Goal: Information Seeking & Learning: Understand process/instructions

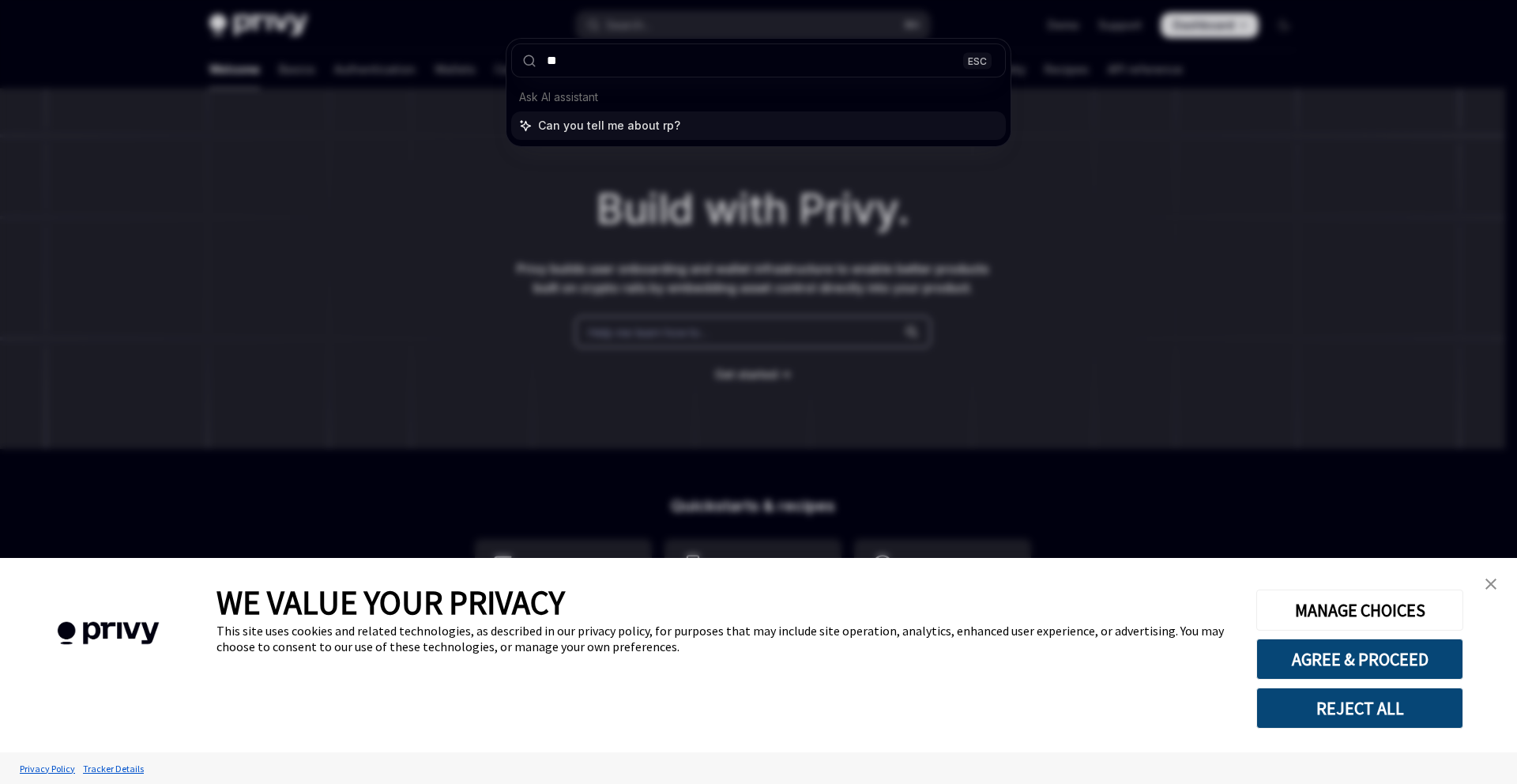
type input "***"
type textarea "*"
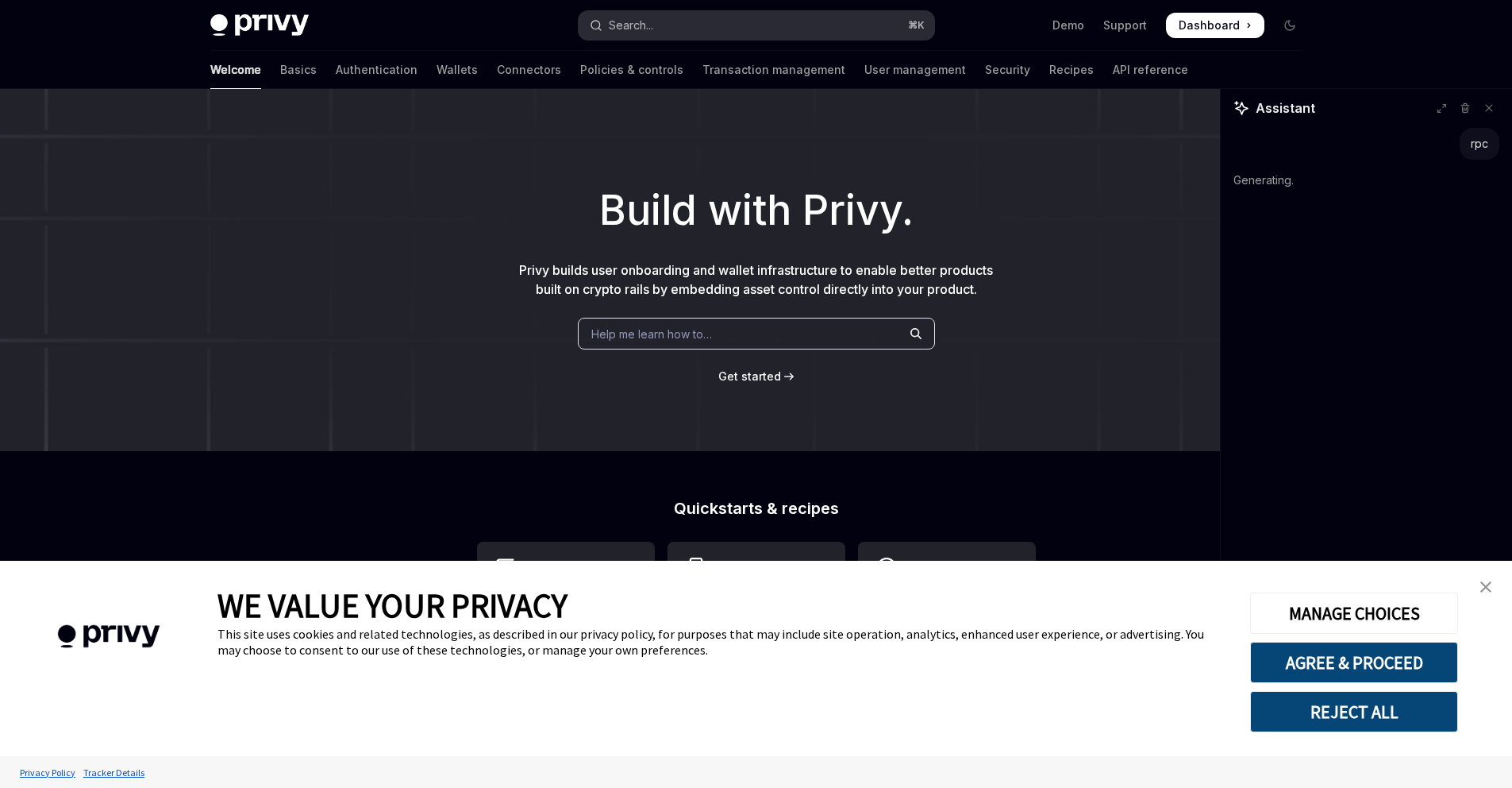
click at [827, 29] on button "Search... ⌘ K" at bounding box center [756, 25] width 355 height 29
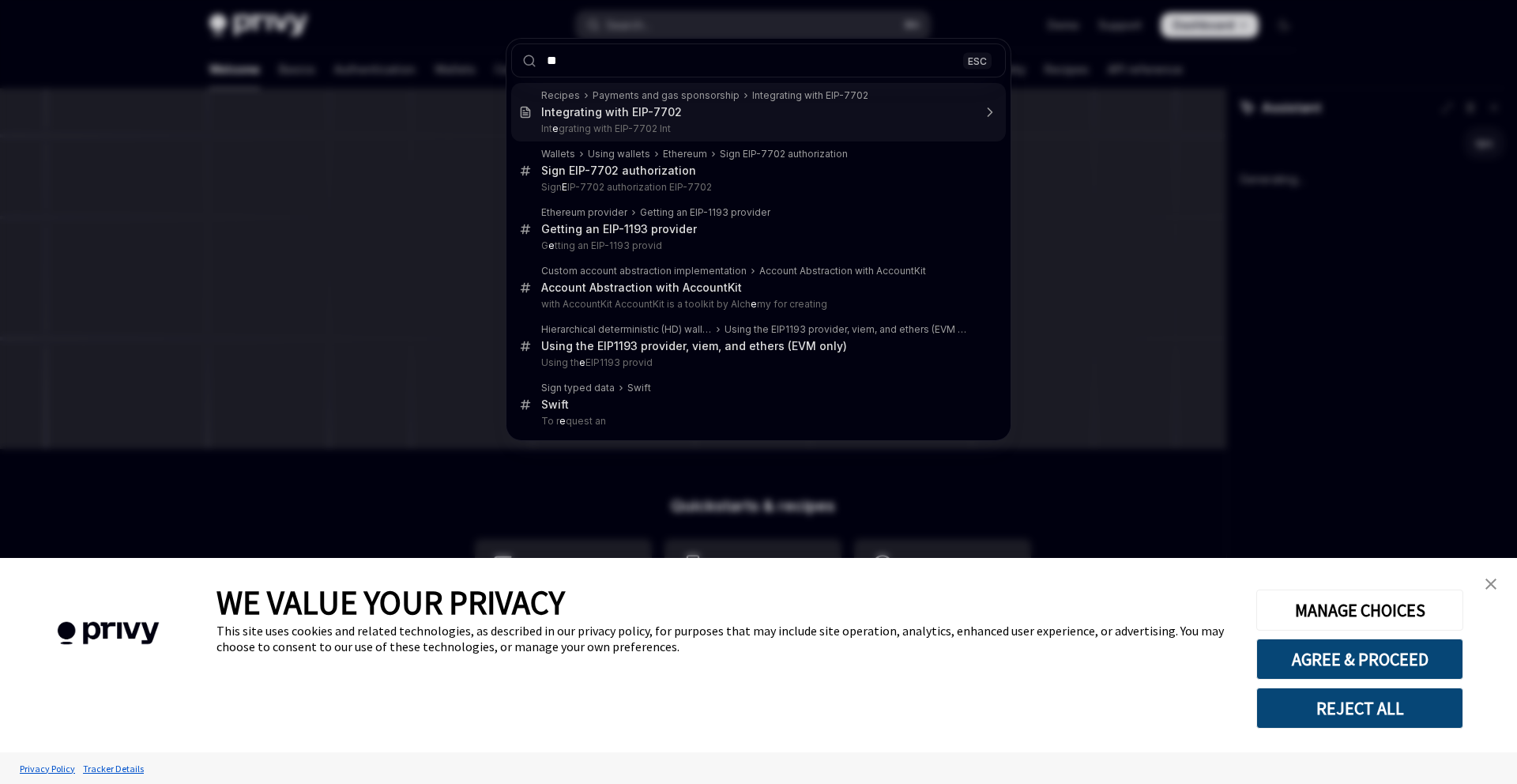
type input "***"
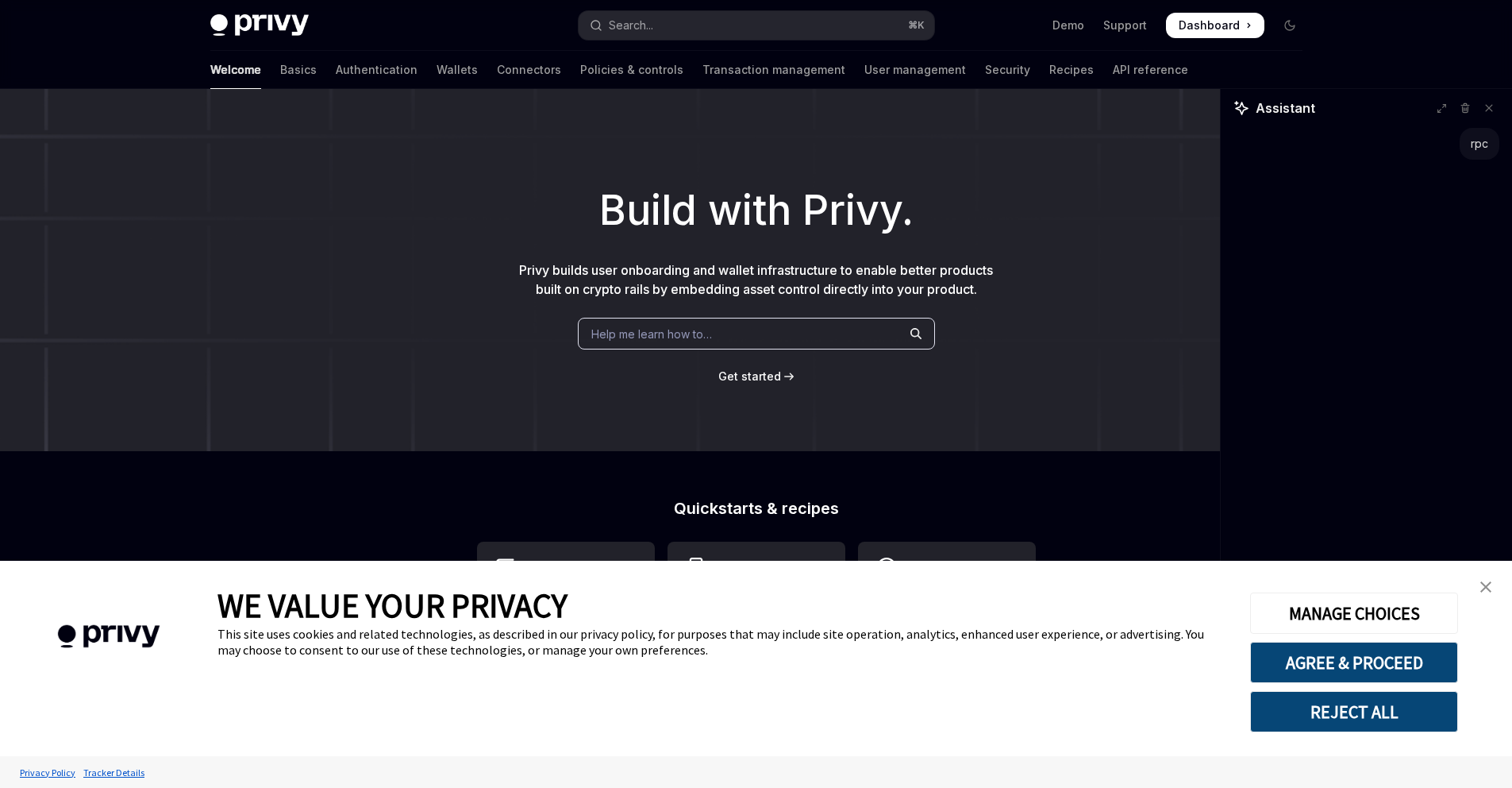
type textarea "*"
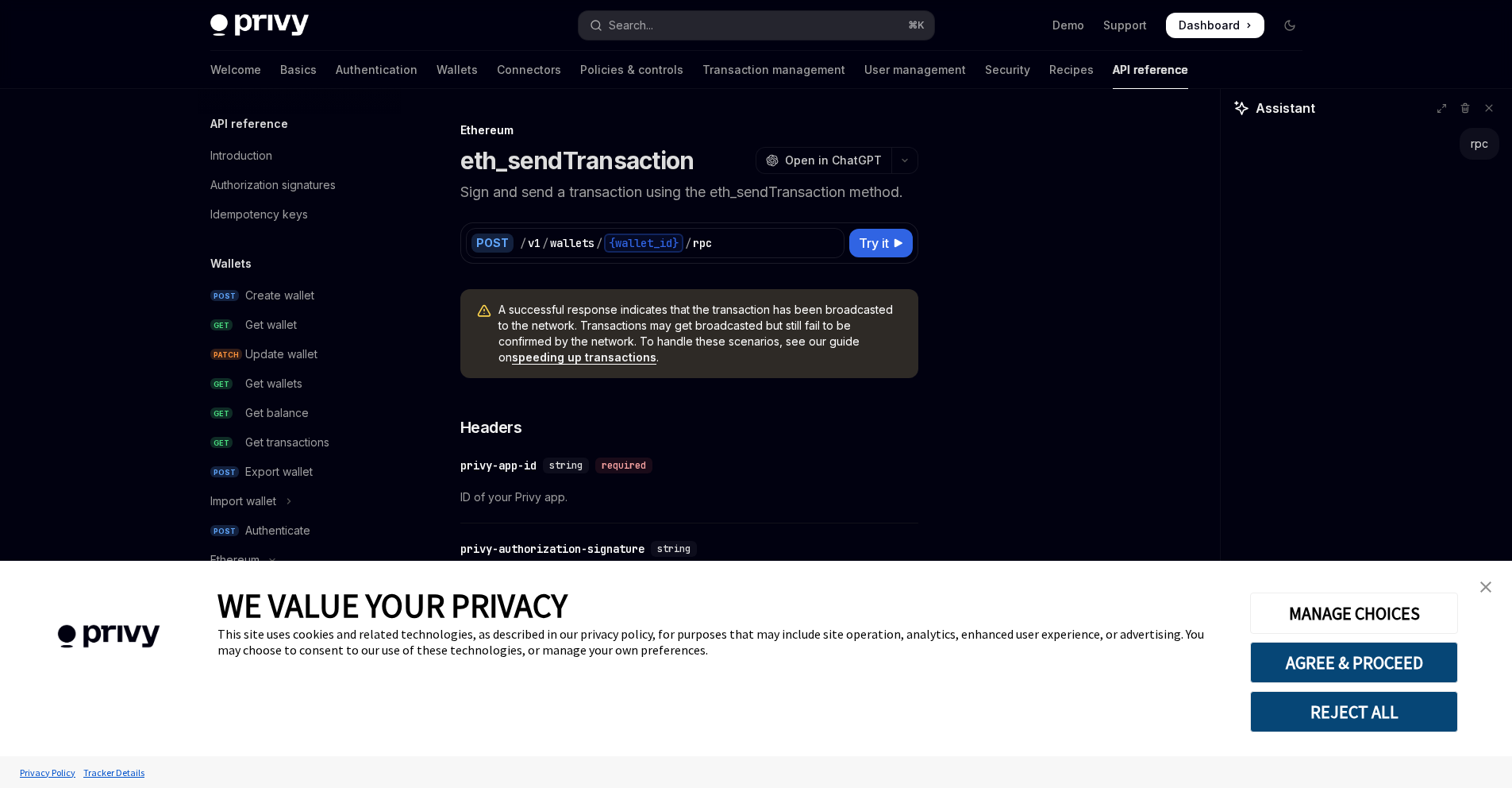
scroll to position [89, 0]
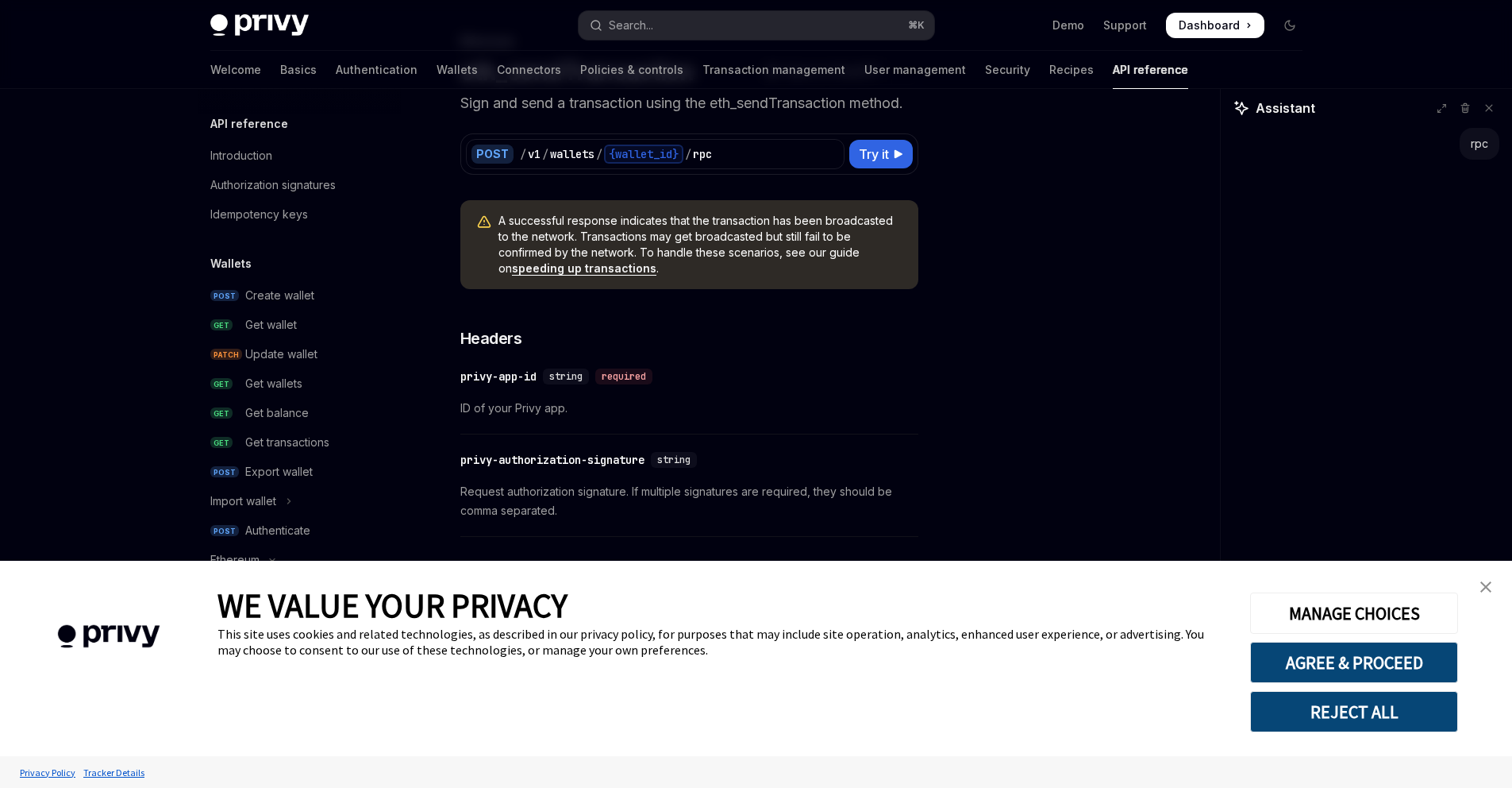
click at [1490, 588] on img "close banner" at bounding box center [1486, 586] width 11 height 11
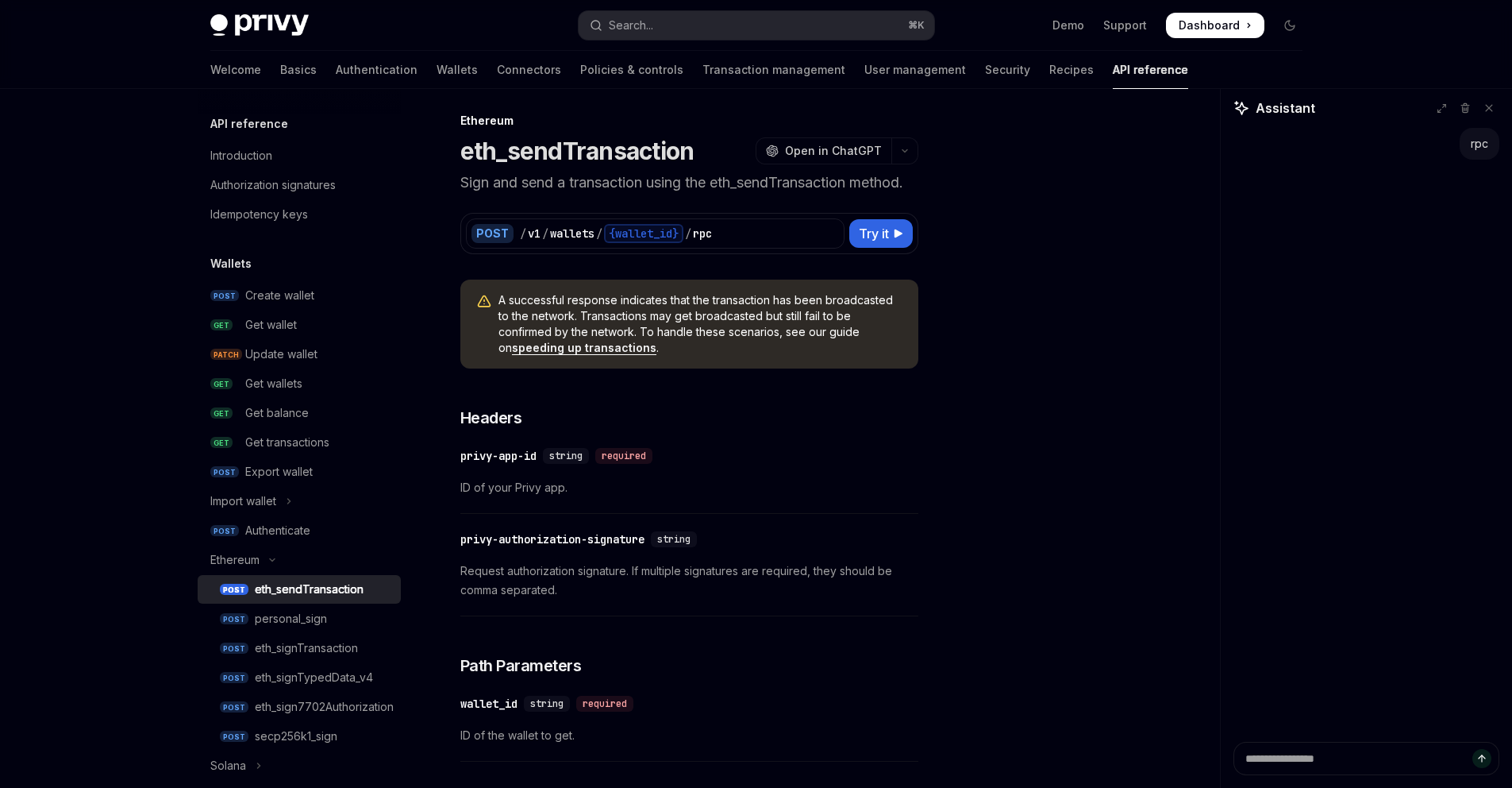
scroll to position [0, 0]
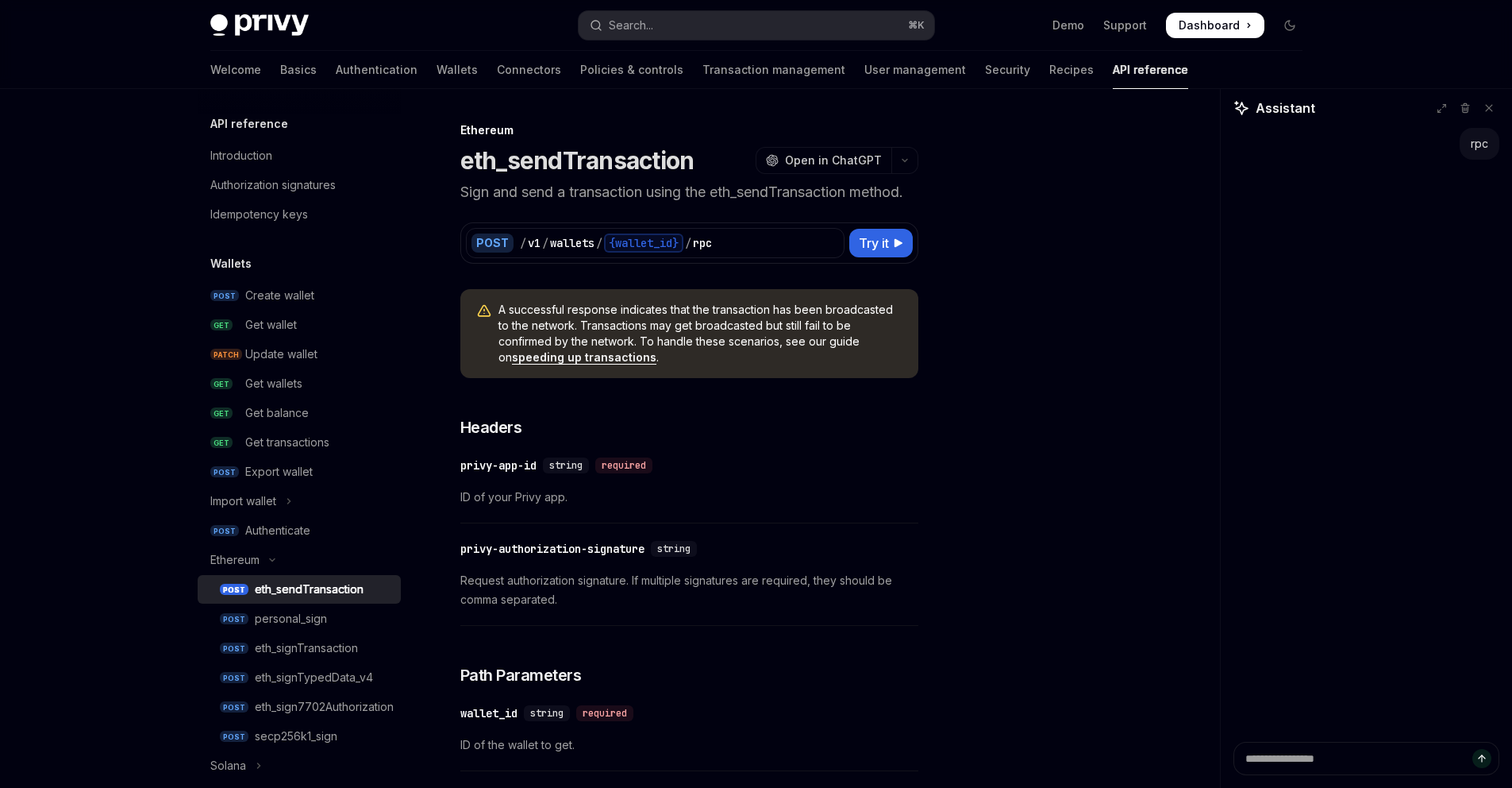
click at [768, 258] on div "POST / v1 / wallets / {wallet_id} / rpc Try it" at bounding box center [689, 242] width 458 height 41
click at [775, 244] on div "/ v1 / wallets / {wallet_id} / rpc" at bounding box center [680, 243] width 319 height 19
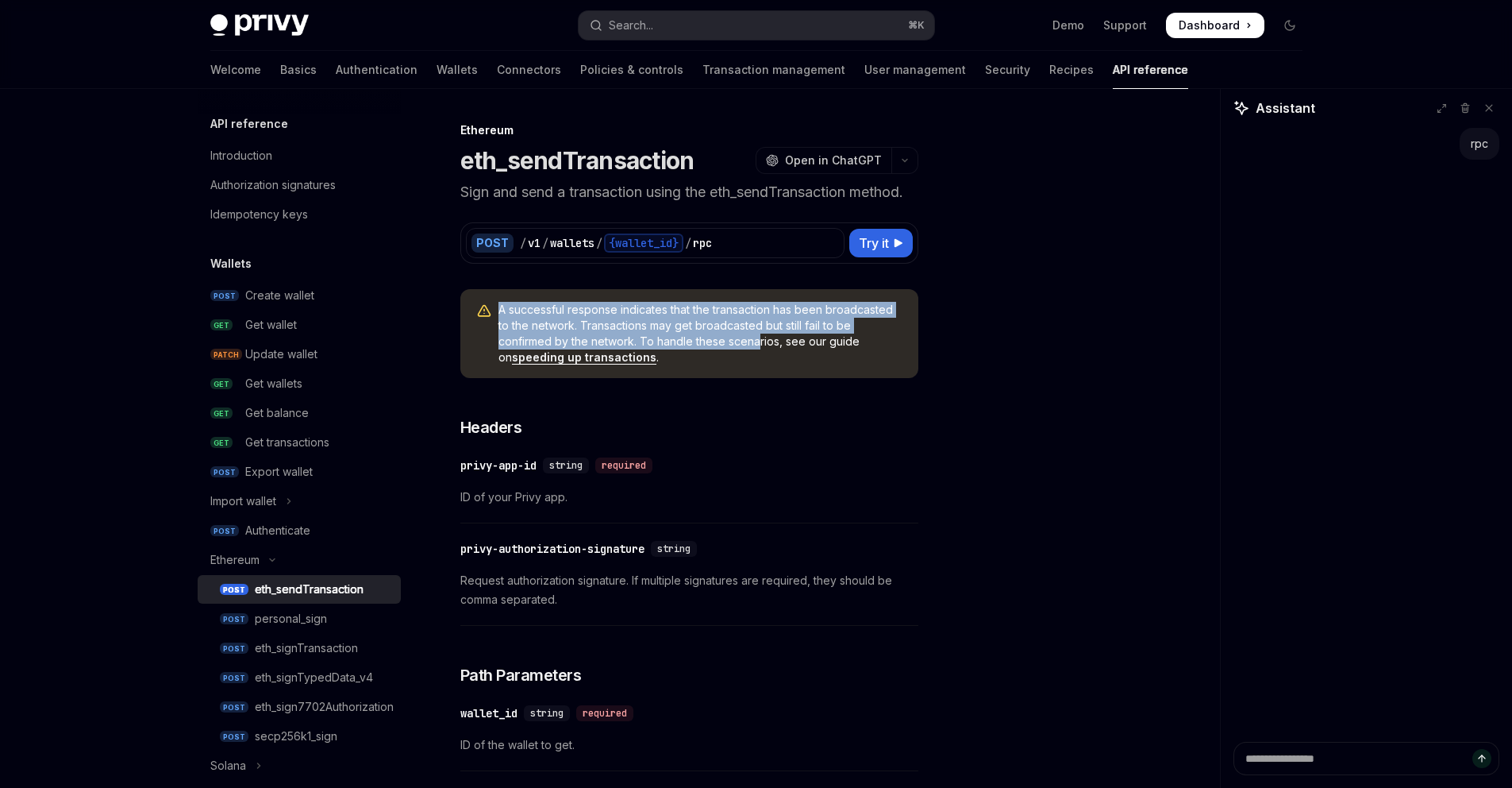
drag, startPoint x: 500, startPoint y: 308, endPoint x: 759, endPoint y: 345, distance: 261.6
click at [759, 345] on span "A successful response indicates that the transaction has been broadcasted to th…" at bounding box center [700, 333] width 404 height 63
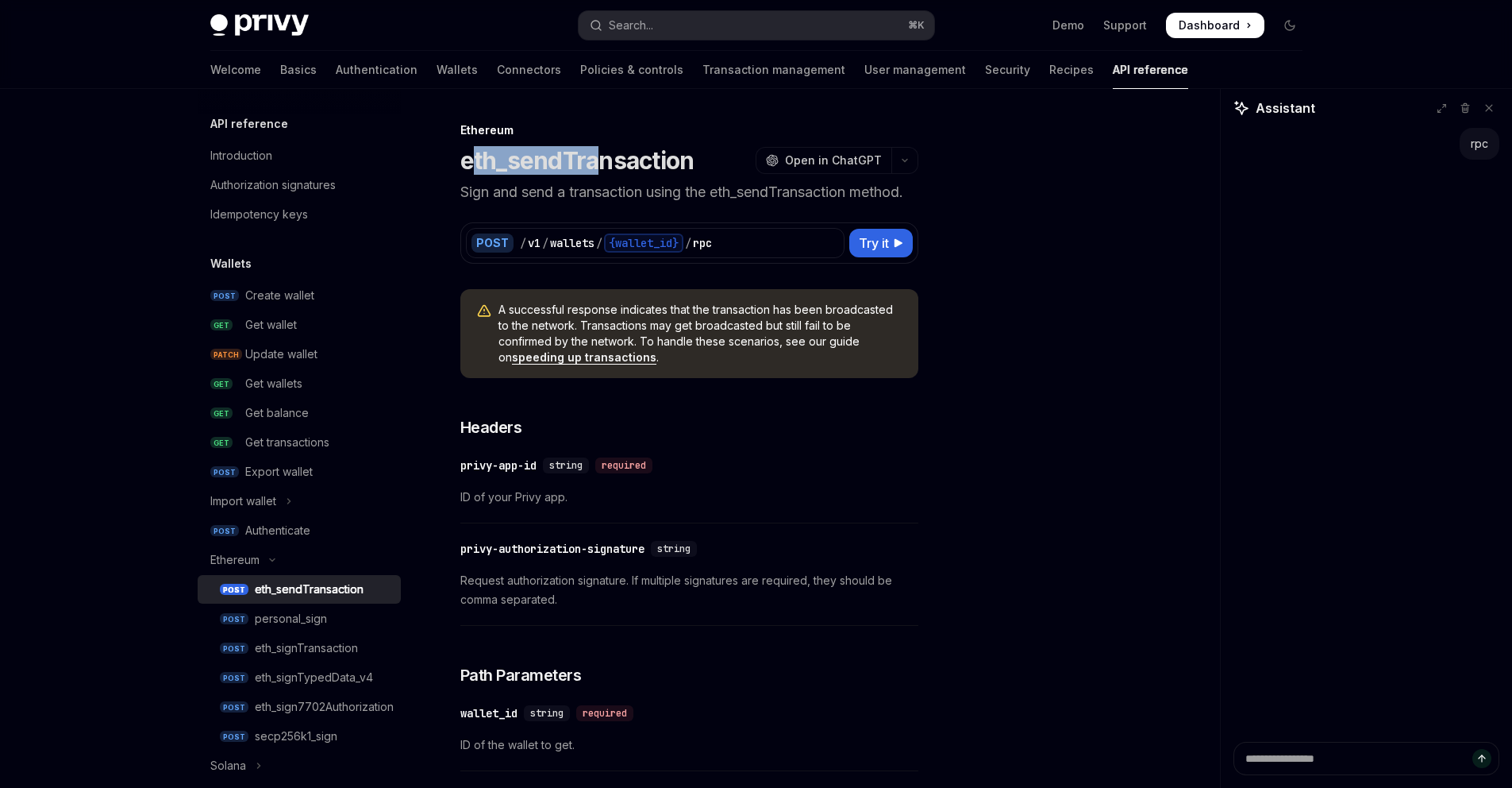
drag, startPoint x: 467, startPoint y: 160, endPoint x: 597, endPoint y: 161, distance: 130.0
click at [597, 161] on h1 "eth_sendTransaction" at bounding box center [577, 161] width 234 height 29
drag, startPoint x: 698, startPoint y: 166, endPoint x: 425, endPoint y: 161, distance: 273.0
copy h1 "eth_sendTransaction"
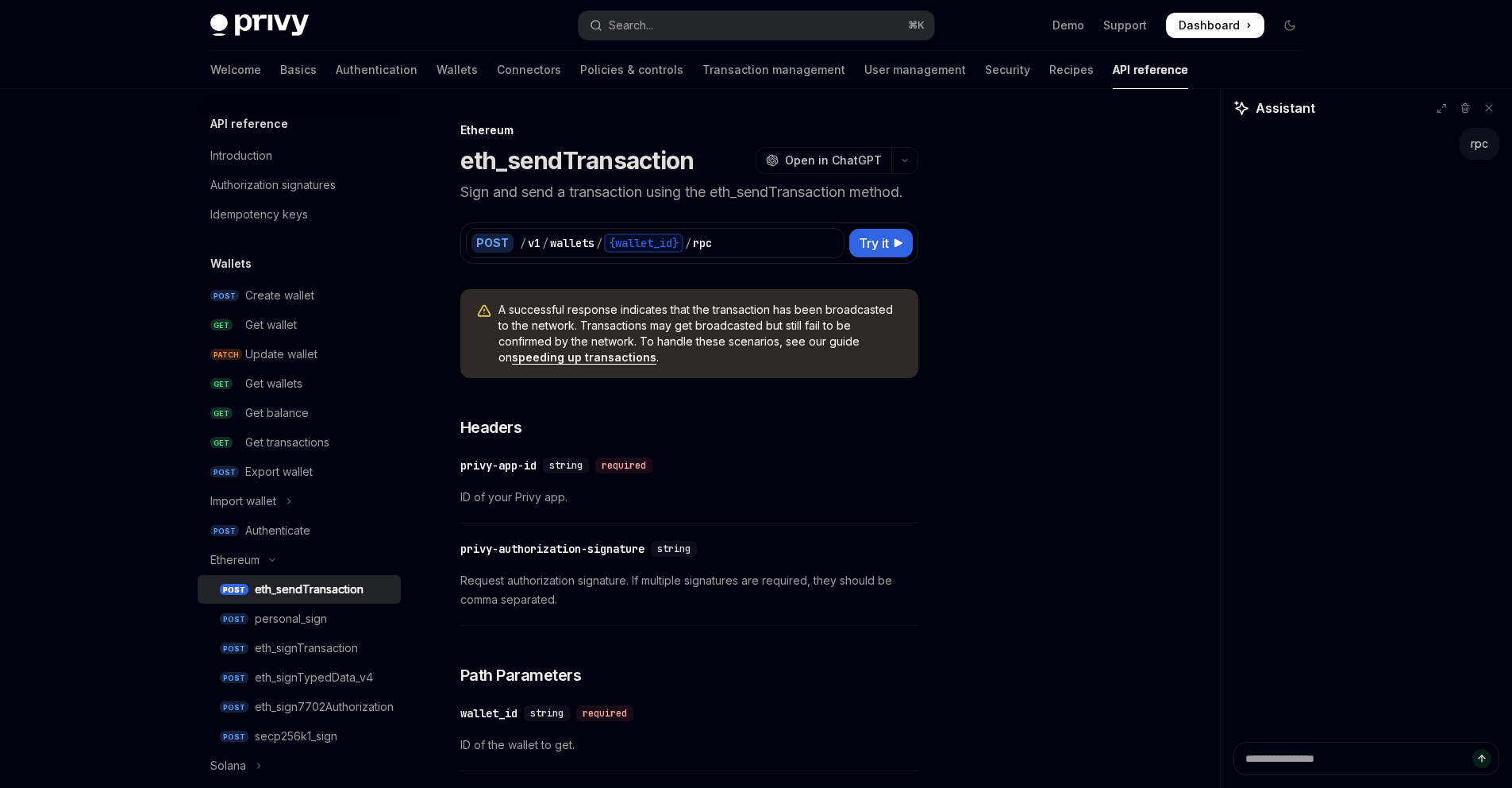
click at [686, 41] on div "Privy Docs home page Search... ⌘ K Demo Support Dashboard Dashboard Search..." at bounding box center [756, 25] width 1092 height 51
click at [688, 32] on button "Search... ⌘ K" at bounding box center [756, 25] width 355 height 29
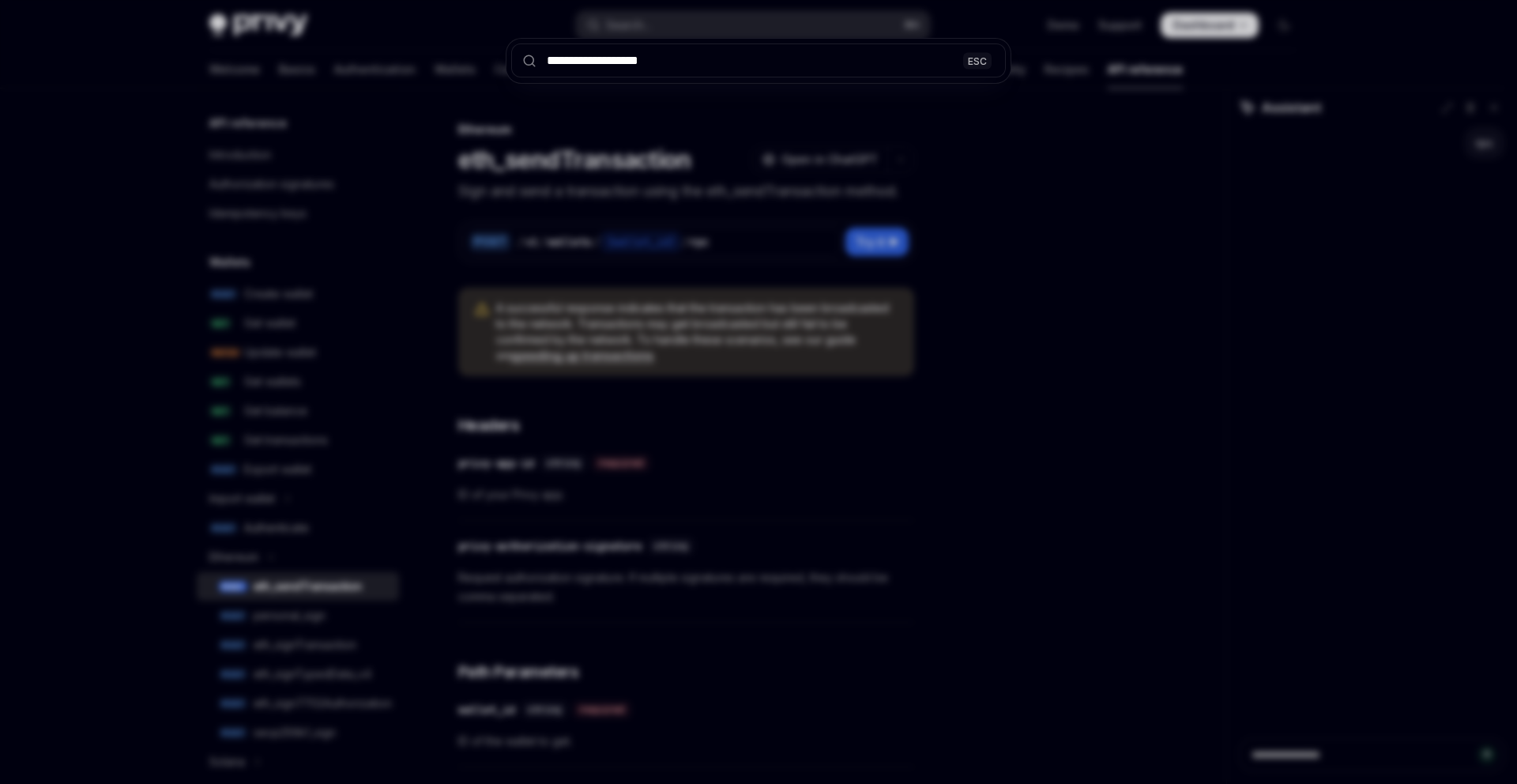
type input "**********"
click at [974, 133] on div "**********" at bounding box center [758, 392] width 1517 height 784
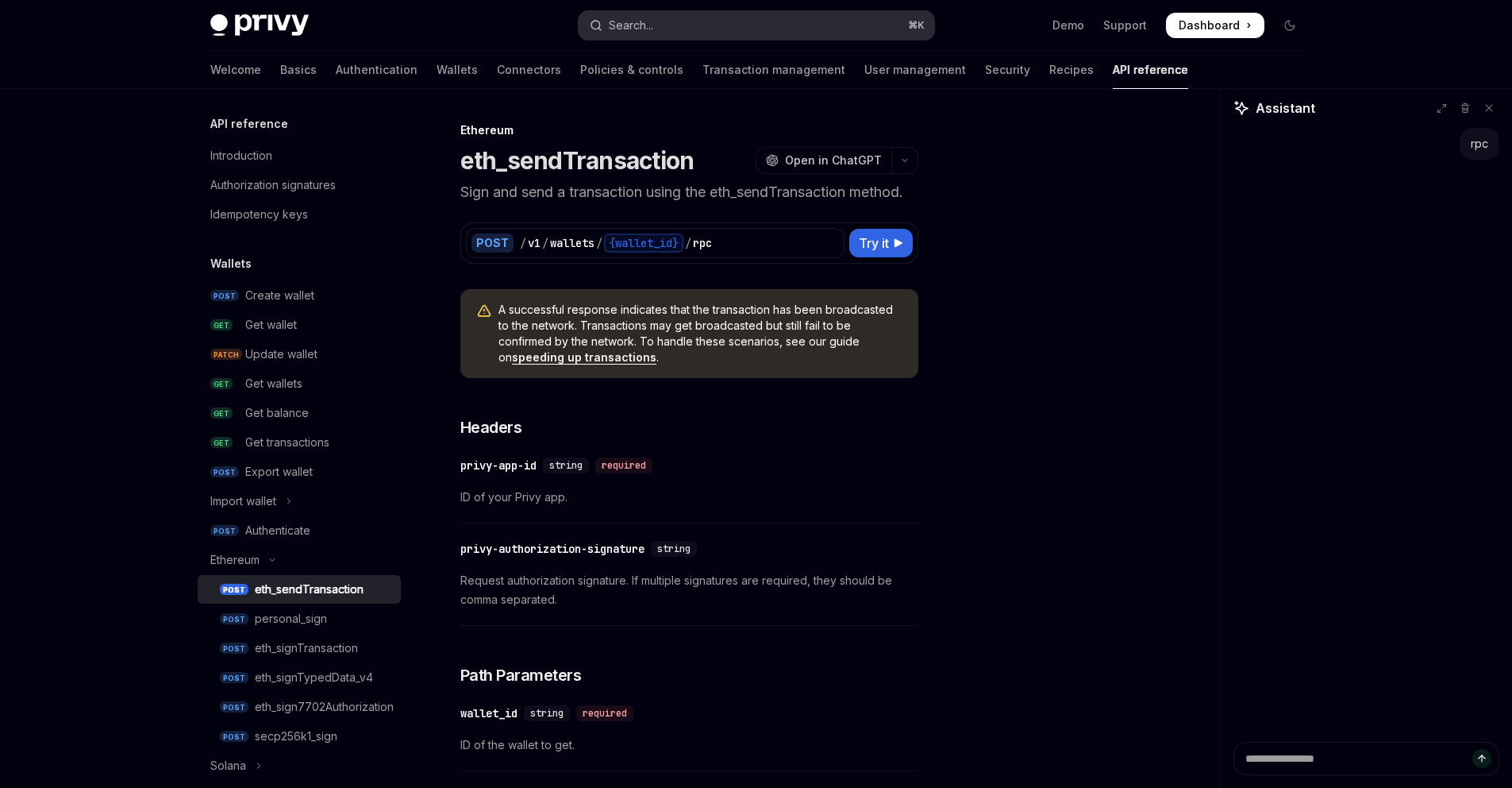
click at [778, 25] on button "Search... ⌘ K" at bounding box center [756, 25] width 355 height 29
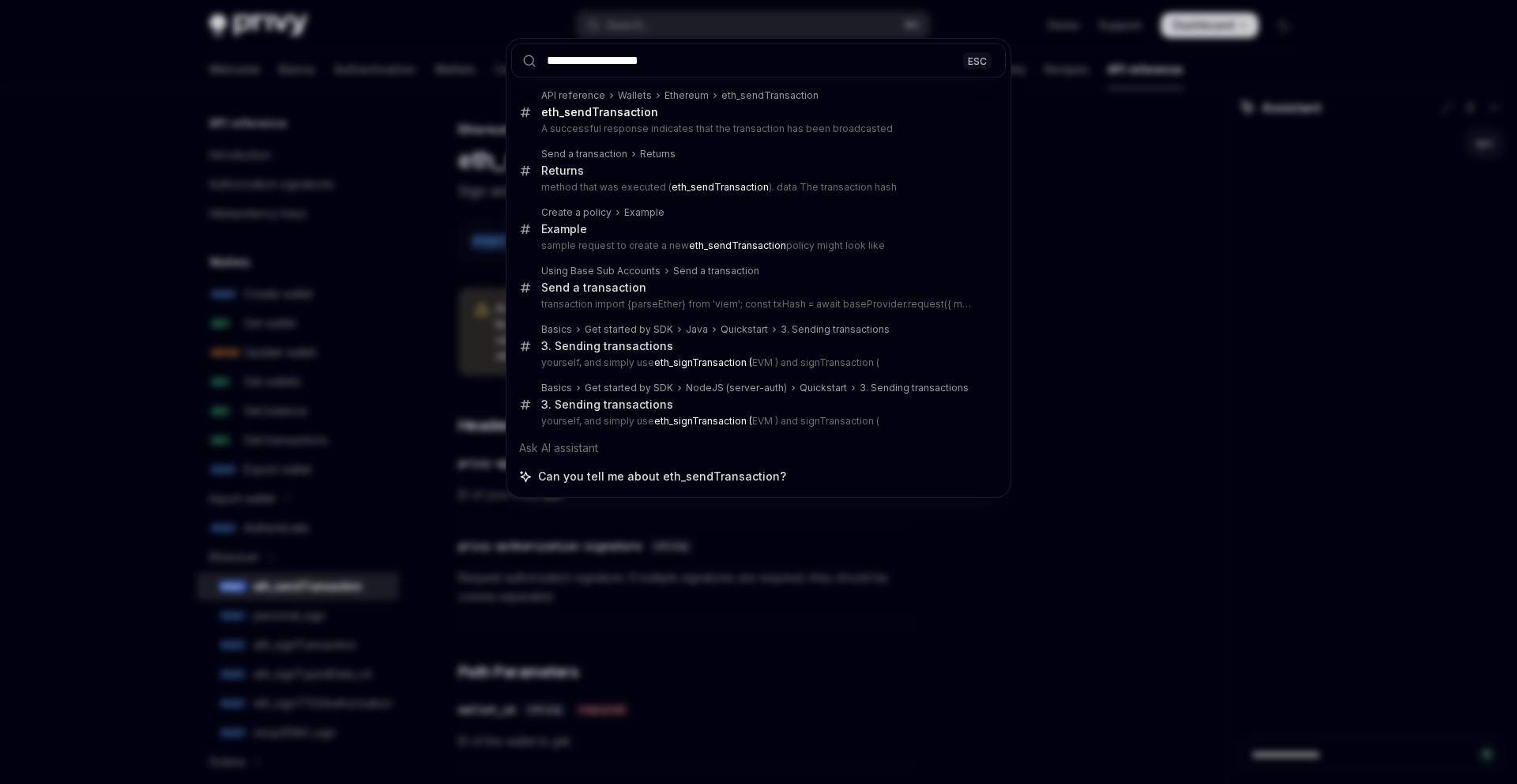
drag, startPoint x: 585, startPoint y: 453, endPoint x: 525, endPoint y: 450, distance: 60.1
click at [525, 450] on div "Ask AI assistant" at bounding box center [758, 448] width 494 height 29
drag, startPoint x: 524, startPoint y: 450, endPoint x: 644, endPoint y: 457, distance: 120.2
click at [644, 457] on div "Ask AI assistant" at bounding box center [758, 448] width 494 height 29
type input "**********"
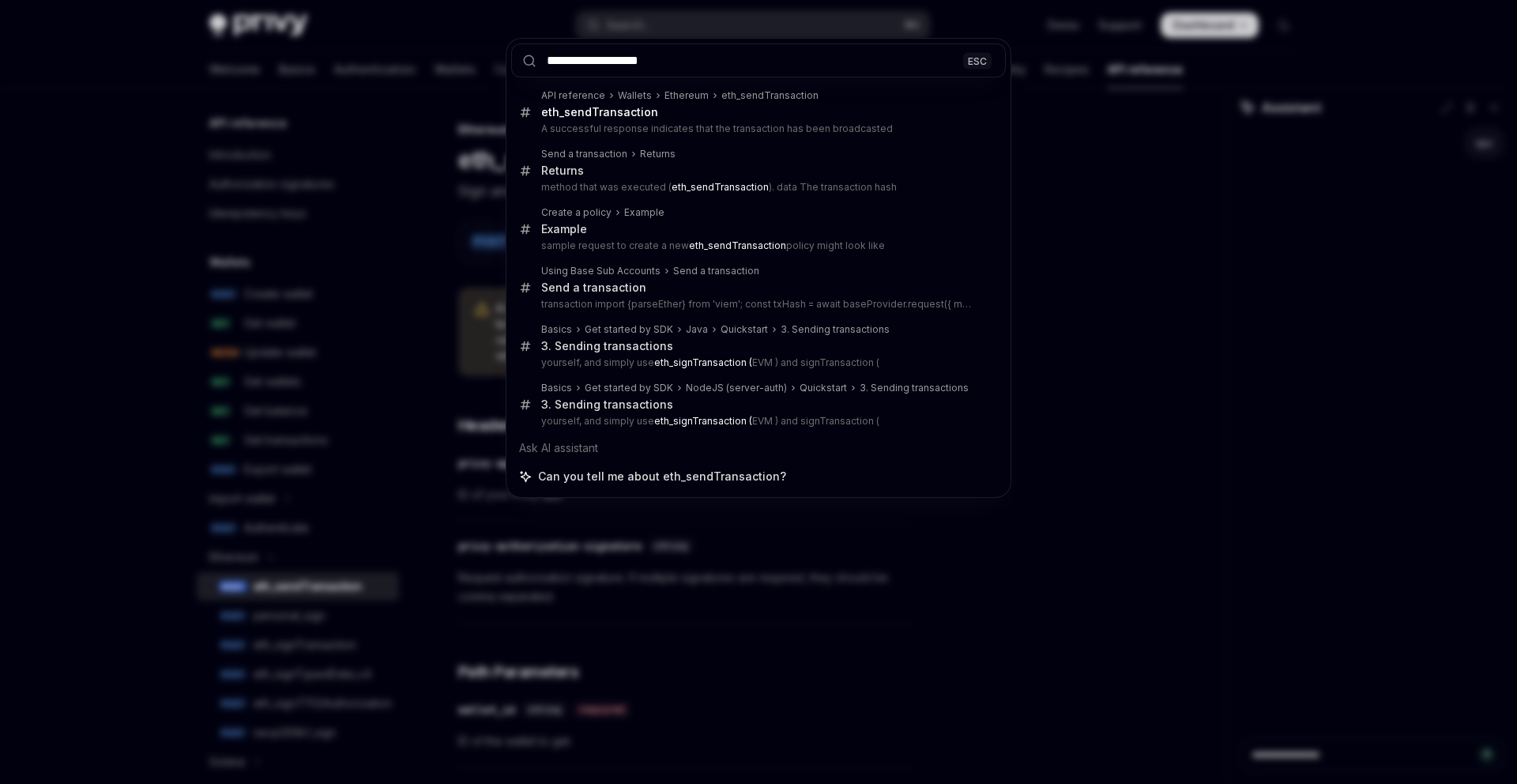
click at [1170, 417] on div "**********" at bounding box center [758, 392] width 1517 height 784
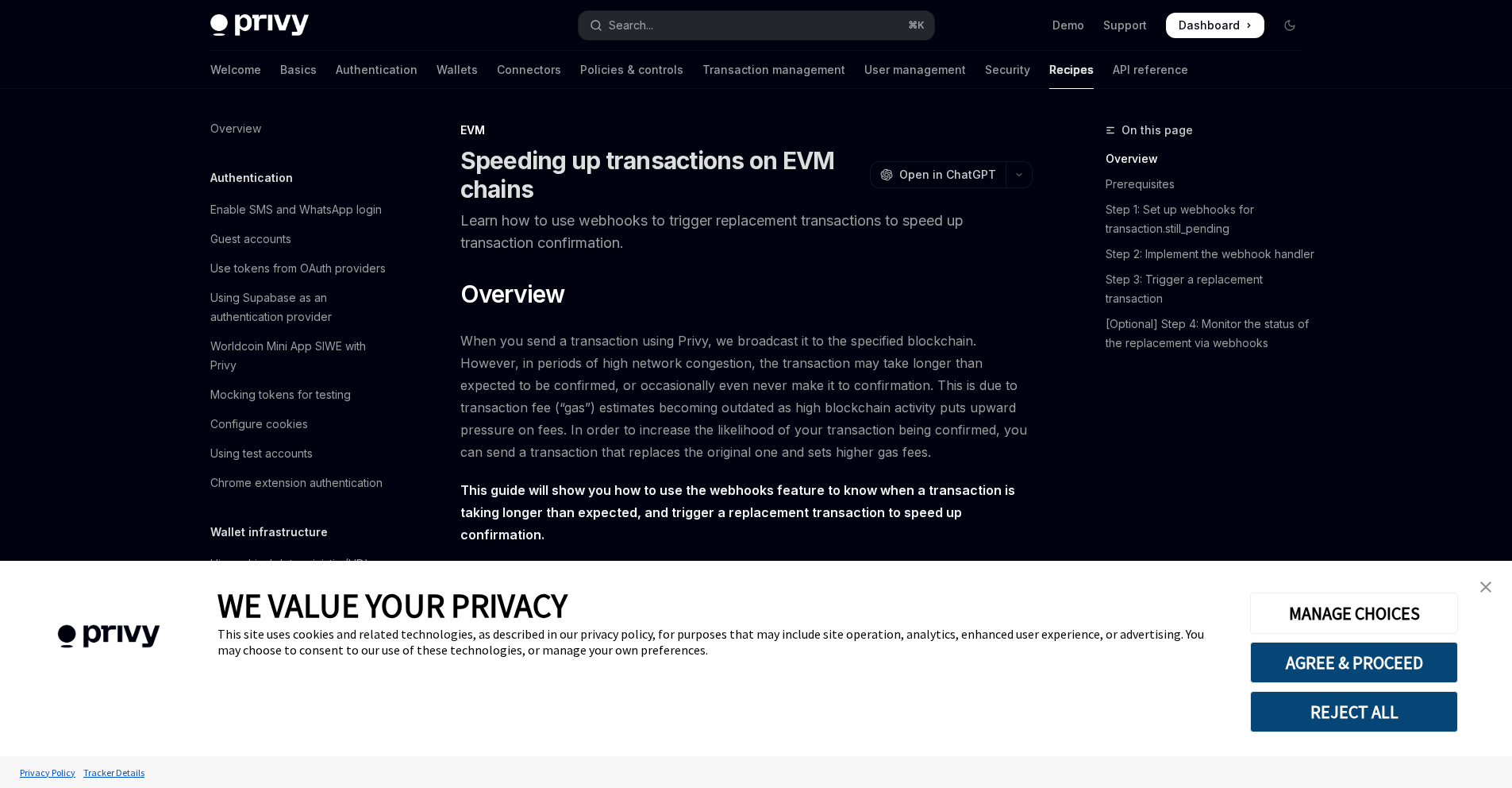
type textarea "*"
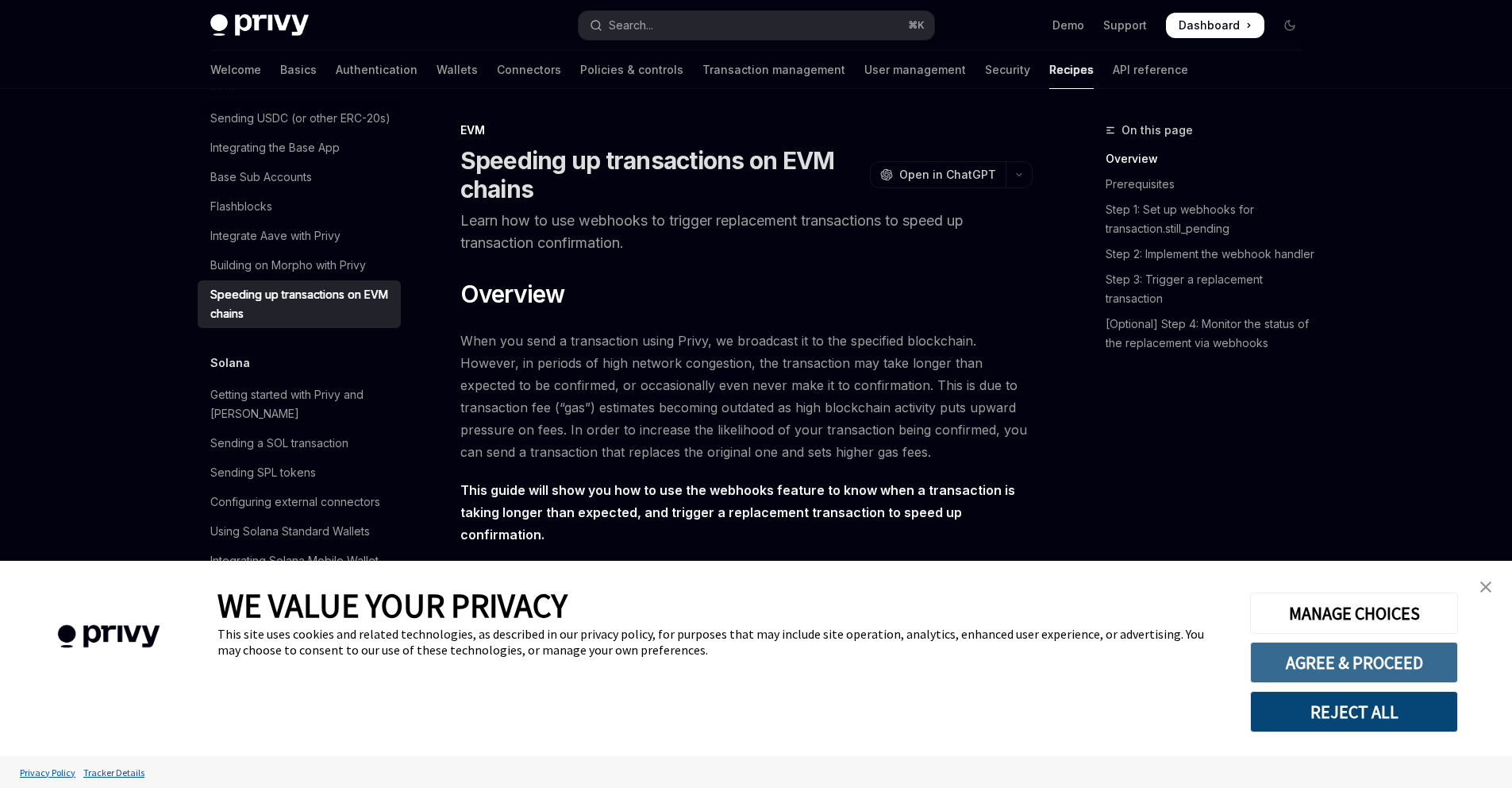
click at [1348, 662] on button "AGREE & PROCEED" at bounding box center [1353, 662] width 208 height 41
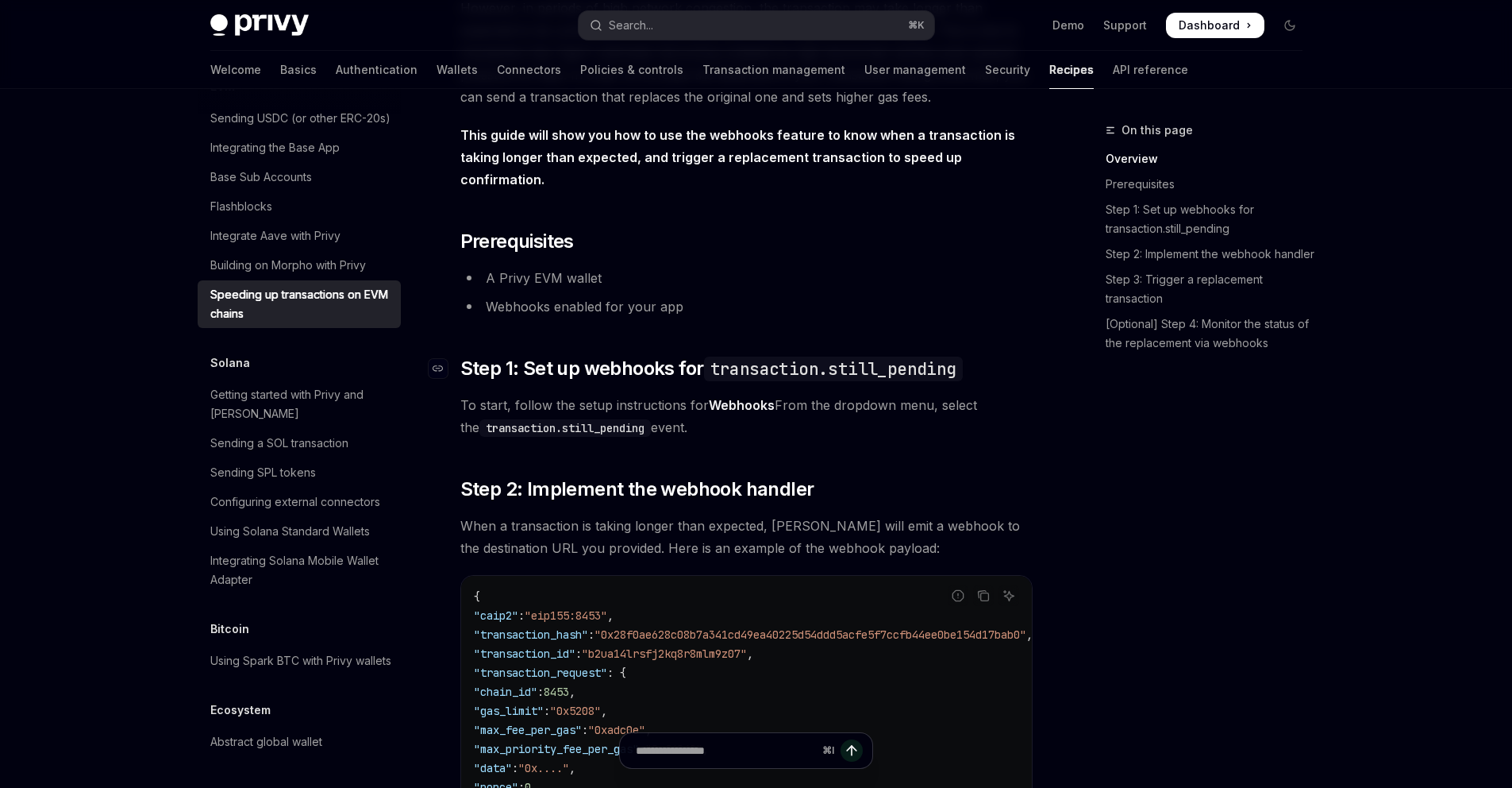
scroll to position [436, 0]
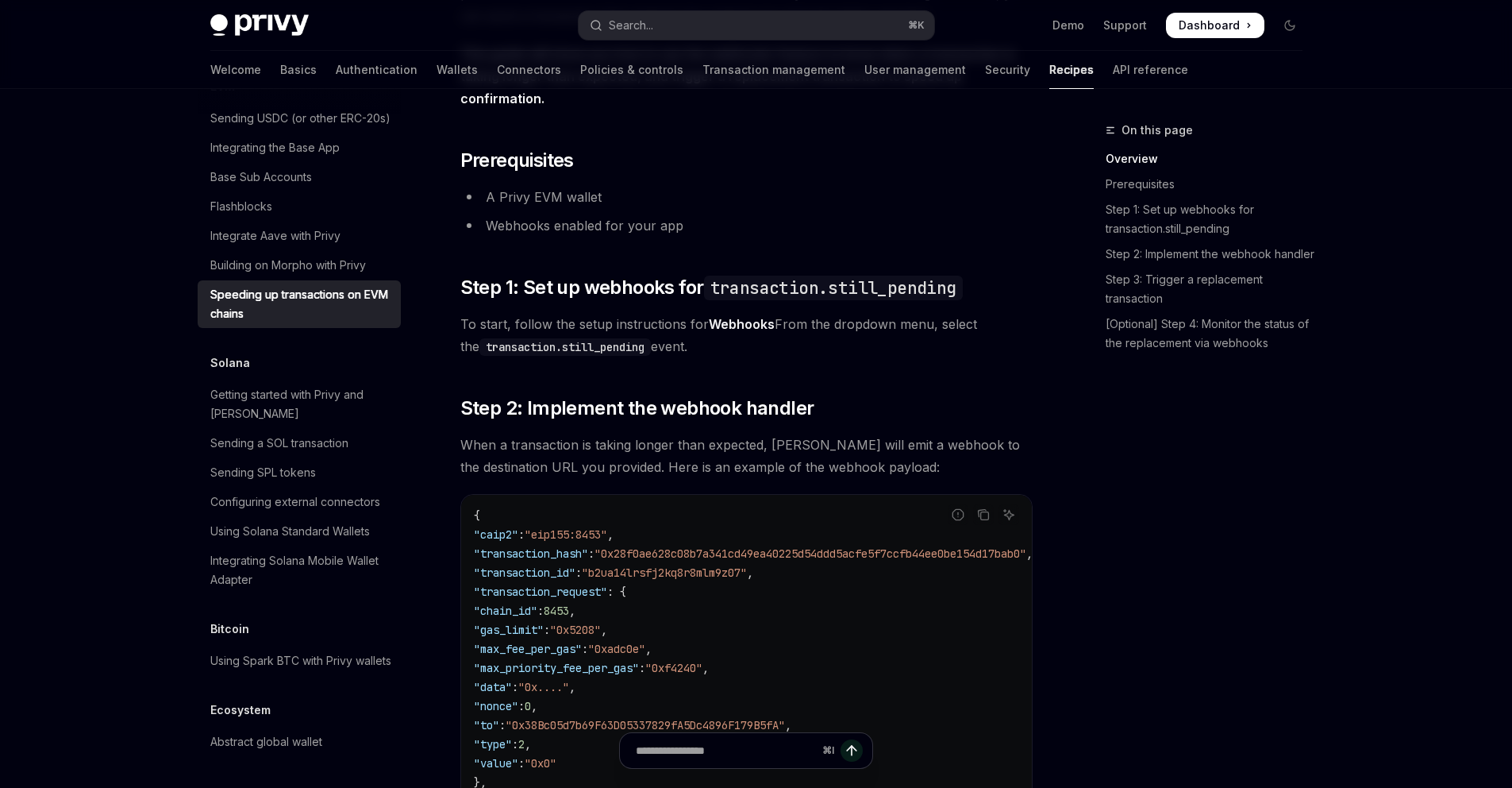
click at [1103, 538] on div "On this page Overview Prerequisites Step 1: Set up webhooks for transaction.sti…" at bounding box center [1194, 455] width 241 height 667
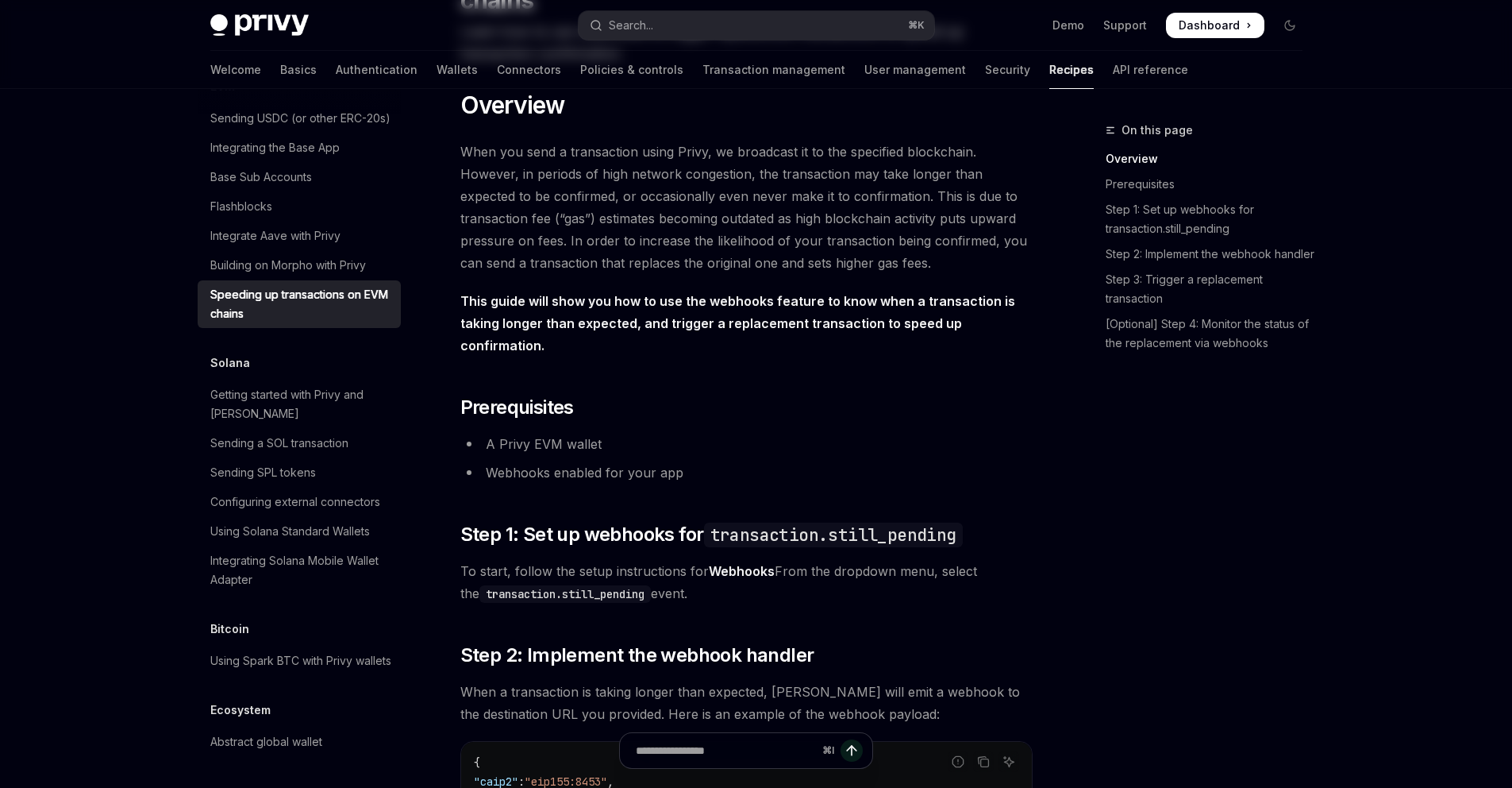
scroll to position [0, 0]
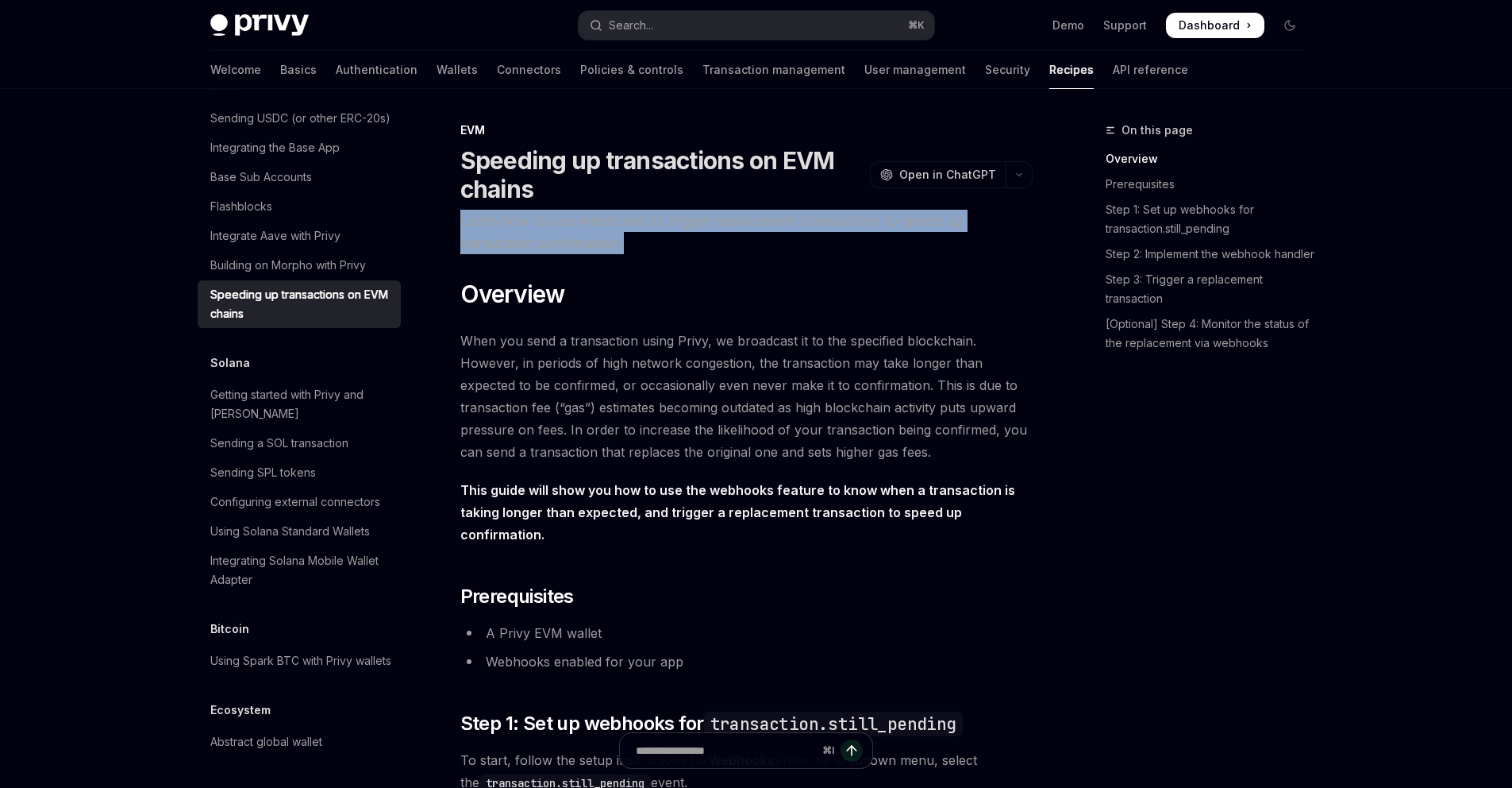
drag, startPoint x: 627, startPoint y: 240, endPoint x: 459, endPoint y: 215, distance: 169.8
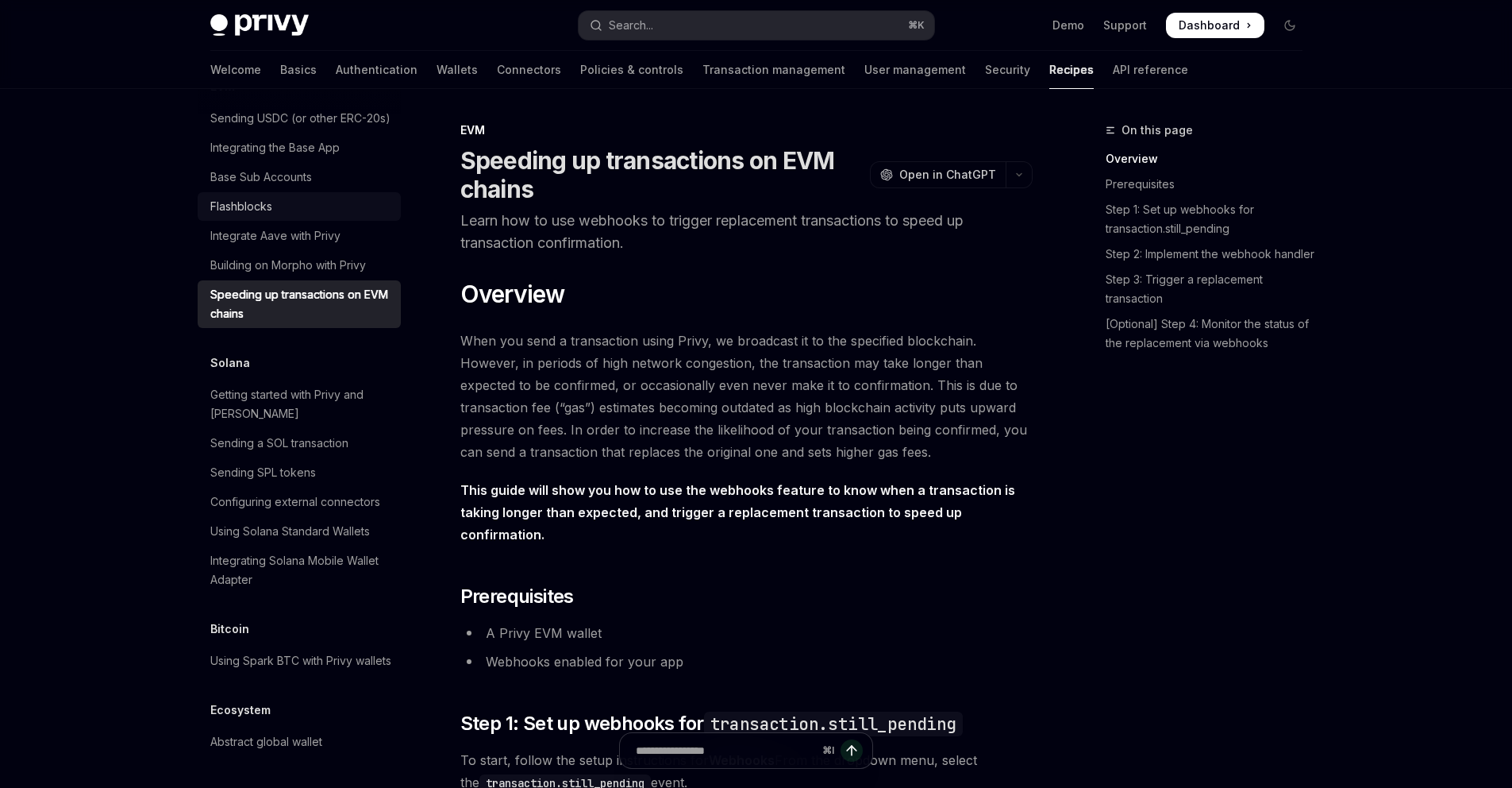
click at [310, 216] on div "Flashblocks" at bounding box center [301, 206] width 181 height 19
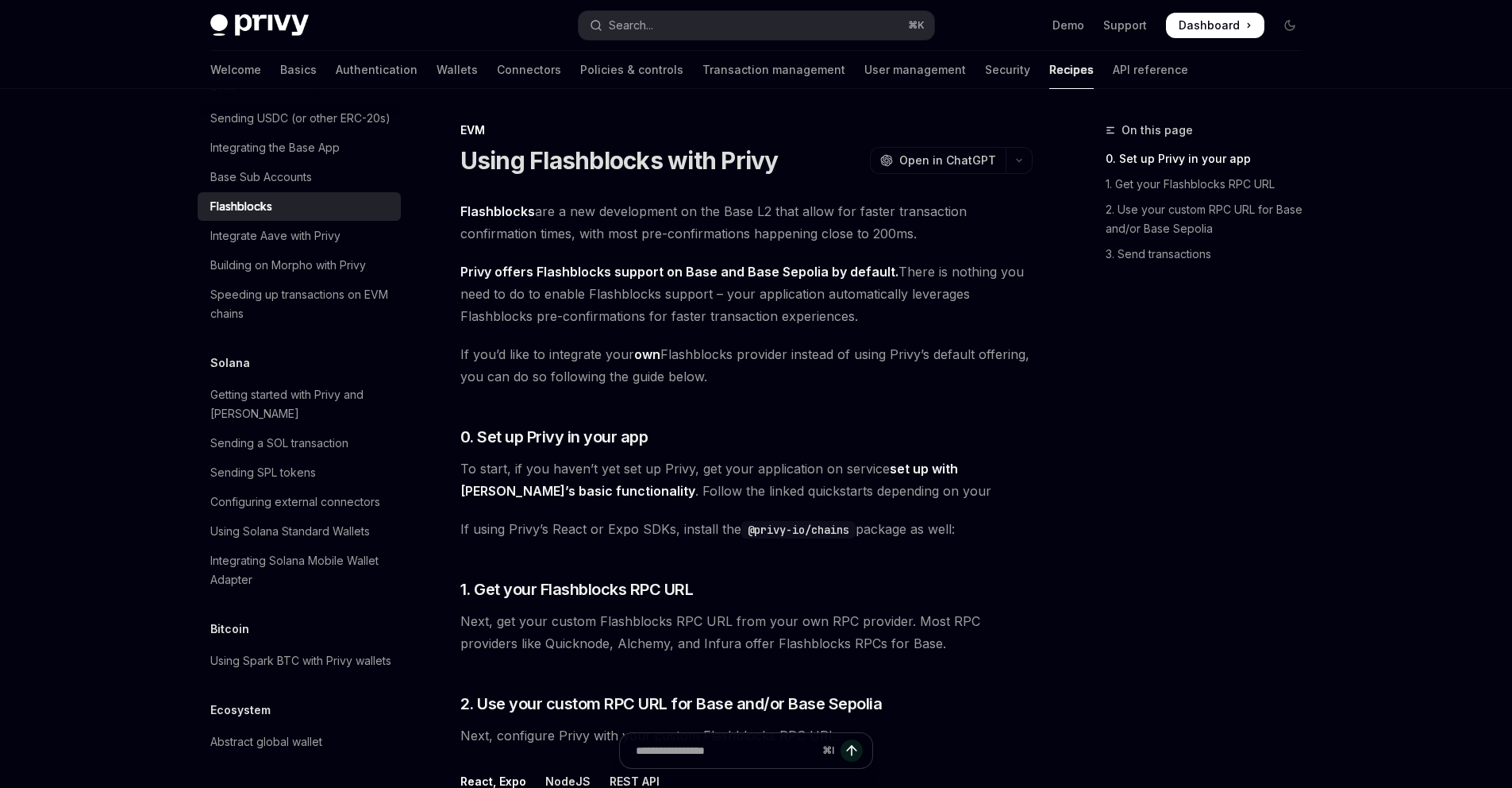
drag, startPoint x: 895, startPoint y: 311, endPoint x: 492, endPoint y: 267, distance: 405.4
click at [492, 267] on span "Privy offers Flashblocks support on Base and Base Sepolia by default. There is …" at bounding box center [746, 294] width 572 height 67
click at [1159, 436] on div "On this page 0. Set up Privy in your app 1. Get your Flashblocks RPC URL 2. Use…" at bounding box center [1194, 455] width 241 height 667
drag, startPoint x: 456, startPoint y: 469, endPoint x: 995, endPoint y: 527, distance: 542.1
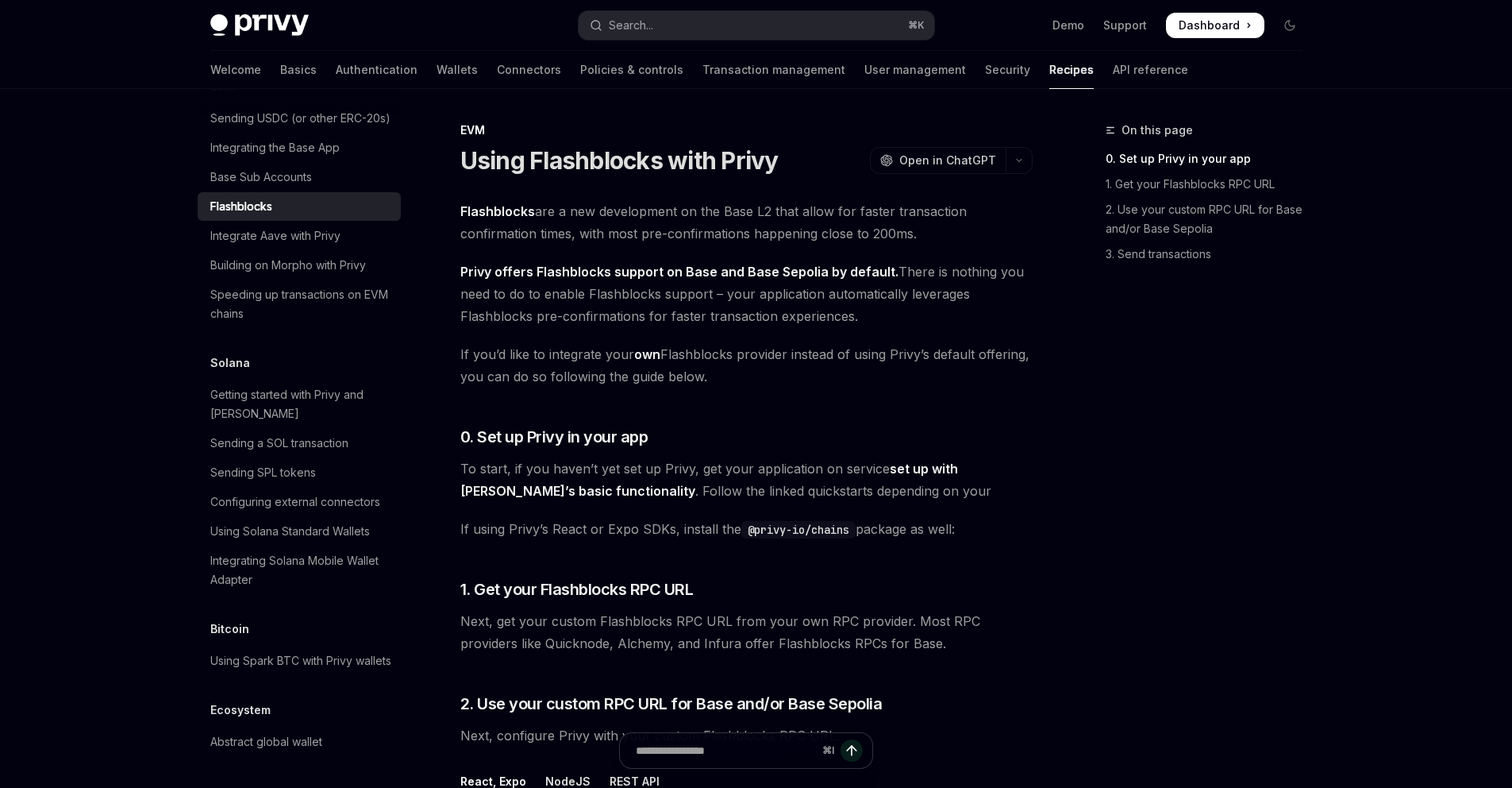
click at [995, 527] on span "If using Privy’s React or Expo SDKs, install the @privy-io/chains package as we…" at bounding box center [746, 528] width 572 height 22
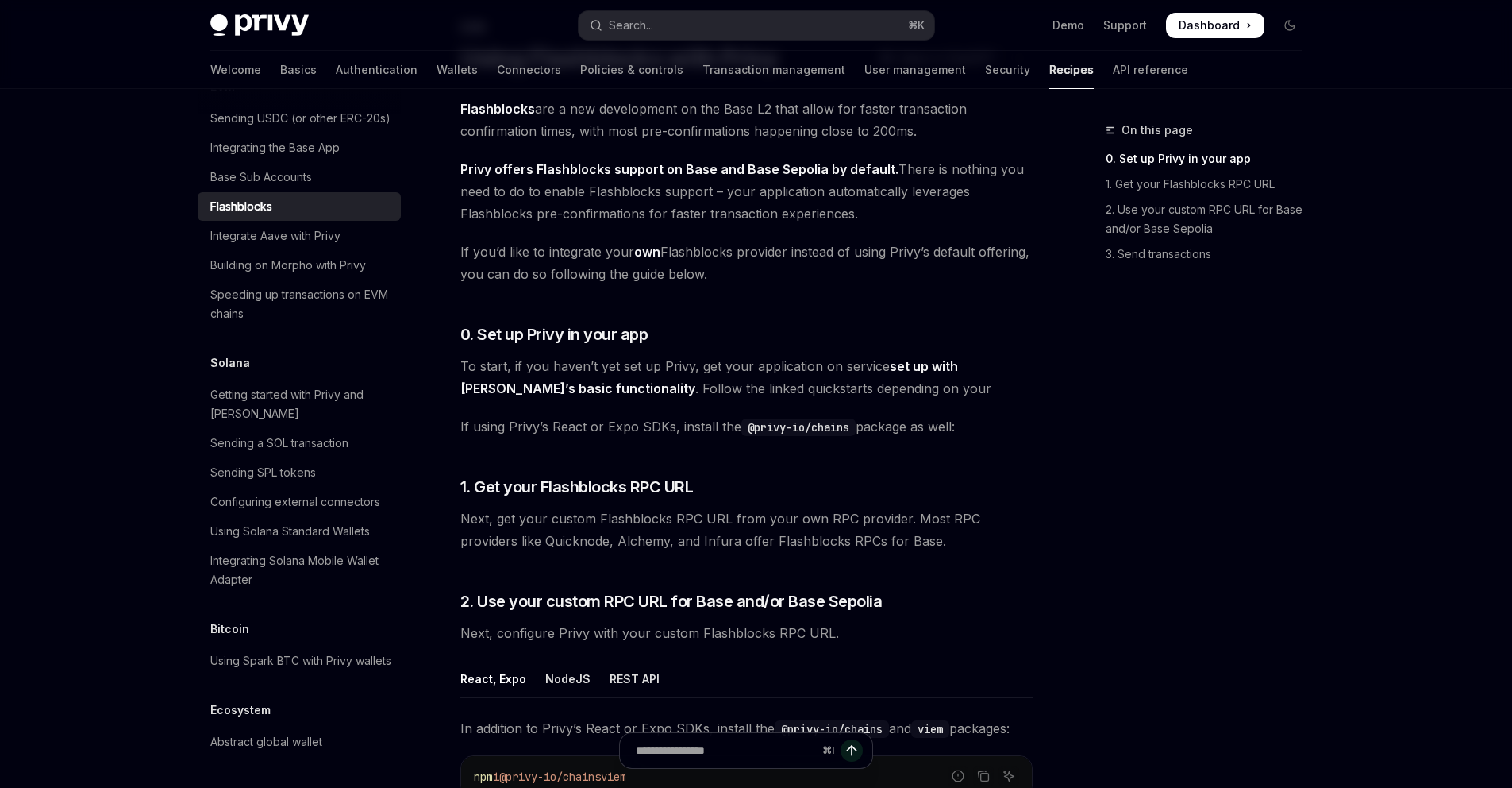
scroll to position [140, 0]
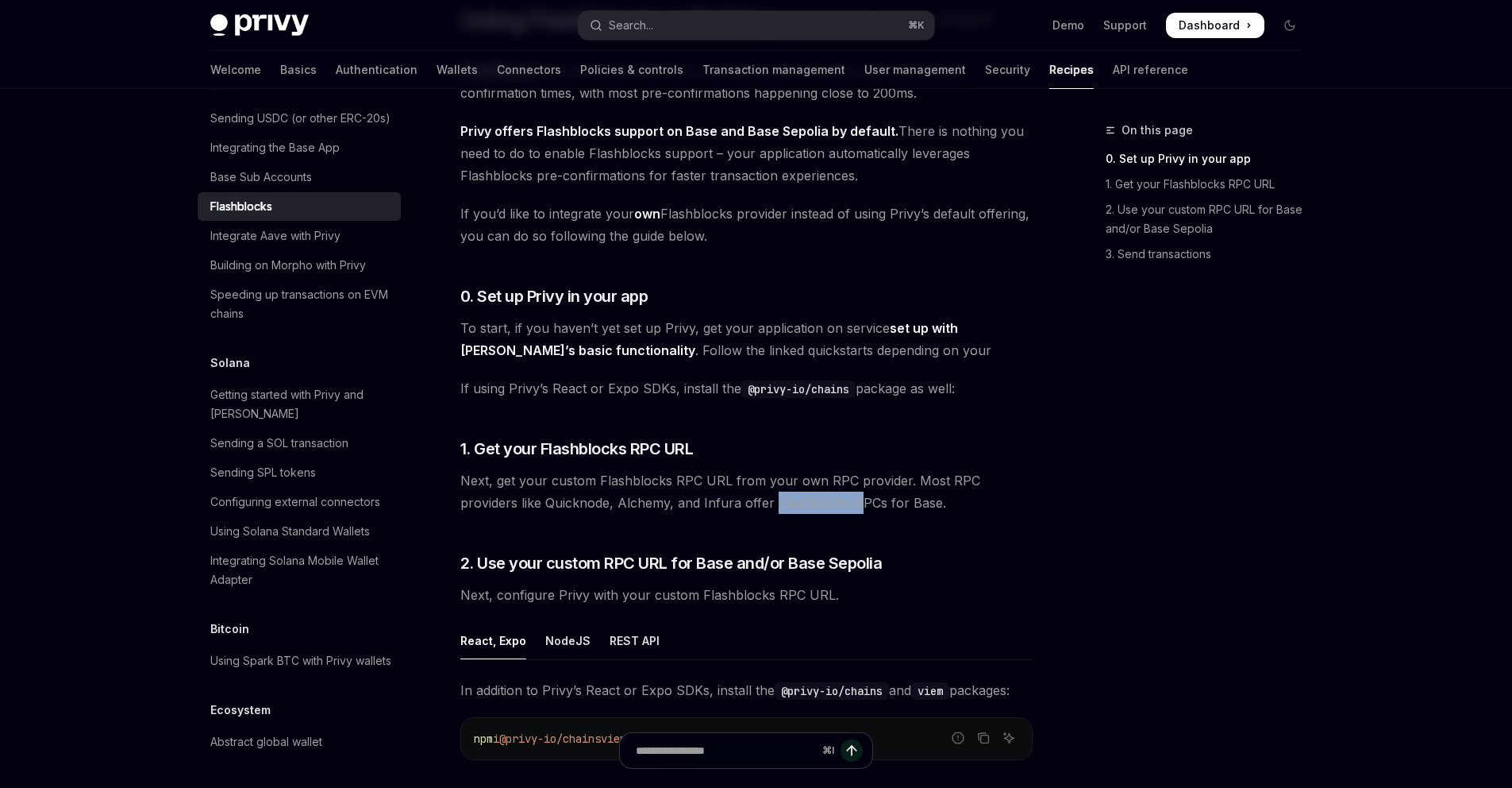
drag, startPoint x: 732, startPoint y: 505, endPoint x: 996, endPoint y: 323, distance: 320.7
click at [790, 505] on span "Next, get your custom Flashblocks RPC URL from your own RPC provider. Most RPC …" at bounding box center [746, 491] width 572 height 45
click at [634, 503] on span "Next, get your custom Flashblocks RPC URL from your own RPC provider. Most RPC …" at bounding box center [746, 491] width 572 height 45
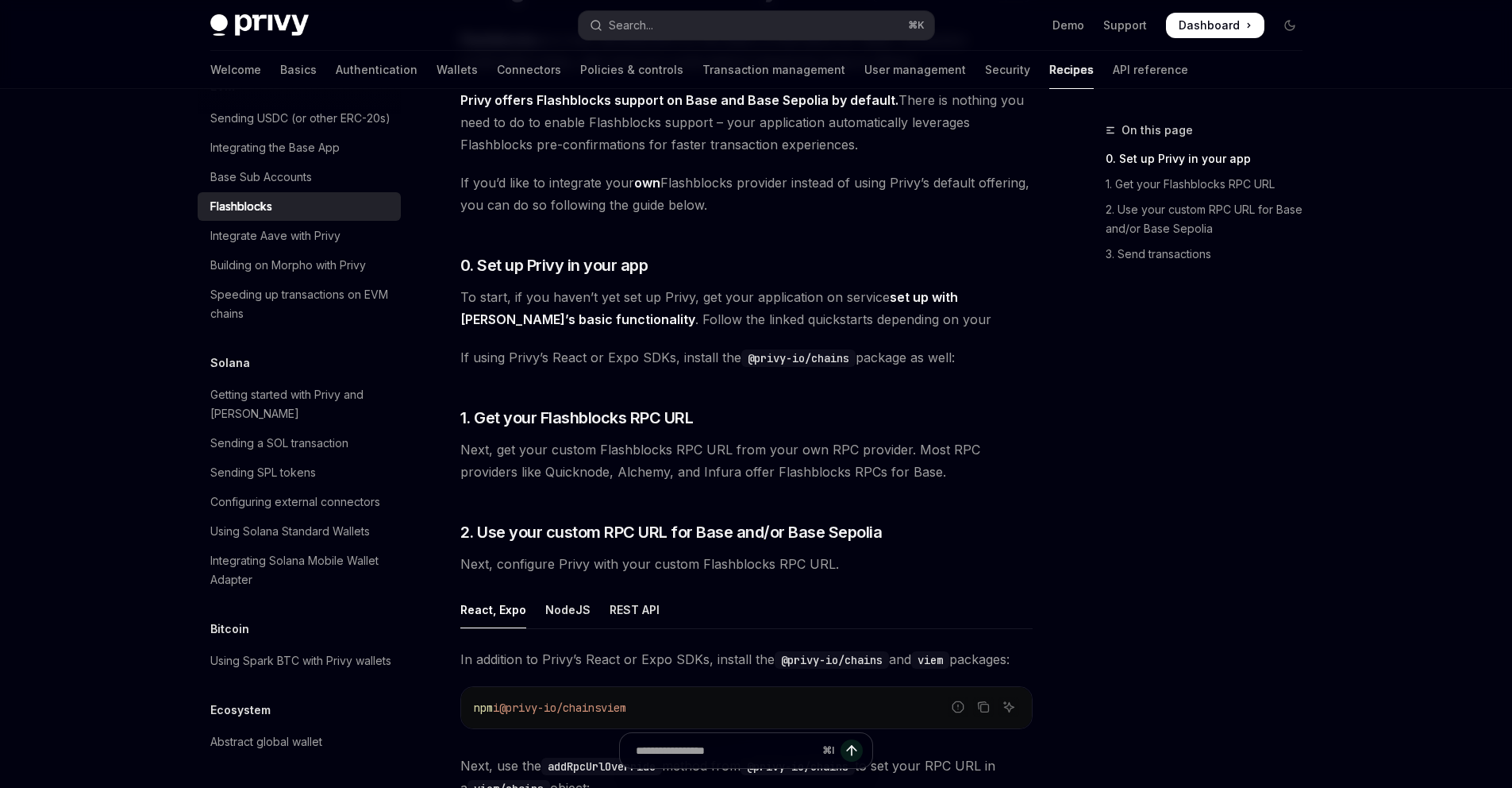
scroll to position [333, 0]
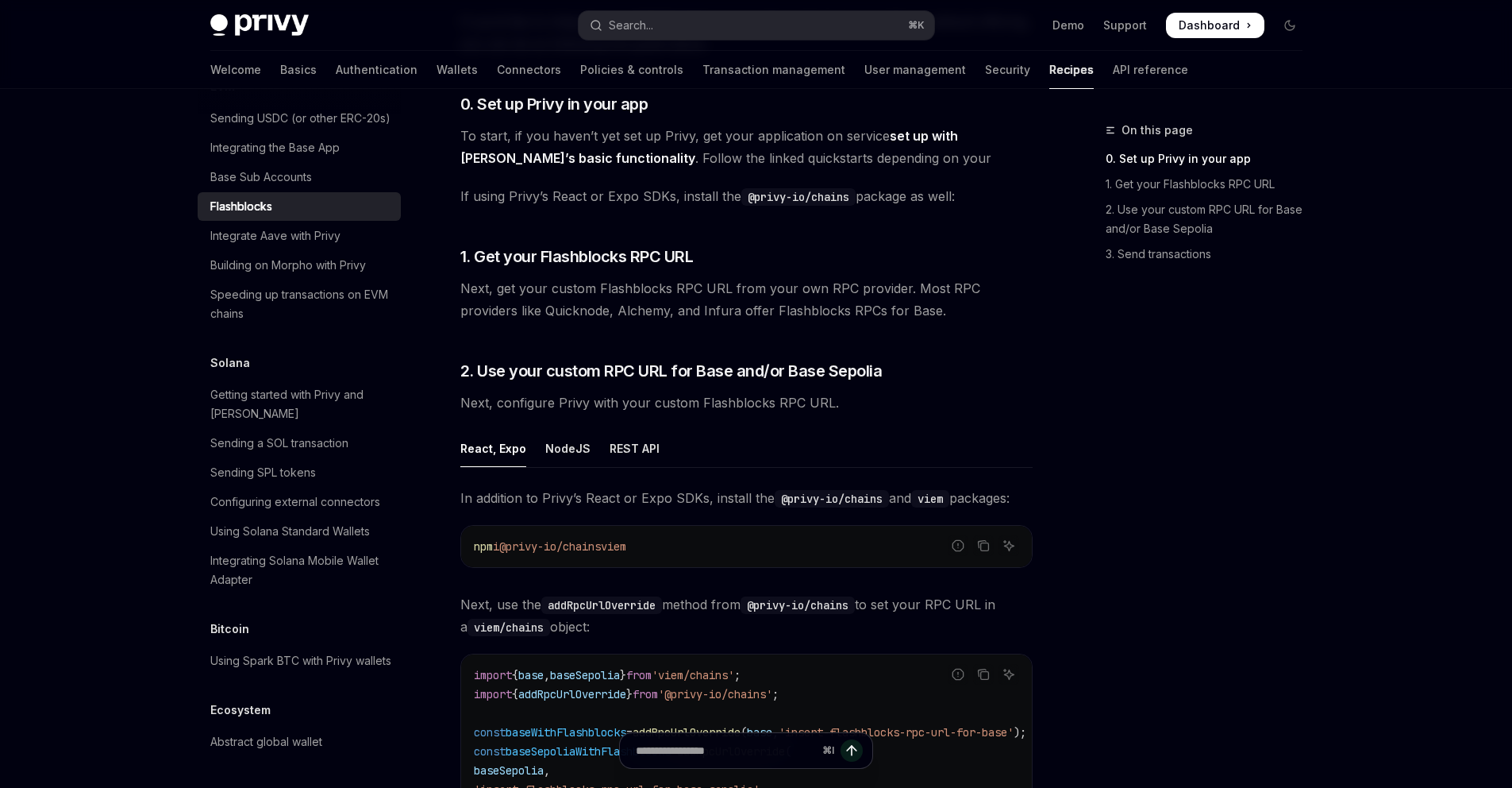
click at [664, 407] on span "Next, configure Privy with your custom Flashblocks RPC URL." at bounding box center [746, 402] width 572 height 22
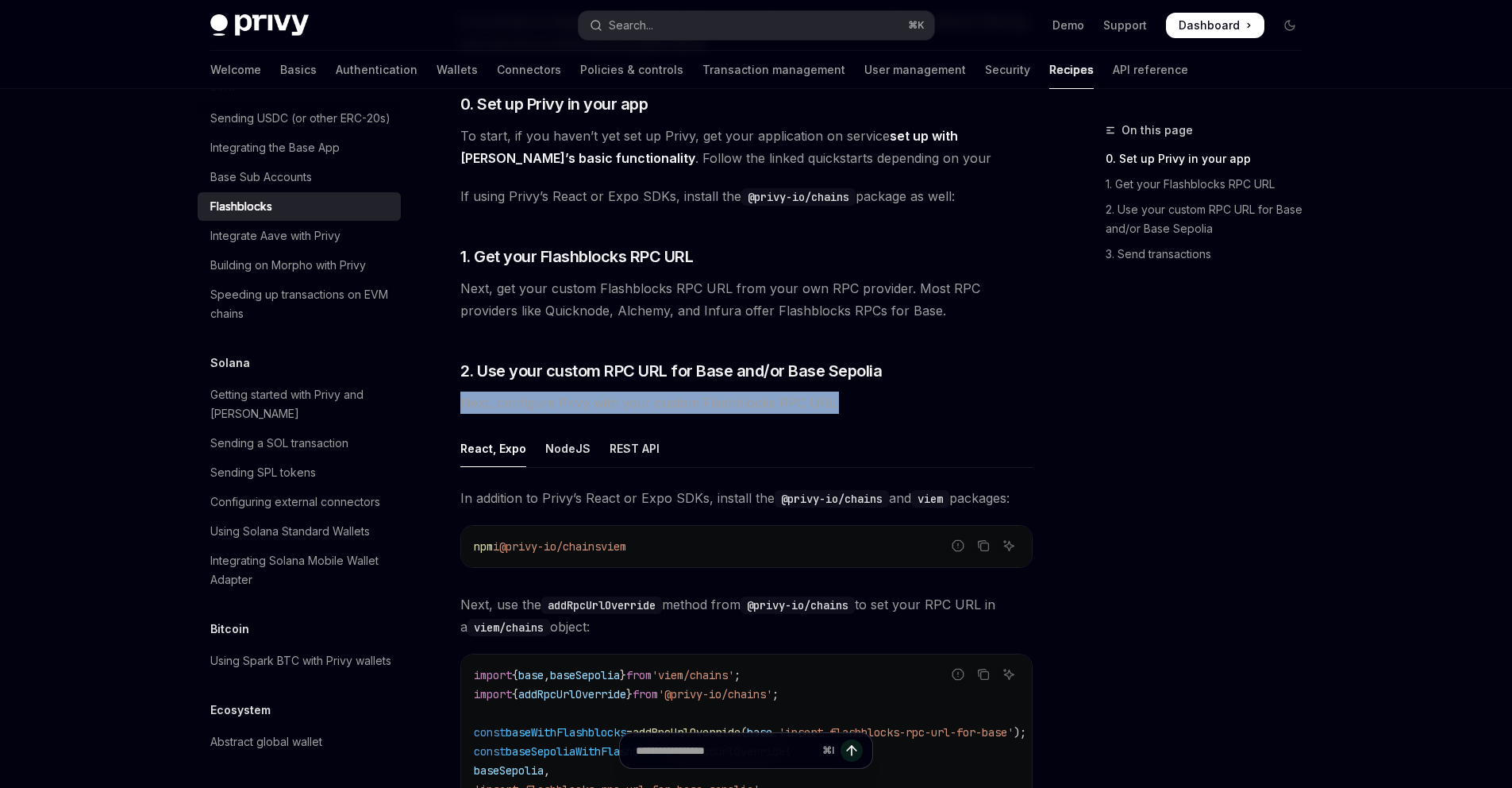
click at [664, 407] on span "Next, configure Privy with your custom Flashblocks RPC URL." at bounding box center [746, 402] width 572 height 22
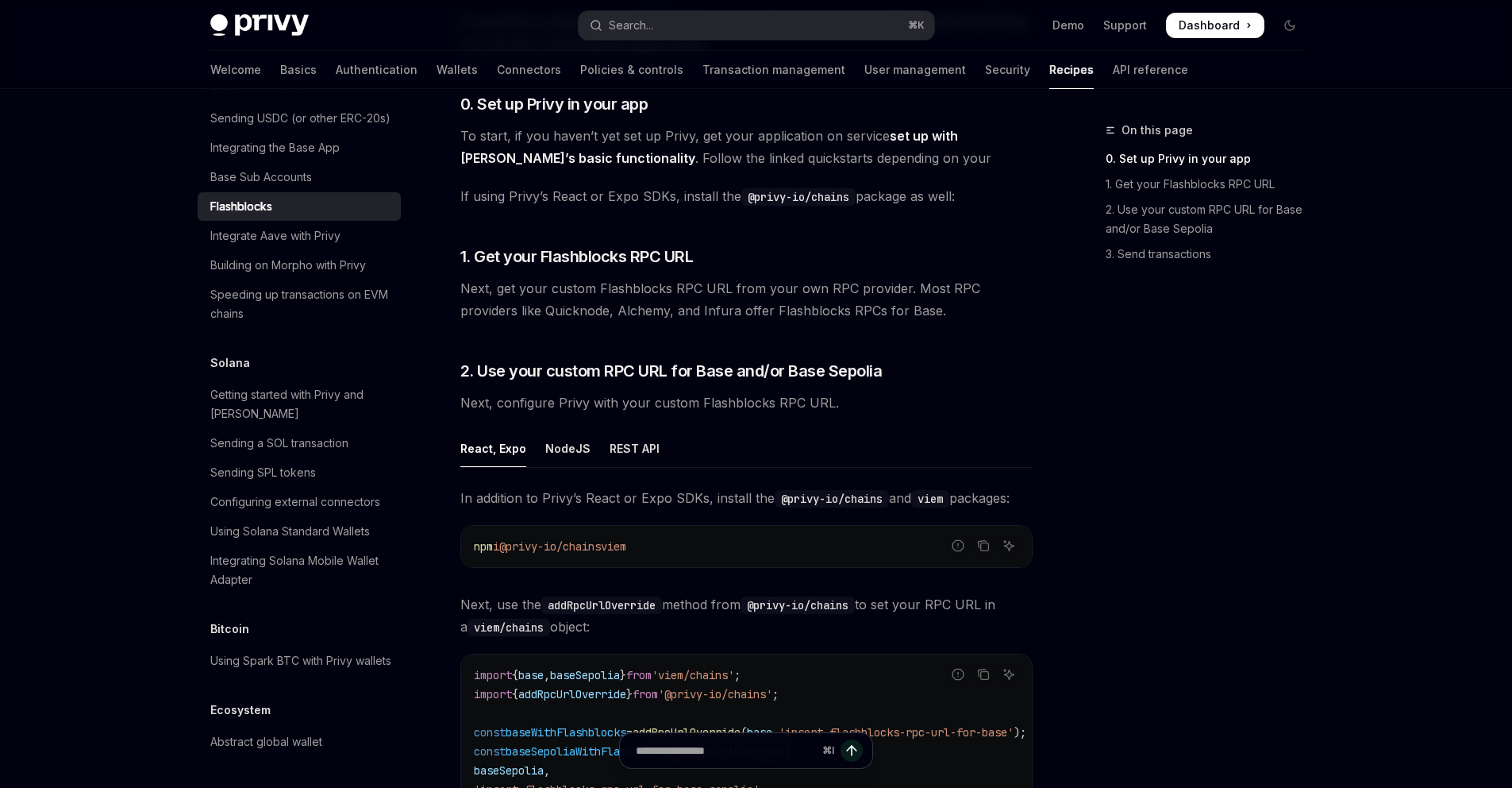
click at [986, 431] on ul "React, Expo NodeJS REST API" at bounding box center [746, 448] width 572 height 38
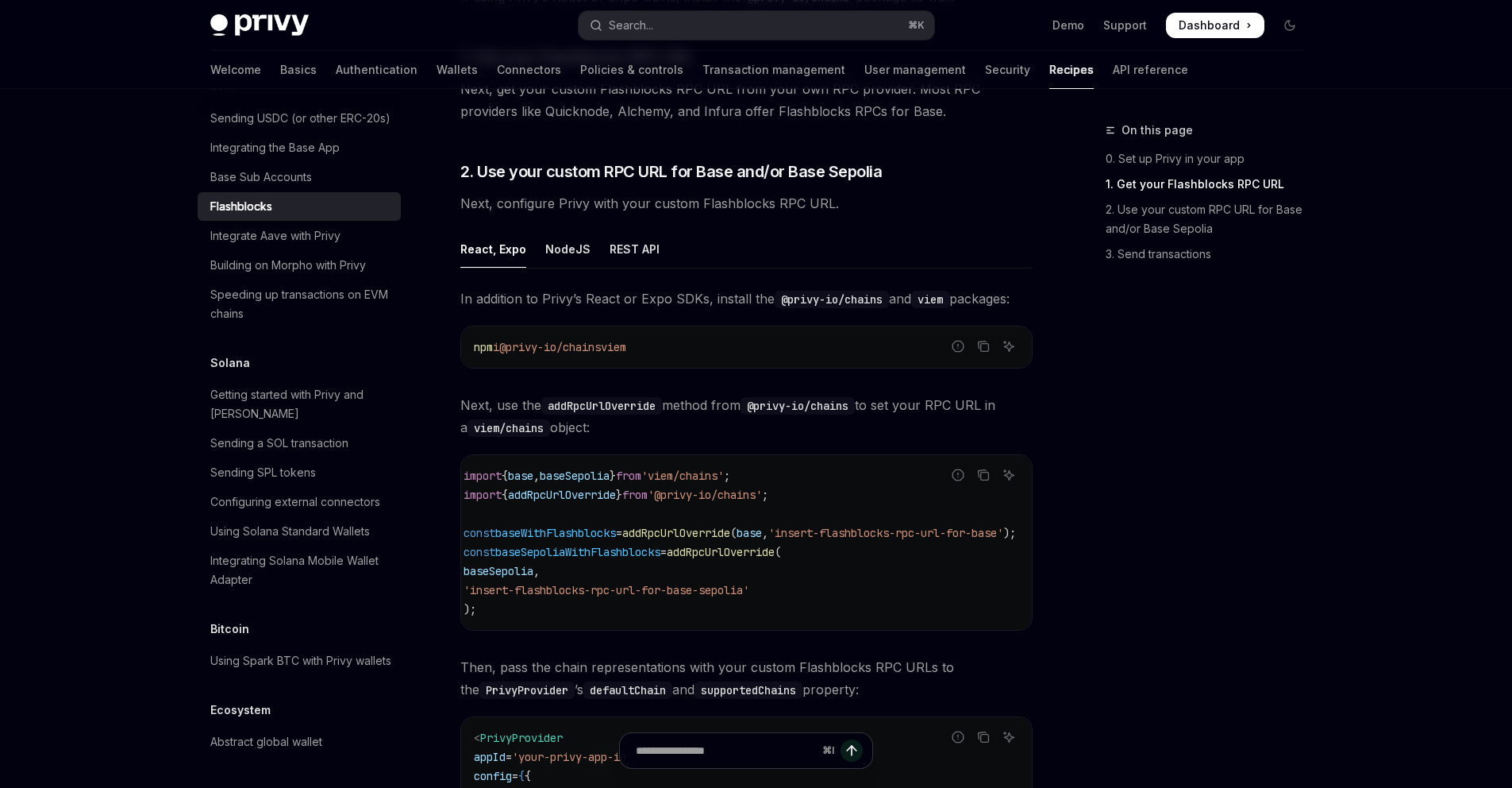
scroll to position [0, 0]
drag, startPoint x: 505, startPoint y: 592, endPoint x: 777, endPoint y: 596, distance: 272.0
click at [760, 597] on span "'insert-flashblocks-rpc-url-for-base-sepolia'" at bounding box center [617, 590] width 286 height 14
click at [760, 596] on span "'insert-flashblocks-rpc-url-for-base-sepolia'" at bounding box center [617, 590] width 286 height 14
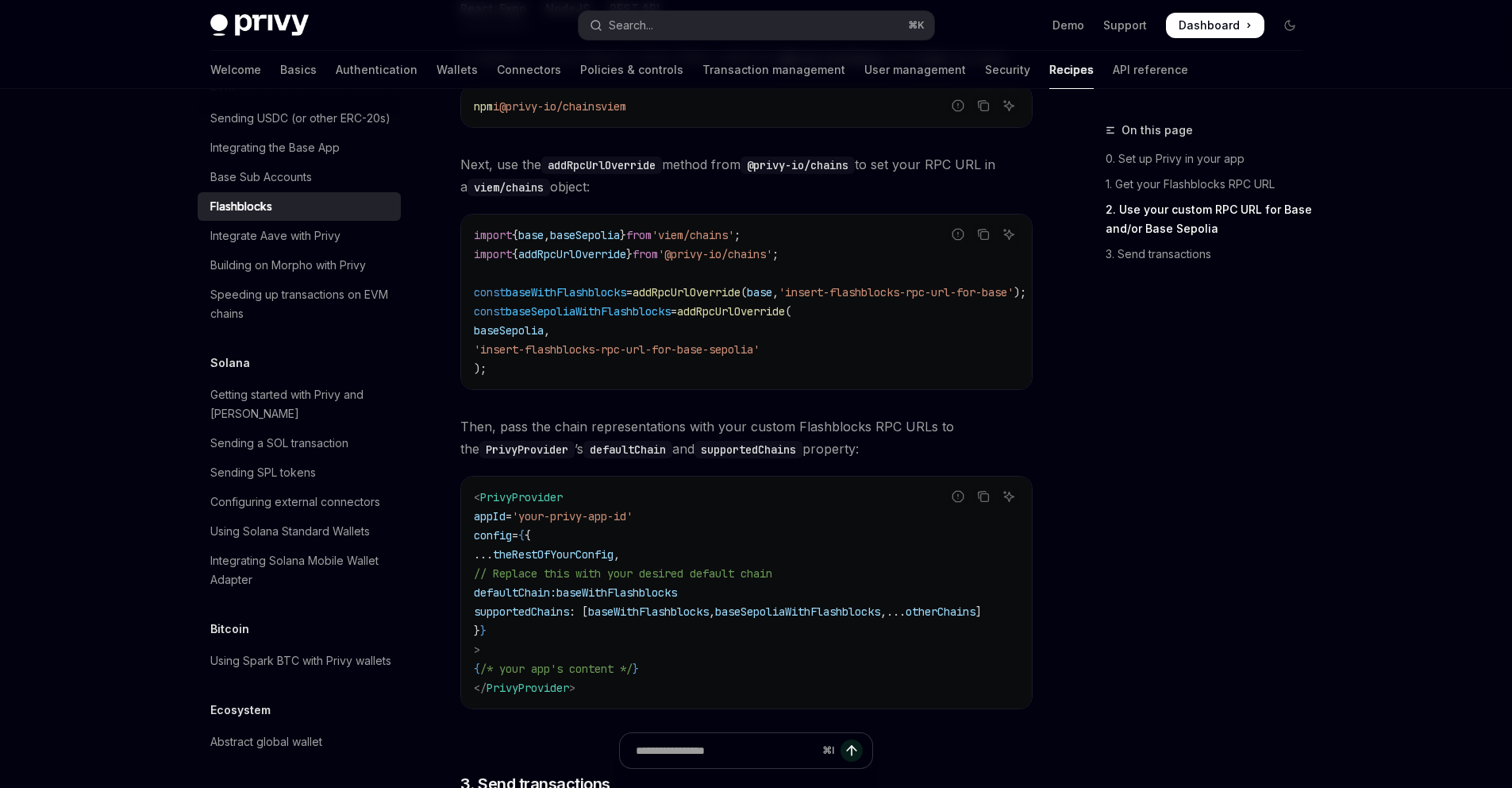
scroll to position [0, 45]
click at [533, 619] on span "supportedChains" at bounding box center [521, 612] width 96 height 14
click at [660, 591] on span "baseWithFlashblocks" at bounding box center [617, 592] width 121 height 14
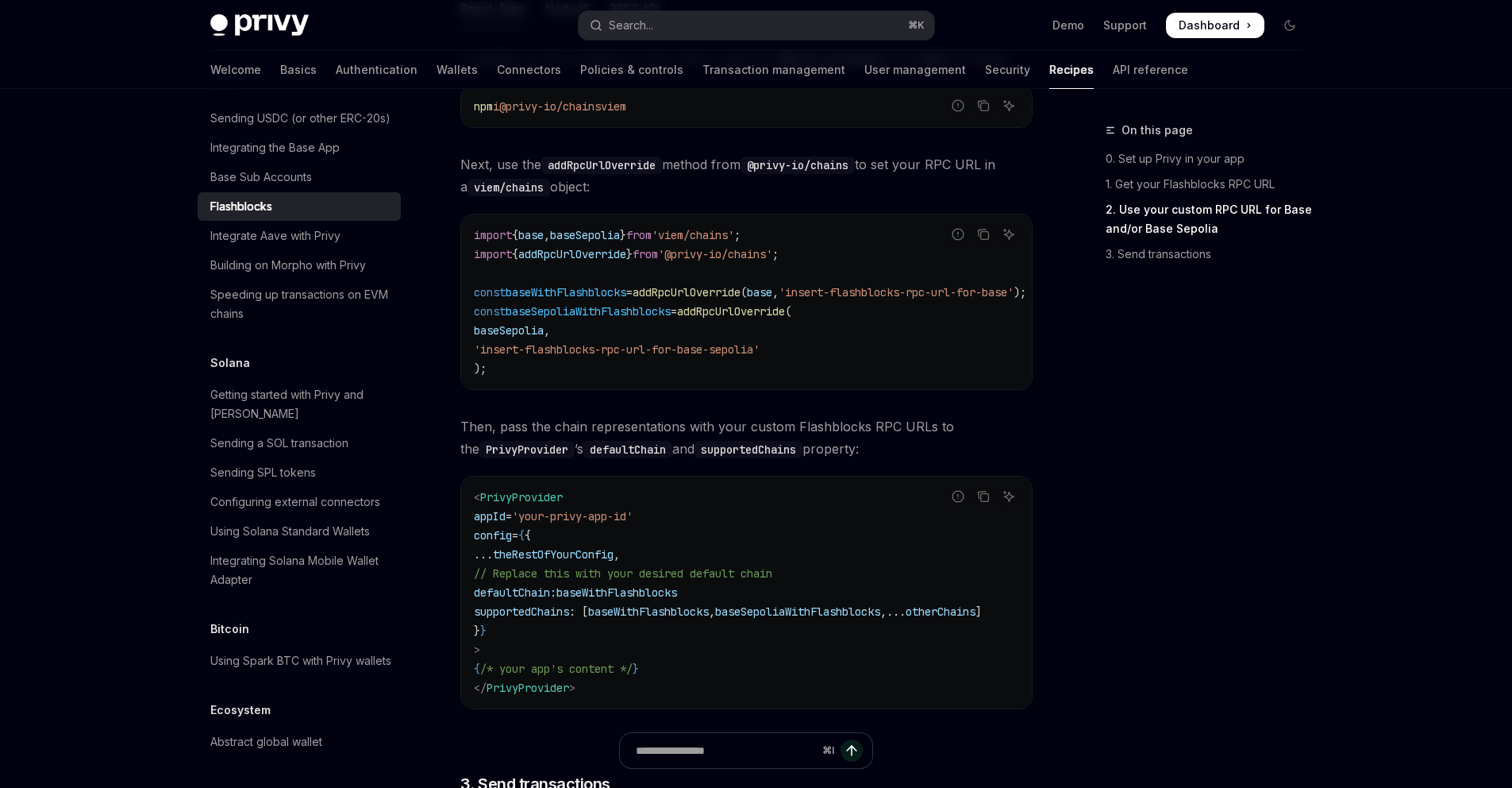
drag, startPoint x: 727, startPoint y: 714, endPoint x: 657, endPoint y: 704, distance: 70.7
click at [659, 707] on div "< PrivyProvider appId = 'your-privy-app-id' config = { { ... theRestOfYourConfi…" at bounding box center [746, 592] width 571 height 232
drag, startPoint x: 544, startPoint y: 720, endPoint x: 517, endPoint y: 715, distance: 27.5
click at [517, 709] on div "Report incorrect code Copy Ask AI < PrivyProvider appId = 'your-privy-app-id' c…" at bounding box center [746, 592] width 572 height 233
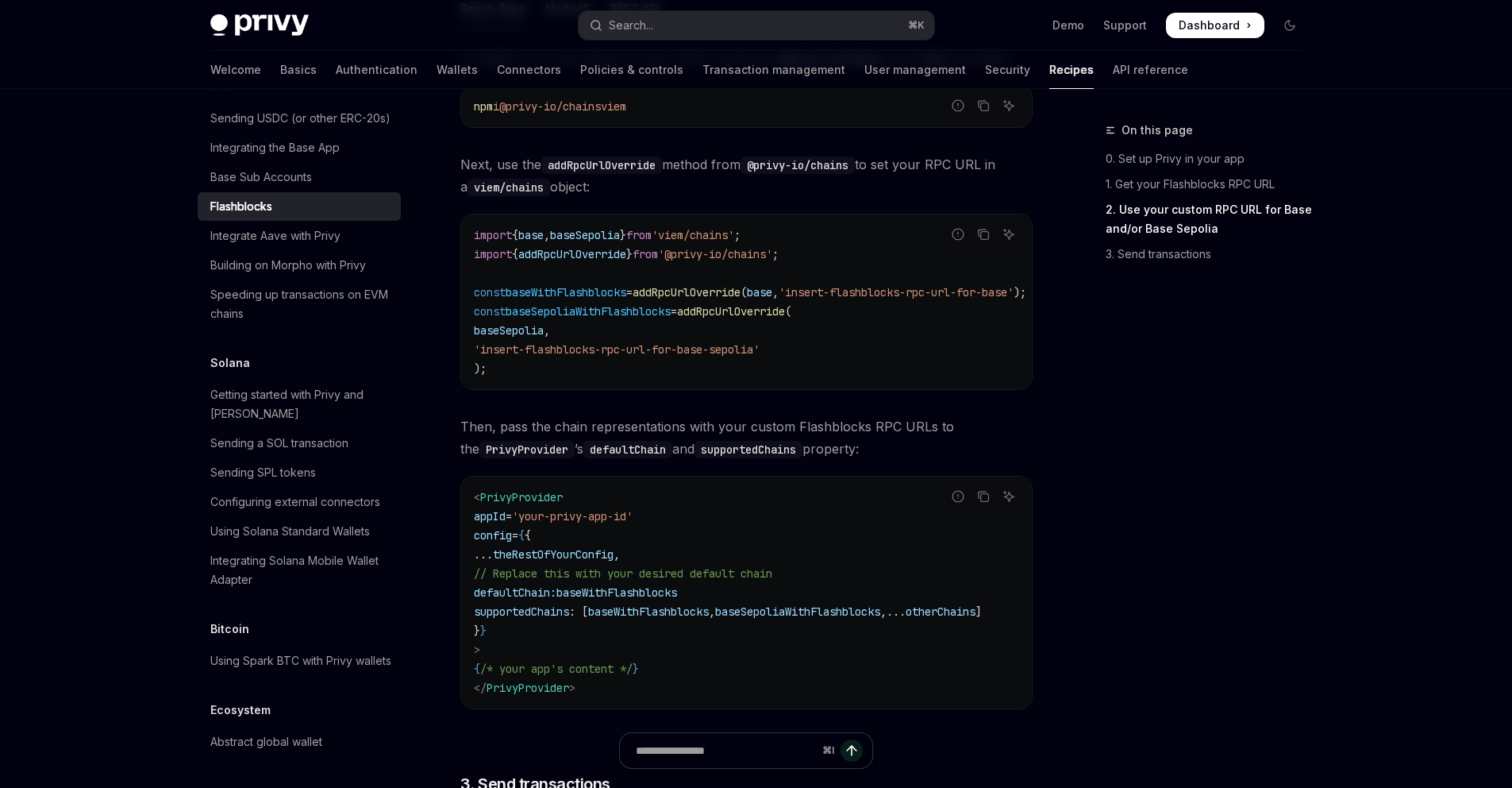
click at [512, 534] on span "config" at bounding box center [492, 535] width 38 height 14
copy span "config"
click at [552, 596] on span "defaultChain:" at bounding box center [515, 592] width 82 height 14
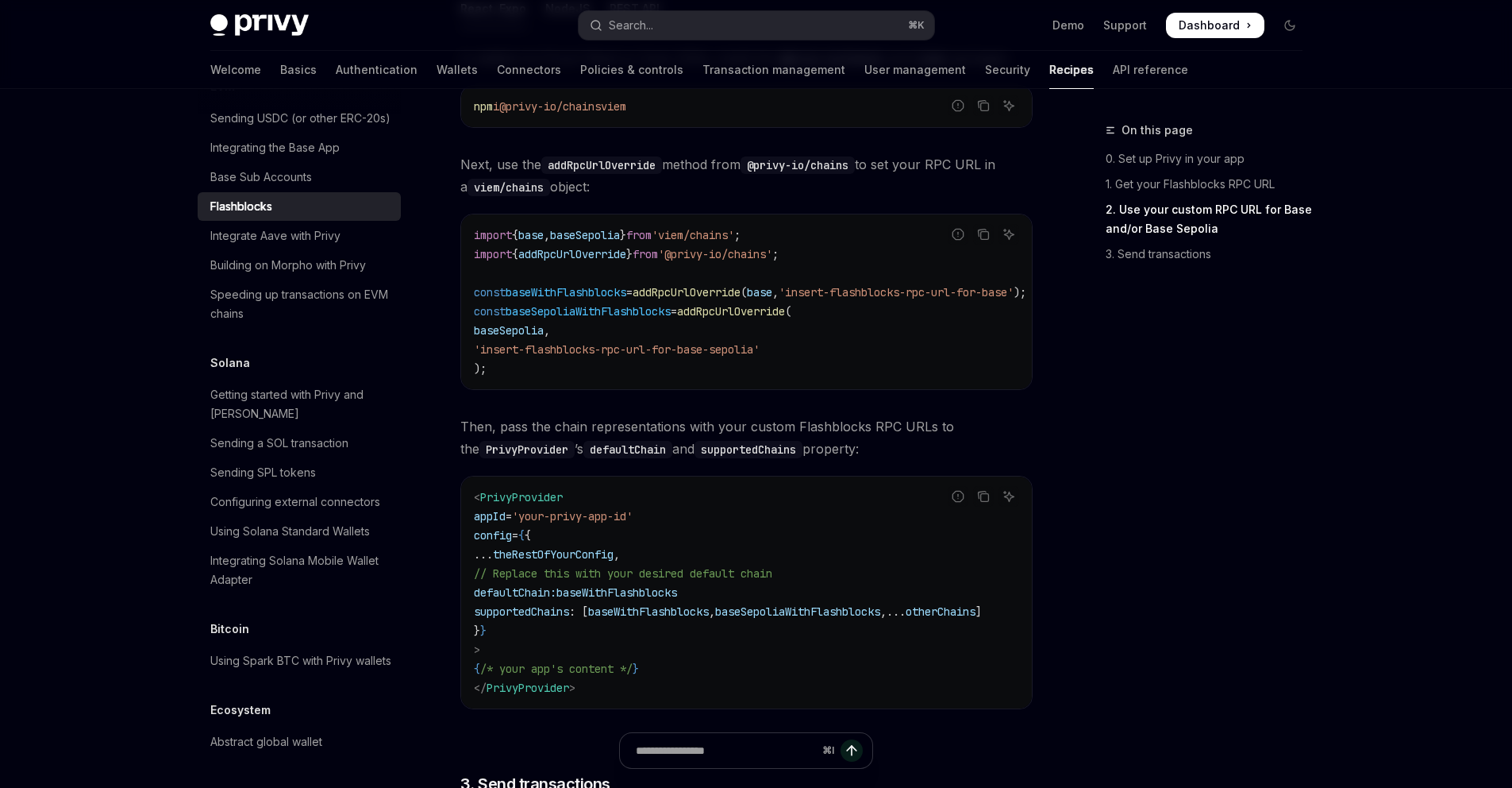
copy span "defaultChain"
drag, startPoint x: 568, startPoint y: 633, endPoint x: 556, endPoint y: 625, distance: 14.4
click at [568, 633] on code "< PrivyProvider appId = 'your-privy-app-id' config = { { ... theRestOfYourConfi…" at bounding box center [746, 592] width 546 height 210
drag, startPoint x: 510, startPoint y: 598, endPoint x: 771, endPoint y: 601, distance: 261.0
click at [771, 601] on code "< PrivyProvider appId = 'your-privy-app-id' config = { { ... theRestOfYourConfi…" at bounding box center [746, 592] width 546 height 210
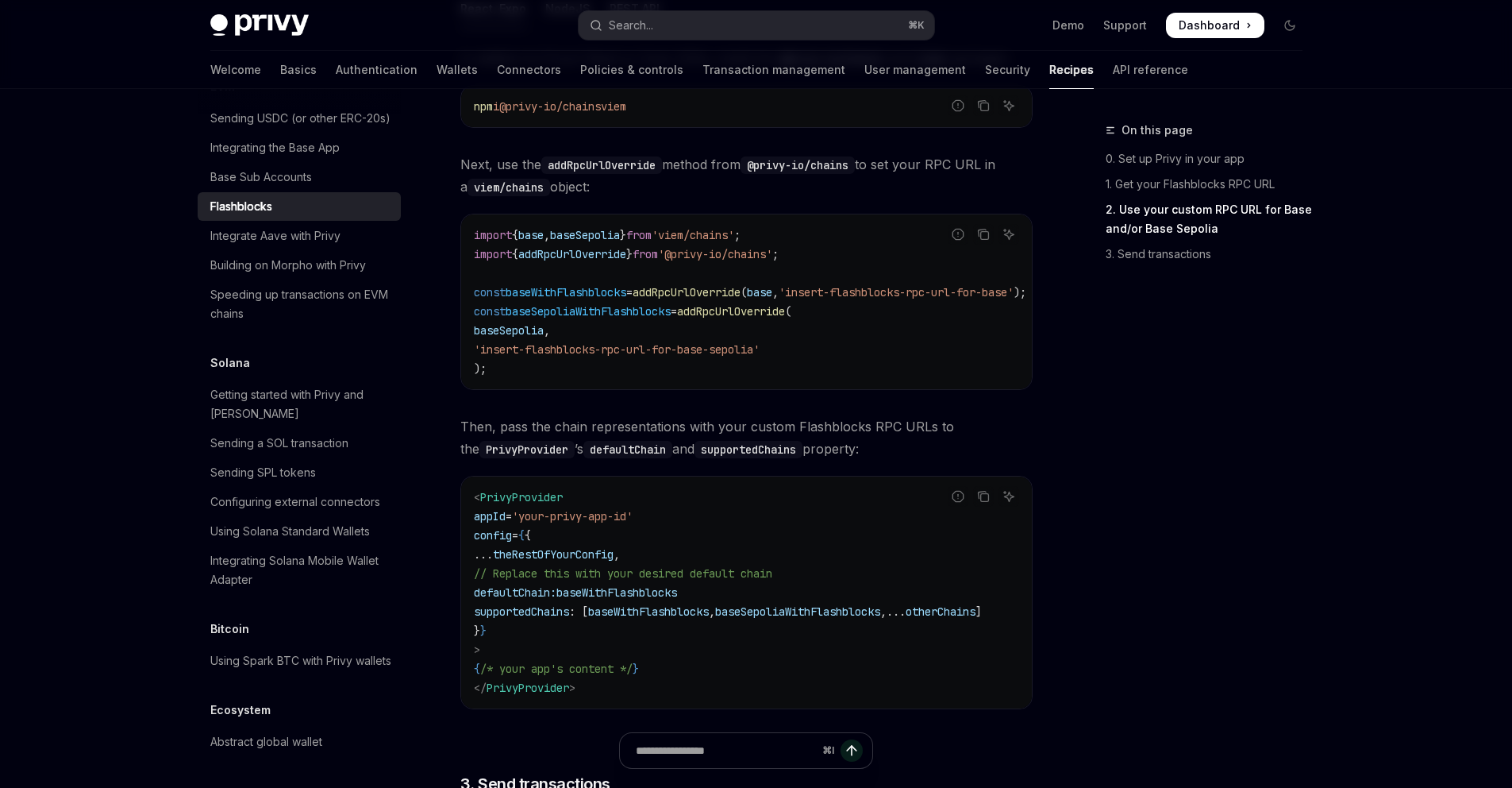
copy span "defaultChain: baseWithFlashblocks"
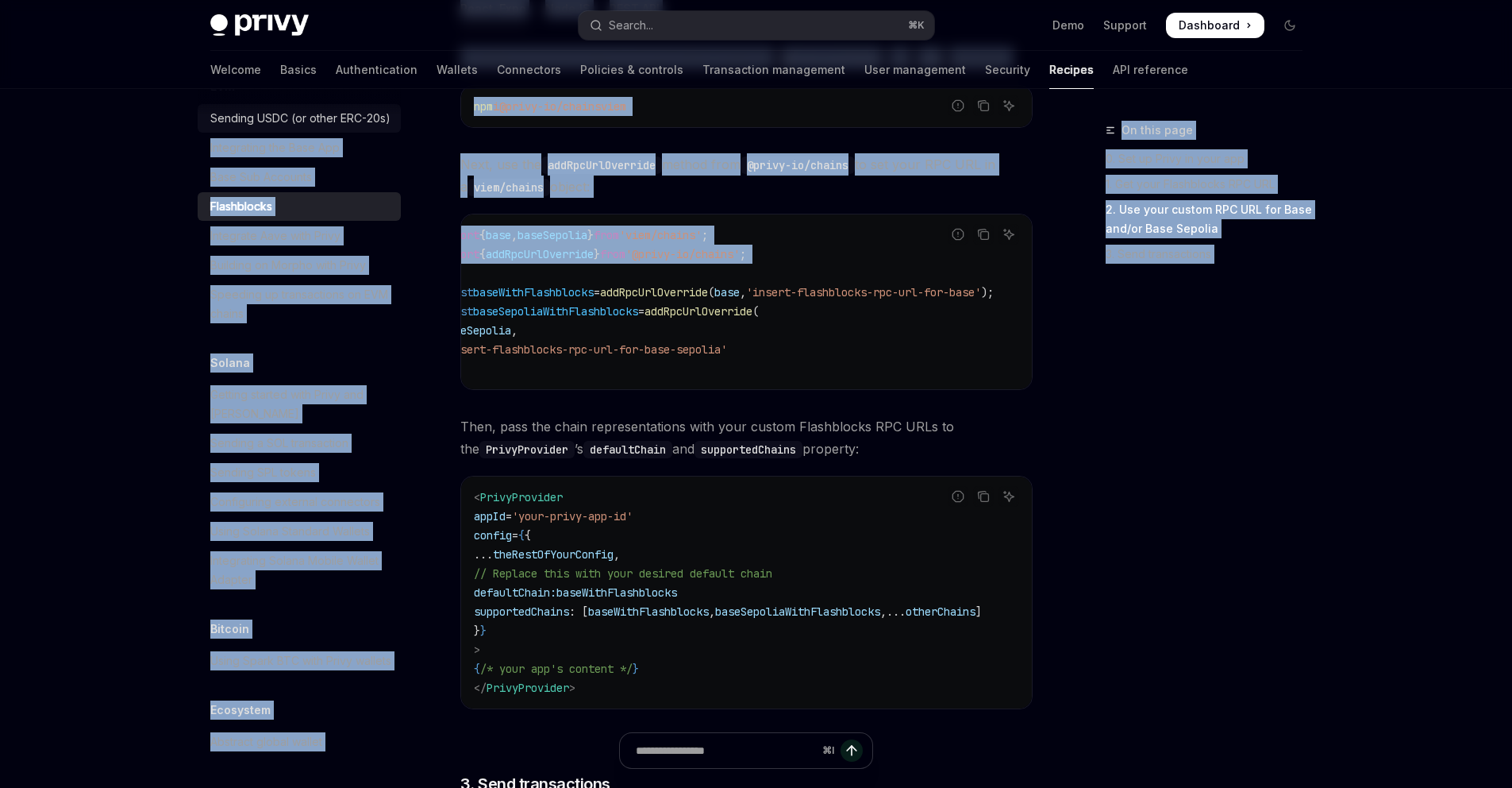
scroll to position [0, 0]
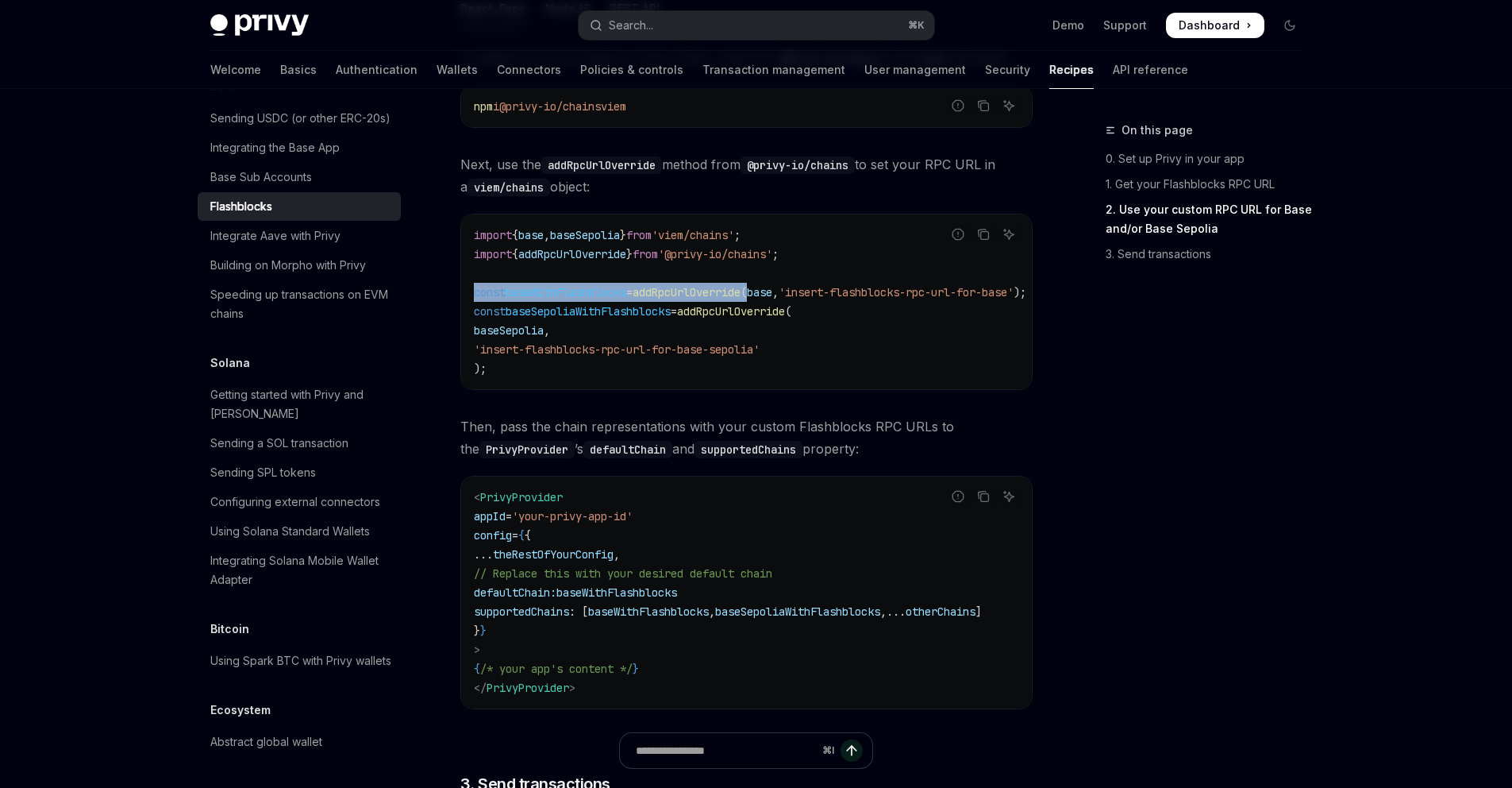
drag, startPoint x: 472, startPoint y: 290, endPoint x: 777, endPoint y: 293, distance: 305.0
click at [777, 293] on div "import { base , baseSepolia } from 'viem/chains' ; import { addRpcUrlOverride }…" at bounding box center [746, 301] width 571 height 175
click at [863, 296] on span "'insert-flashblocks-rpc-url-for-base'" at bounding box center [896, 292] width 235 height 14
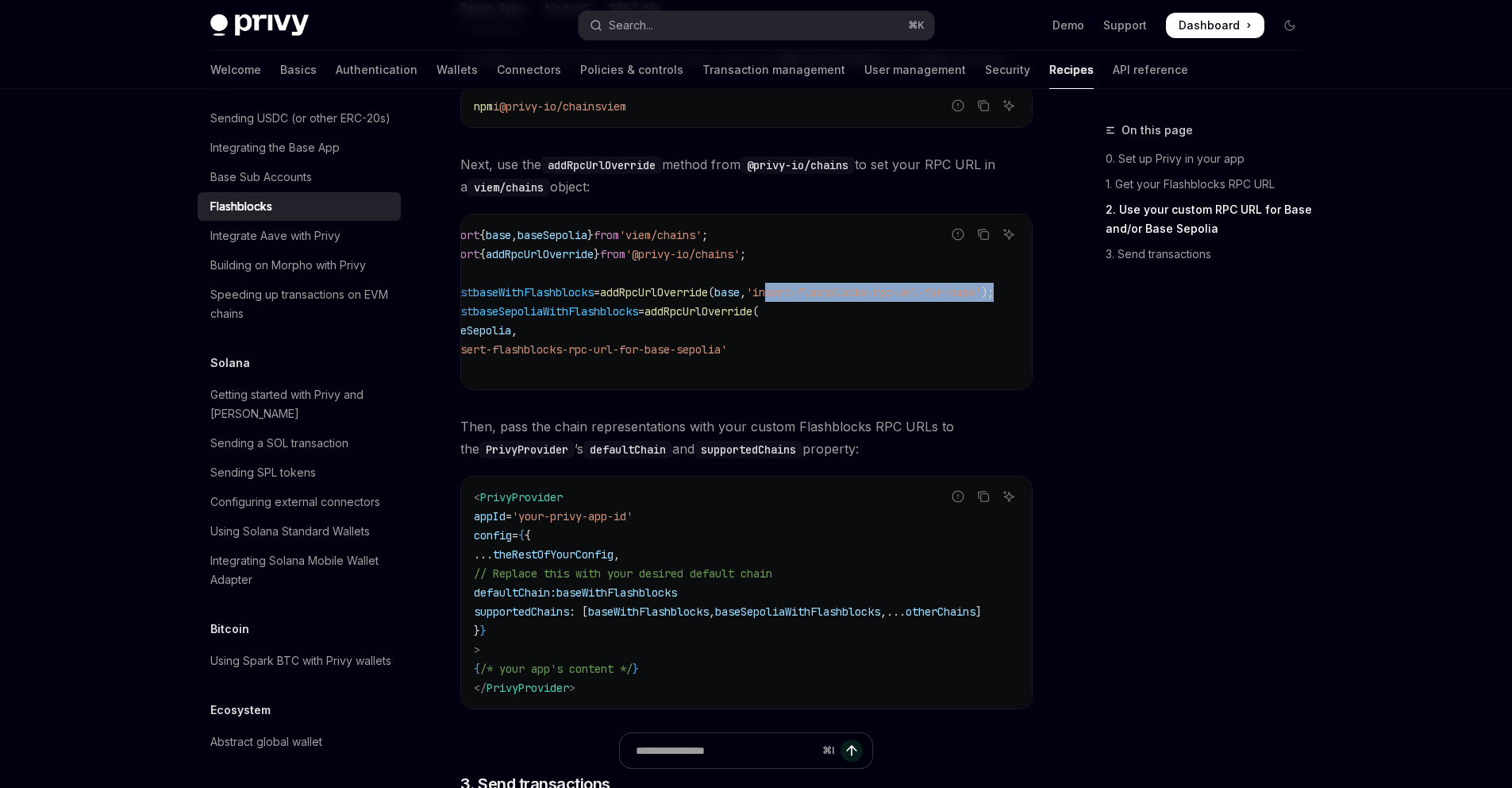
scroll to position [0, 87]
drag, startPoint x: 839, startPoint y: 297, endPoint x: 973, endPoint y: 293, distance: 134.1
click at [973, 293] on span "'insert-flashblocks-rpc-url-for-base'" at bounding box center [864, 292] width 235 height 14
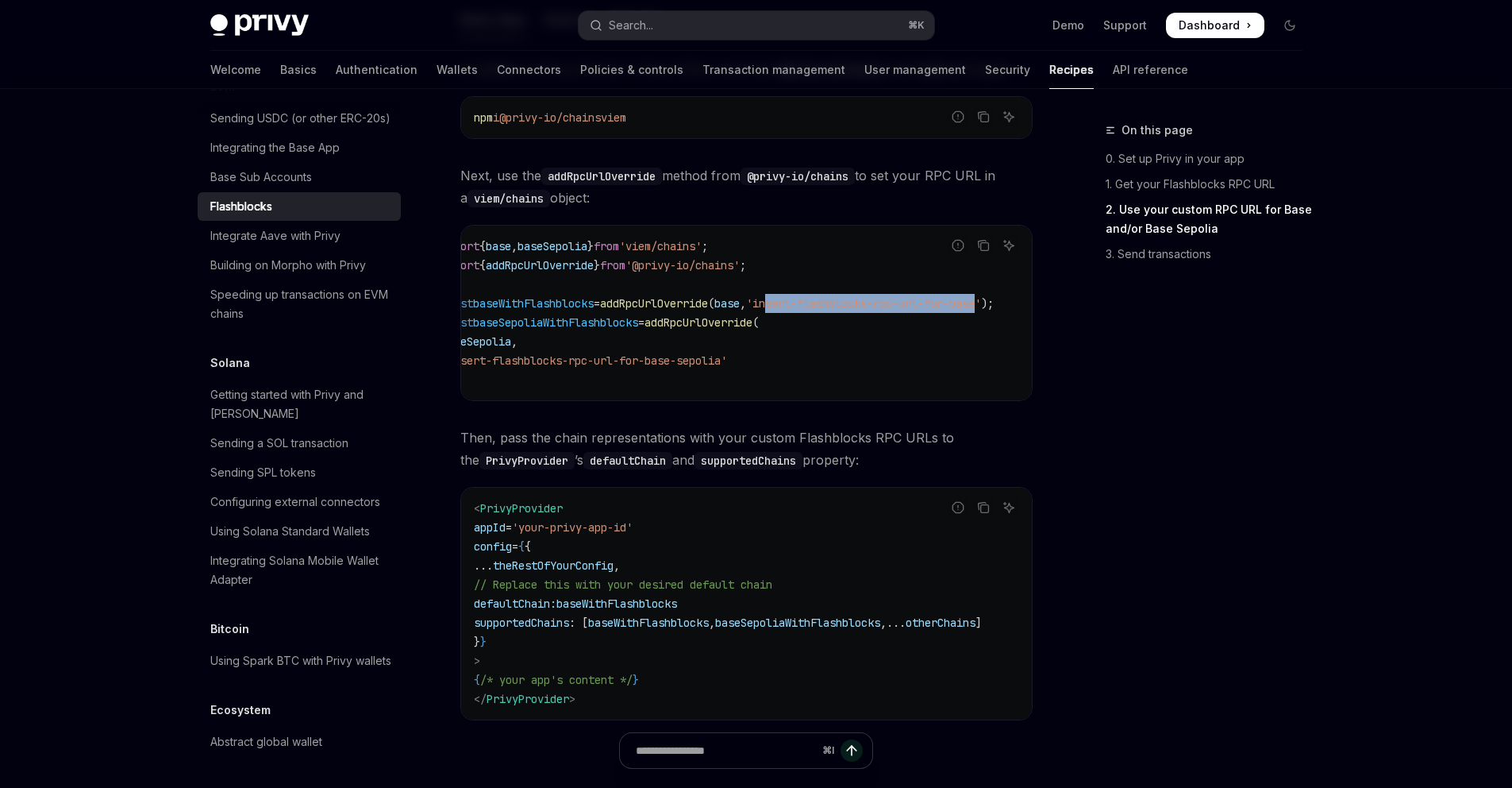
scroll to position [771, 0]
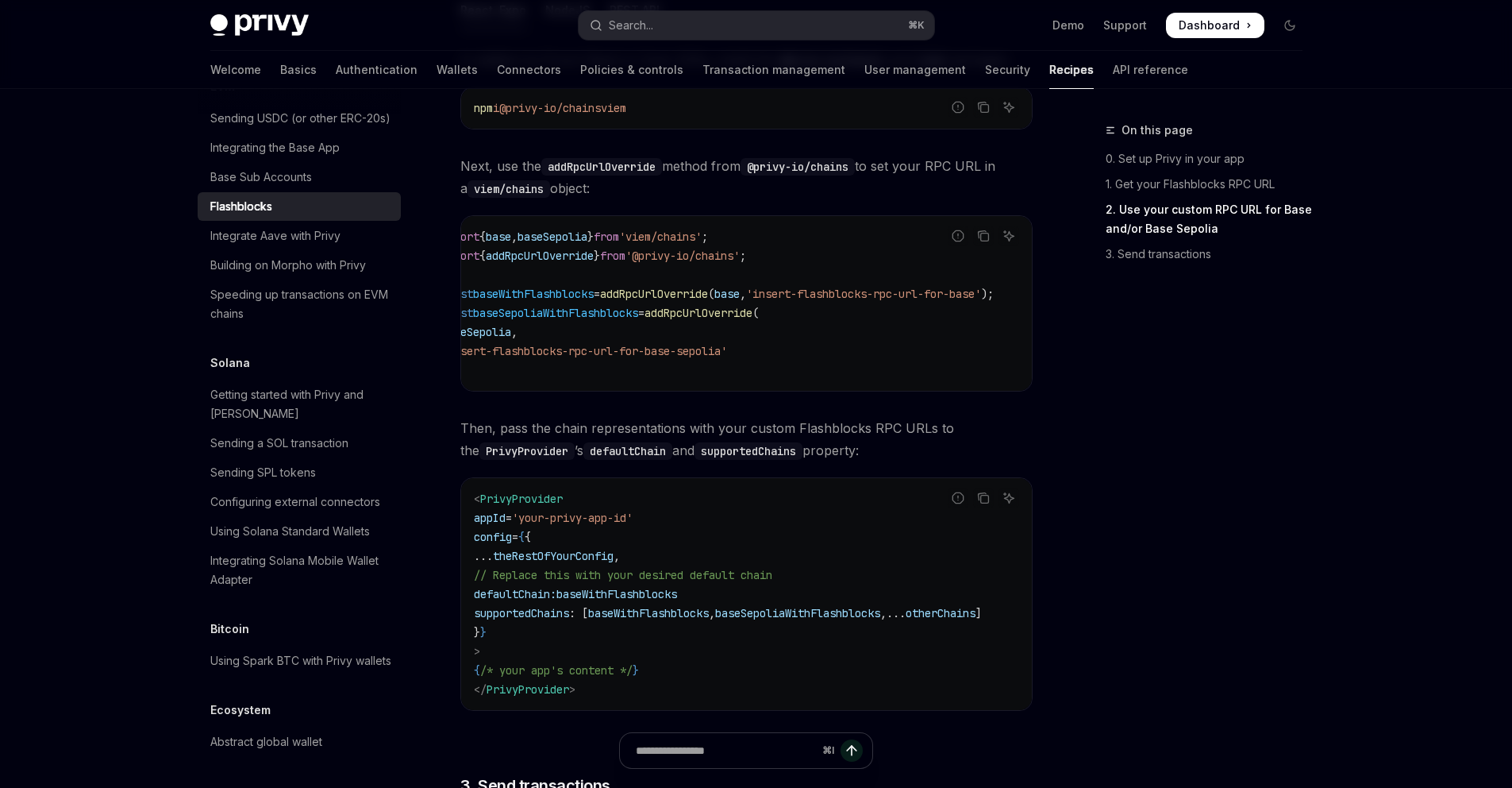
click at [767, 272] on code "import { base , baseSepolia } from 'viem/chains' ; import { addRpcUrlOverride }…" at bounding box center [736, 304] width 590 height 153
click at [600, 287] on span "addRpcUrlOverride" at bounding box center [653, 294] width 108 height 14
click at [797, 304] on code "import { base , baseSepolia } from 'viem/chains' ; import { addRpcUrlOverride }…" at bounding box center [736, 304] width 590 height 153
click at [794, 297] on span "'insert-flashblocks-rpc-url-for-base'" at bounding box center [864, 294] width 235 height 14
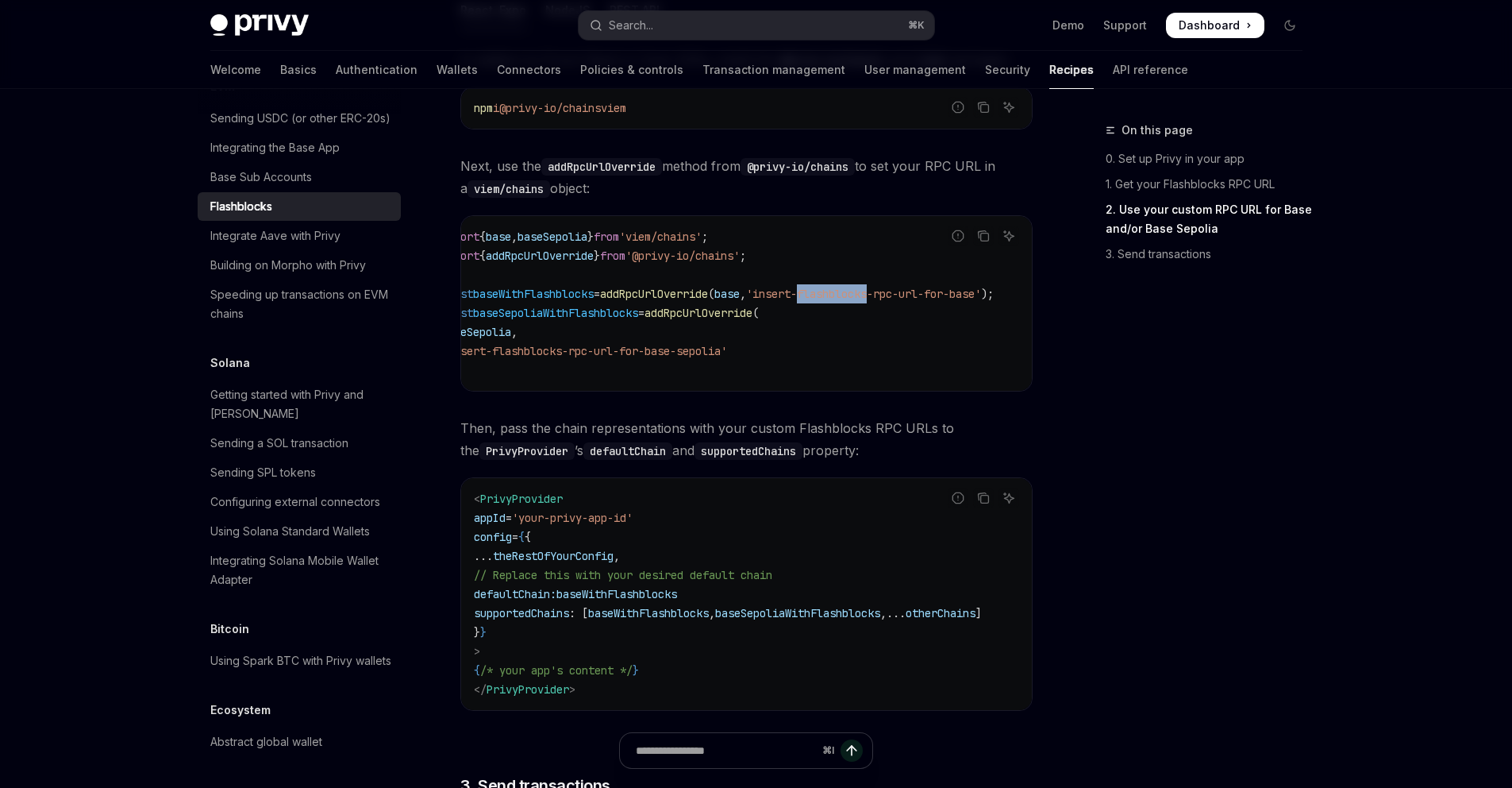
click at [794, 297] on span "'insert-flashblocks-rpc-url-for-base'" at bounding box center [864, 294] width 235 height 14
click at [681, 287] on span "addRpcUrlOverride" at bounding box center [653, 294] width 108 height 14
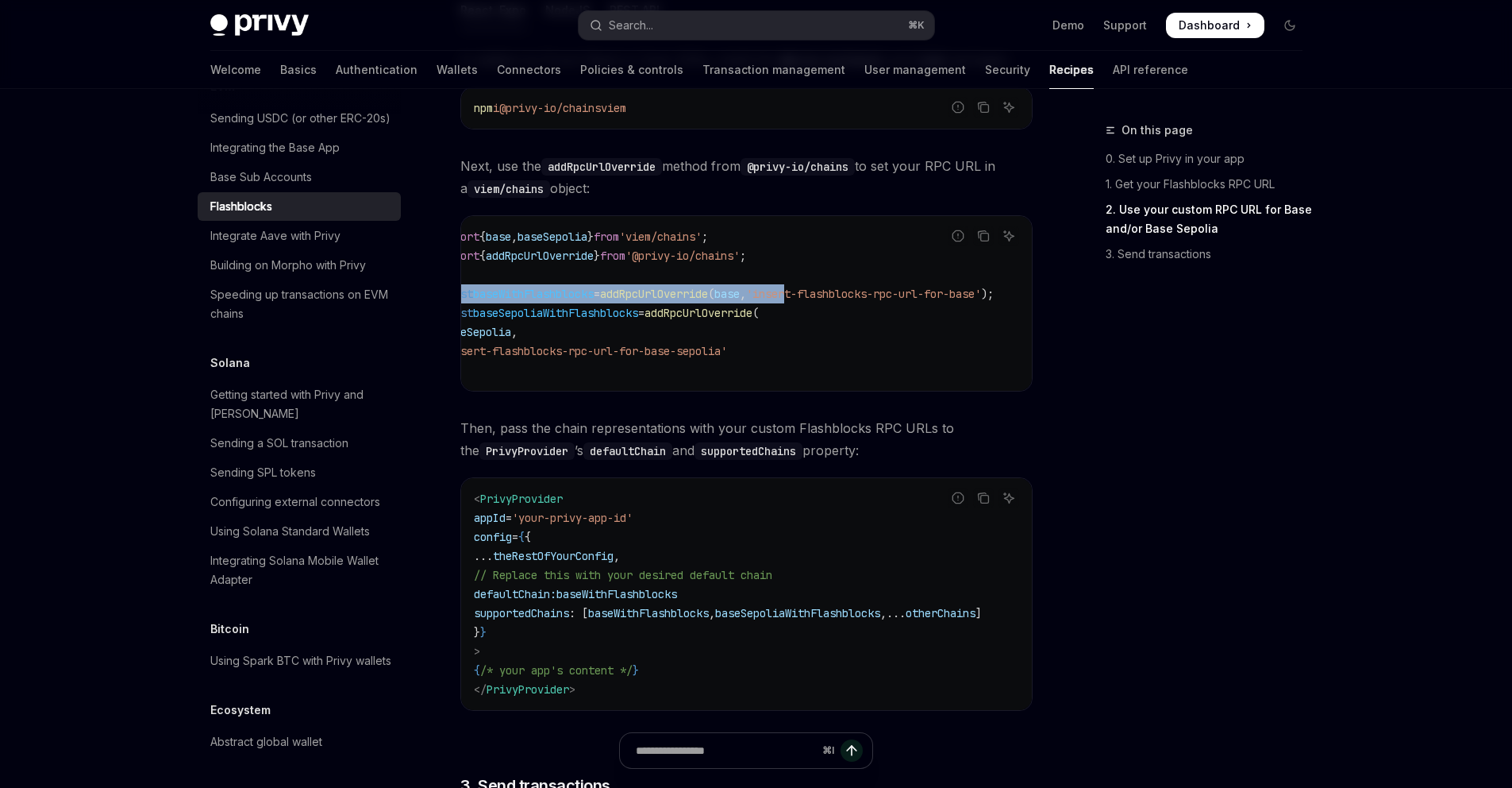
drag, startPoint x: 708, startPoint y: 280, endPoint x: 594, endPoint y: 274, distance: 114.2
click at [594, 274] on code "import { base , baseSepolia } from 'viem/chains' ; import { addRpcUrlOverride }…" at bounding box center [736, 304] width 590 height 153
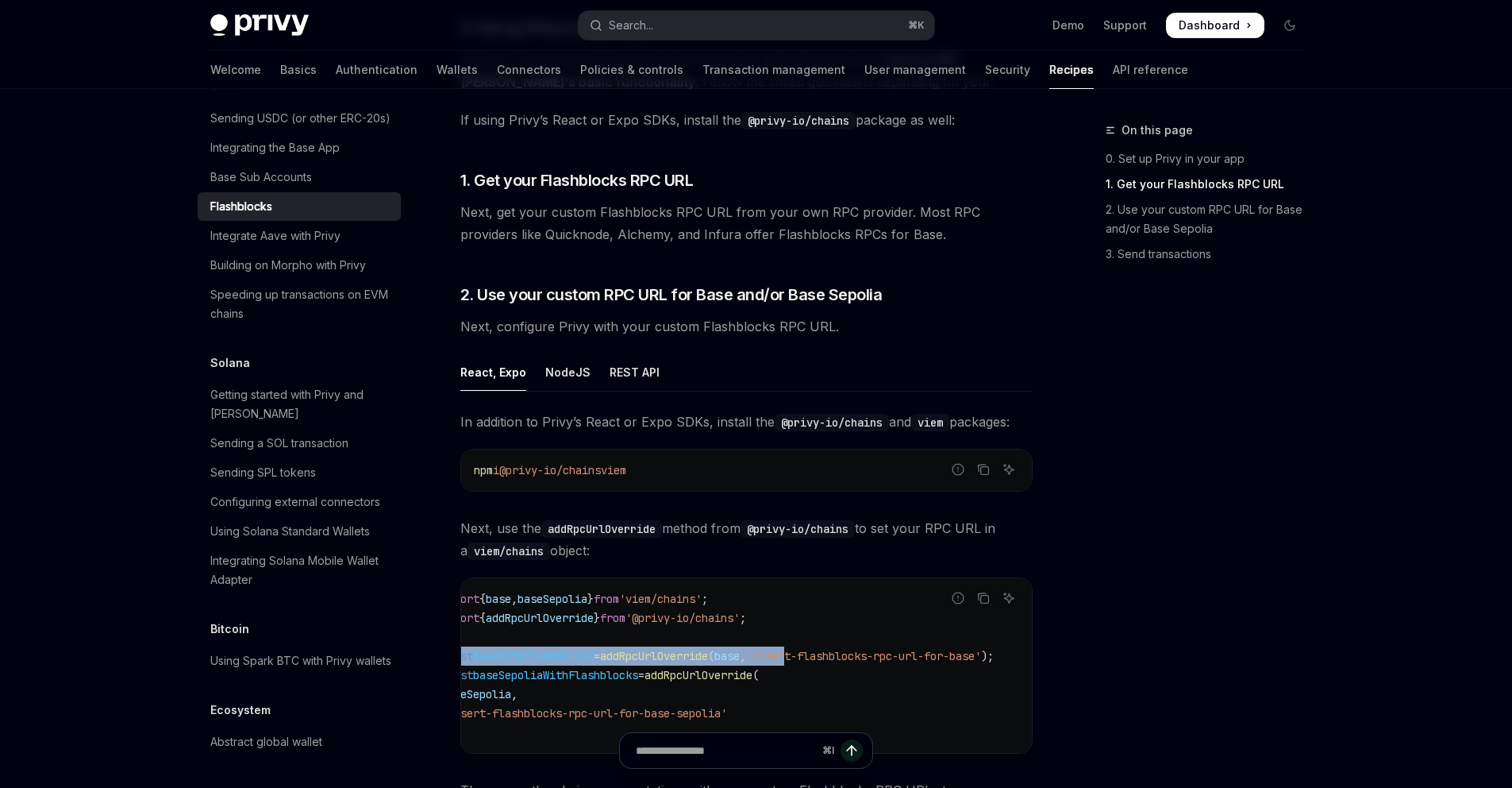
scroll to position [490, 0]
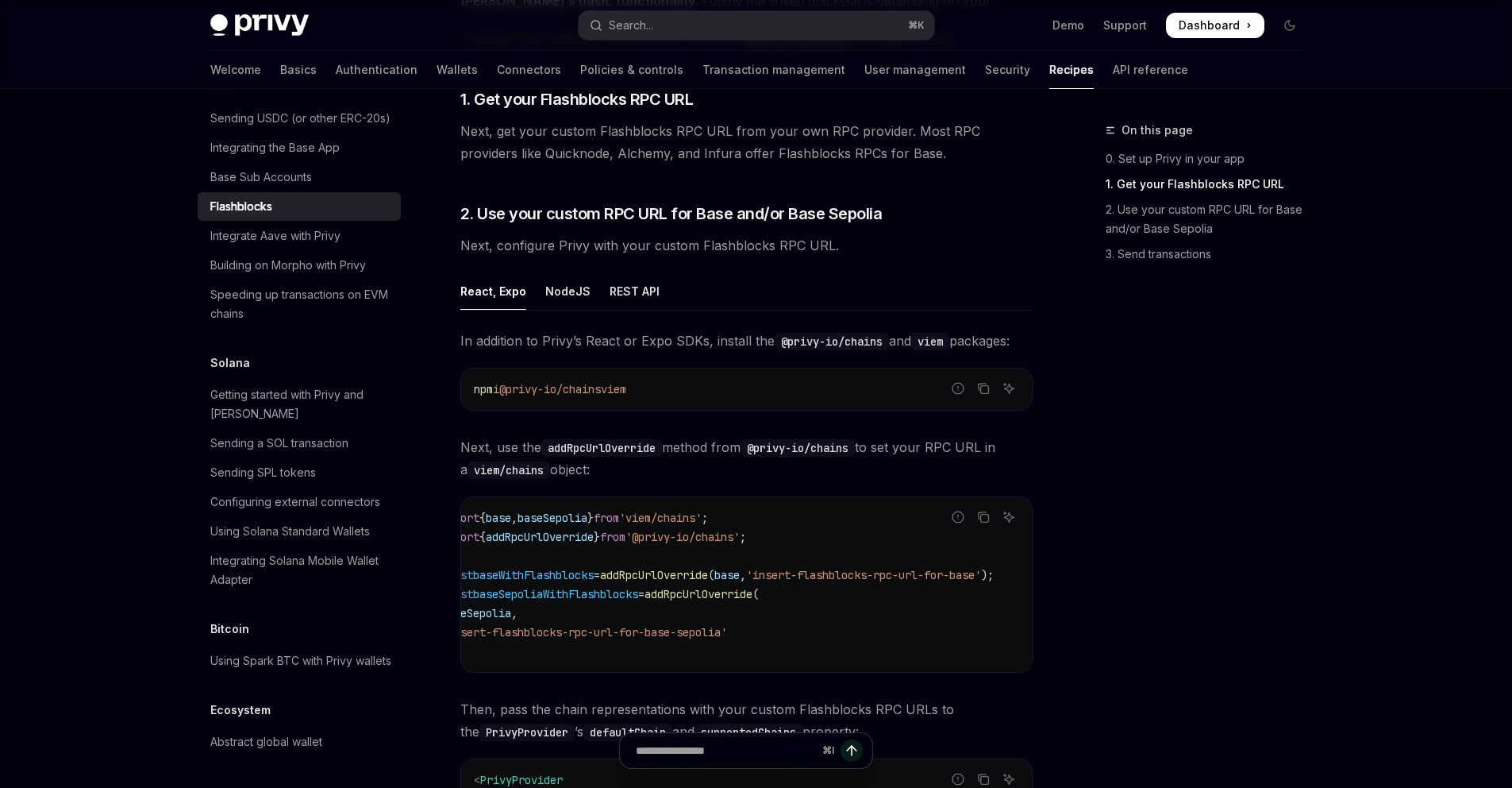
click at [989, 569] on span ");" at bounding box center [987, 575] width 12 height 14
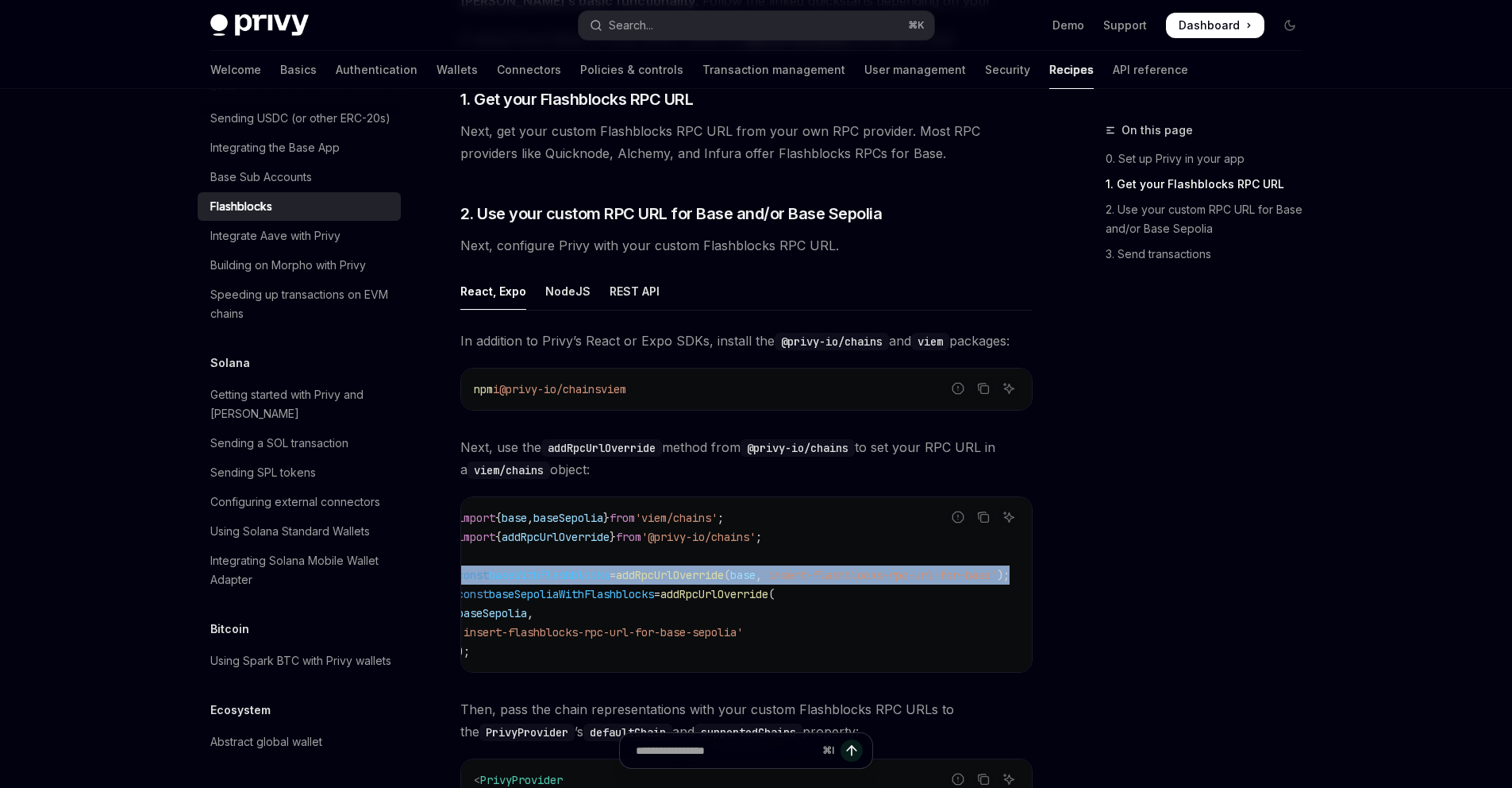
scroll to position [0, 0]
drag, startPoint x: 1007, startPoint y: 578, endPoint x: 569, endPoint y: 581, distance: 438.0
click at [433, 577] on div "EVM Using Flashblocks with Privy OpenAI Open in ChatGPT OpenAI Open in ChatGPT …" at bounding box center [597, 520] width 876 height 1780
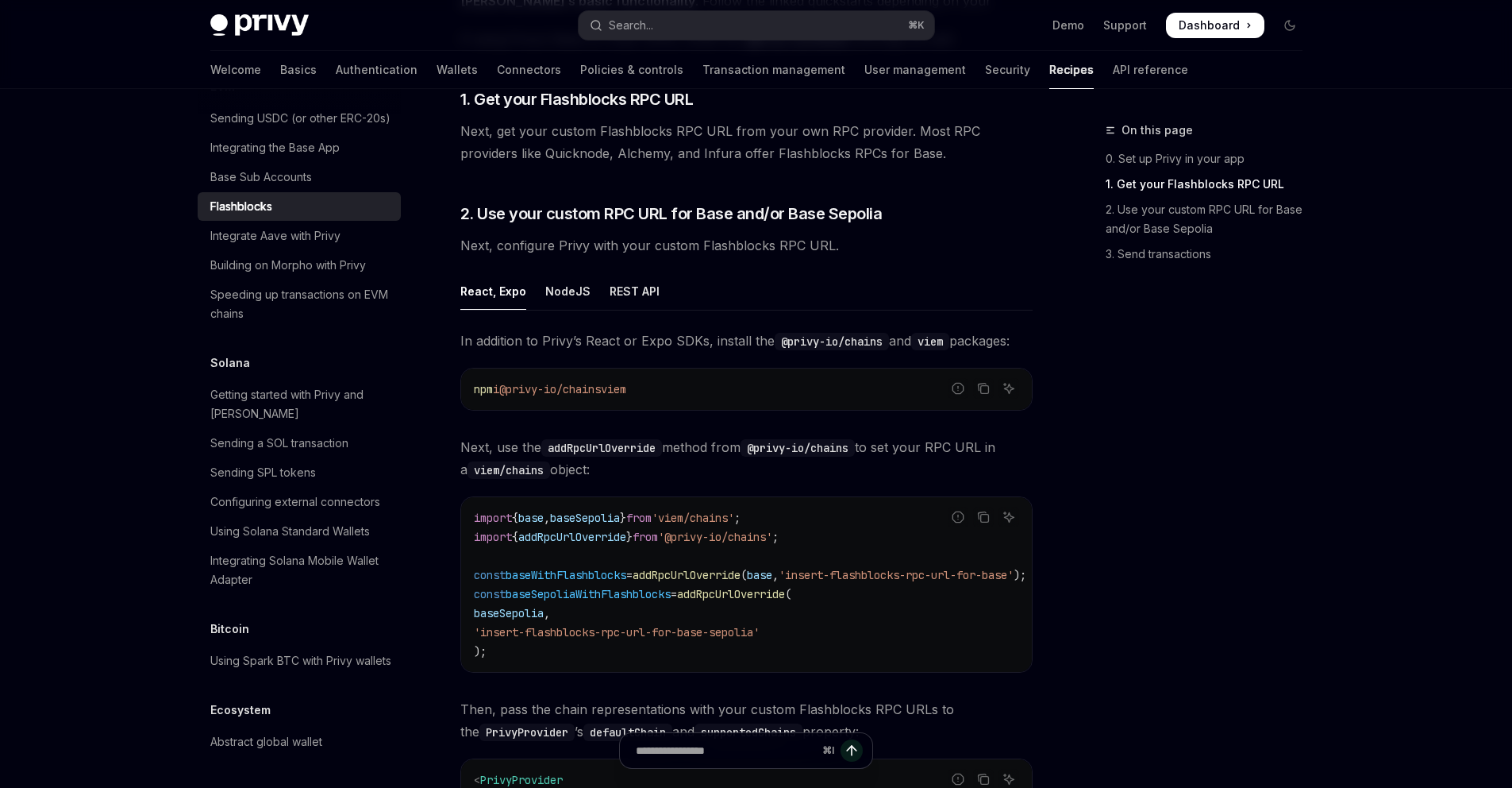
click at [637, 585] on code "import { base , baseSepolia } from 'viem/chains' ; import { addRpcUrlOverride }…" at bounding box center [768, 584] width 590 height 153
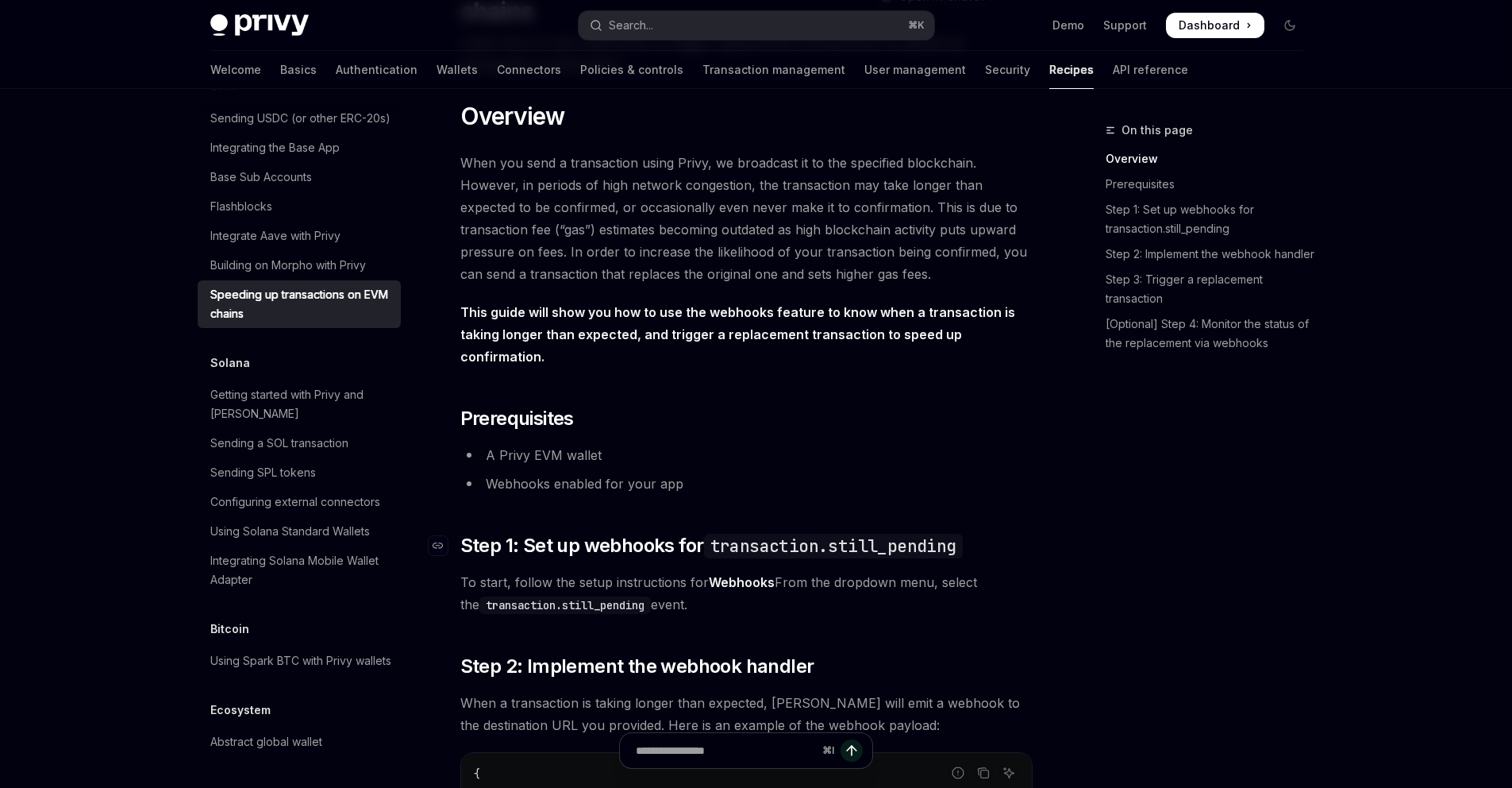
scroll to position [209, 0]
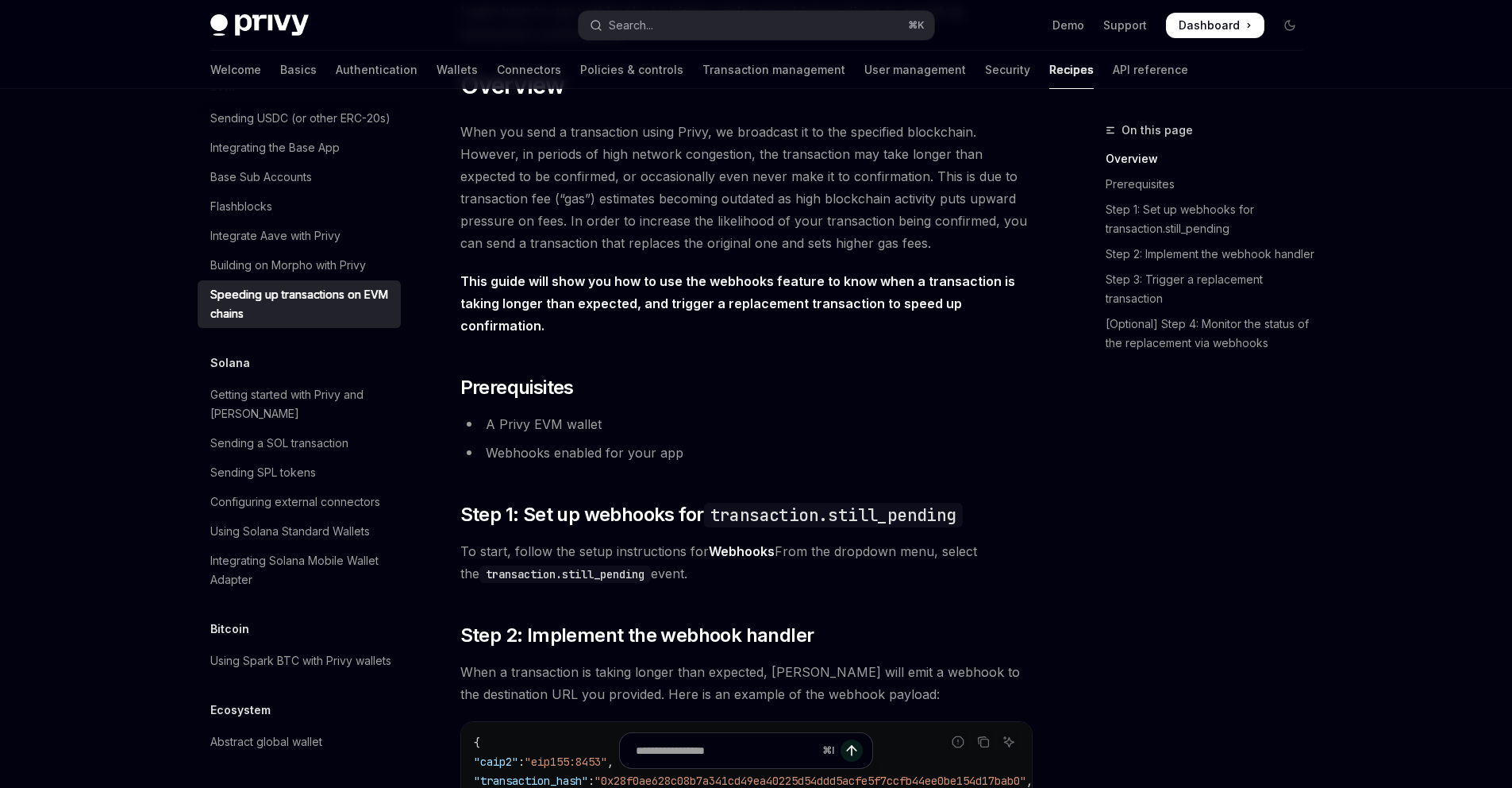
drag, startPoint x: 460, startPoint y: 531, endPoint x: 777, endPoint y: 555, distance: 317.9
click at [777, 555] on span "To start, follow the setup instructions for Webhooks From the dropdown menu, se…" at bounding box center [746, 562] width 572 height 45
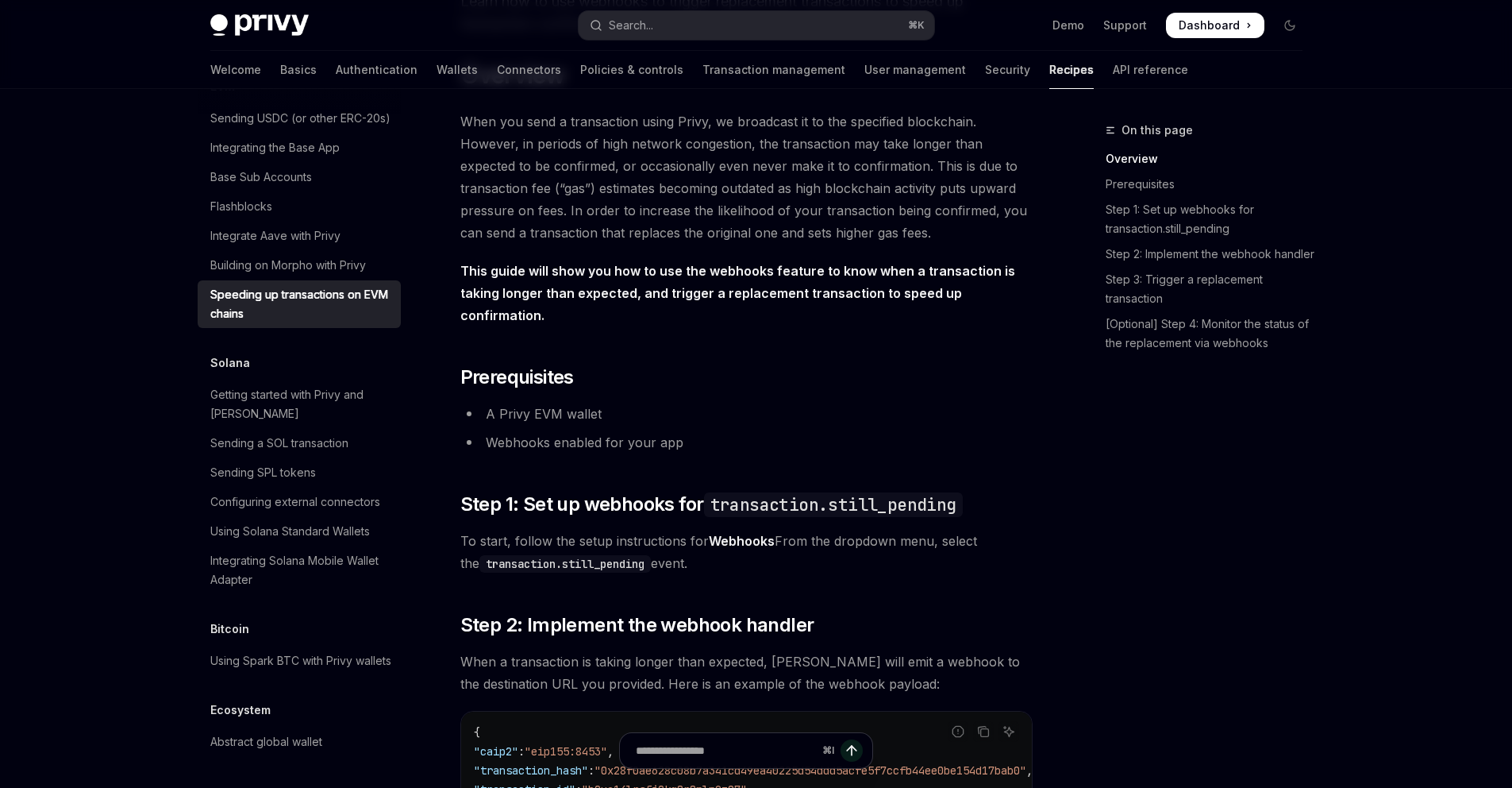
scroll to position [380, 0]
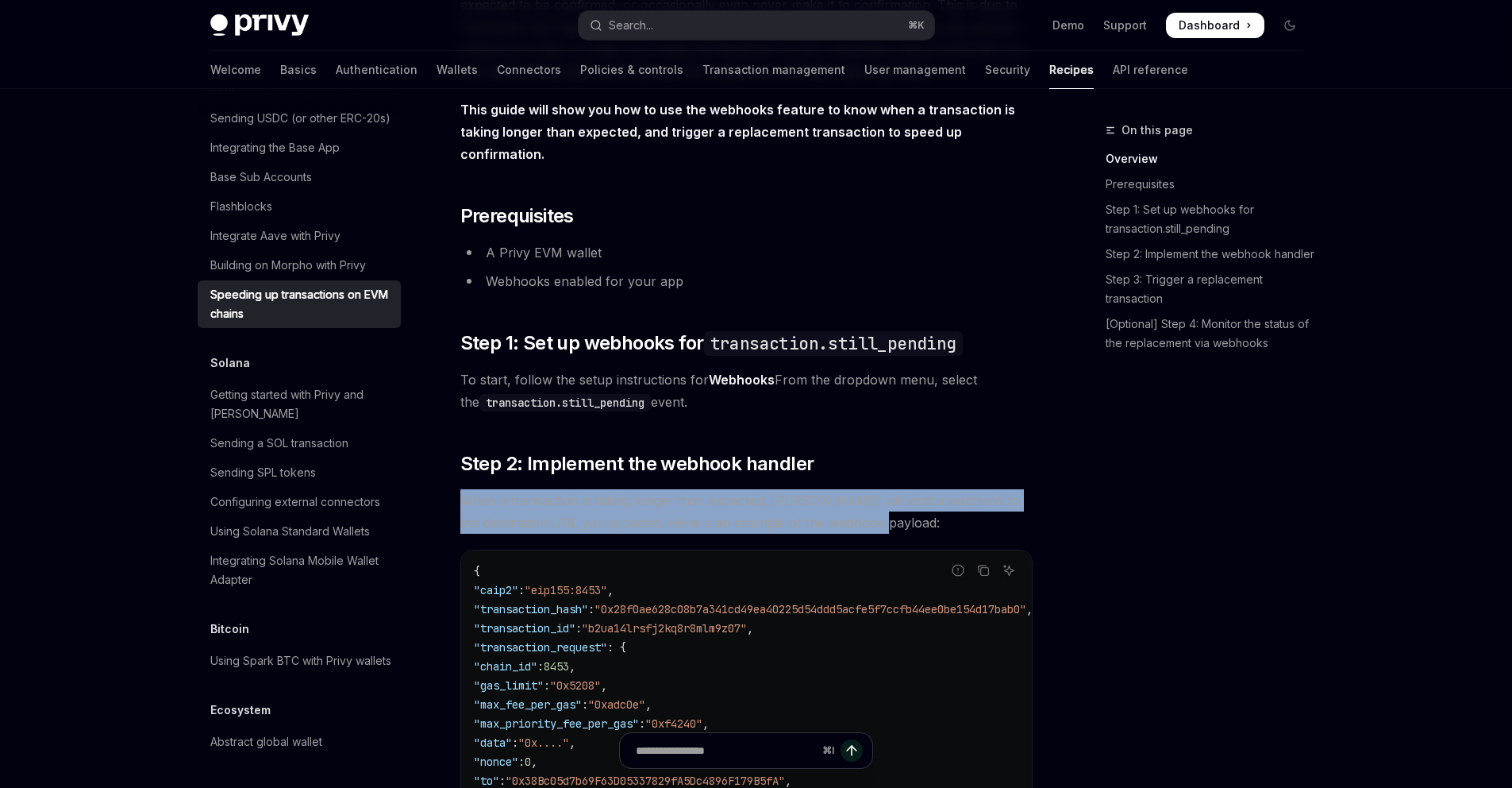
drag, startPoint x: 461, startPoint y: 472, endPoint x: 914, endPoint y: 494, distance: 453.5
click at [914, 494] on span "When a transaction is taking longer than expected, [PERSON_NAME] will emit a we…" at bounding box center [746, 511] width 572 height 45
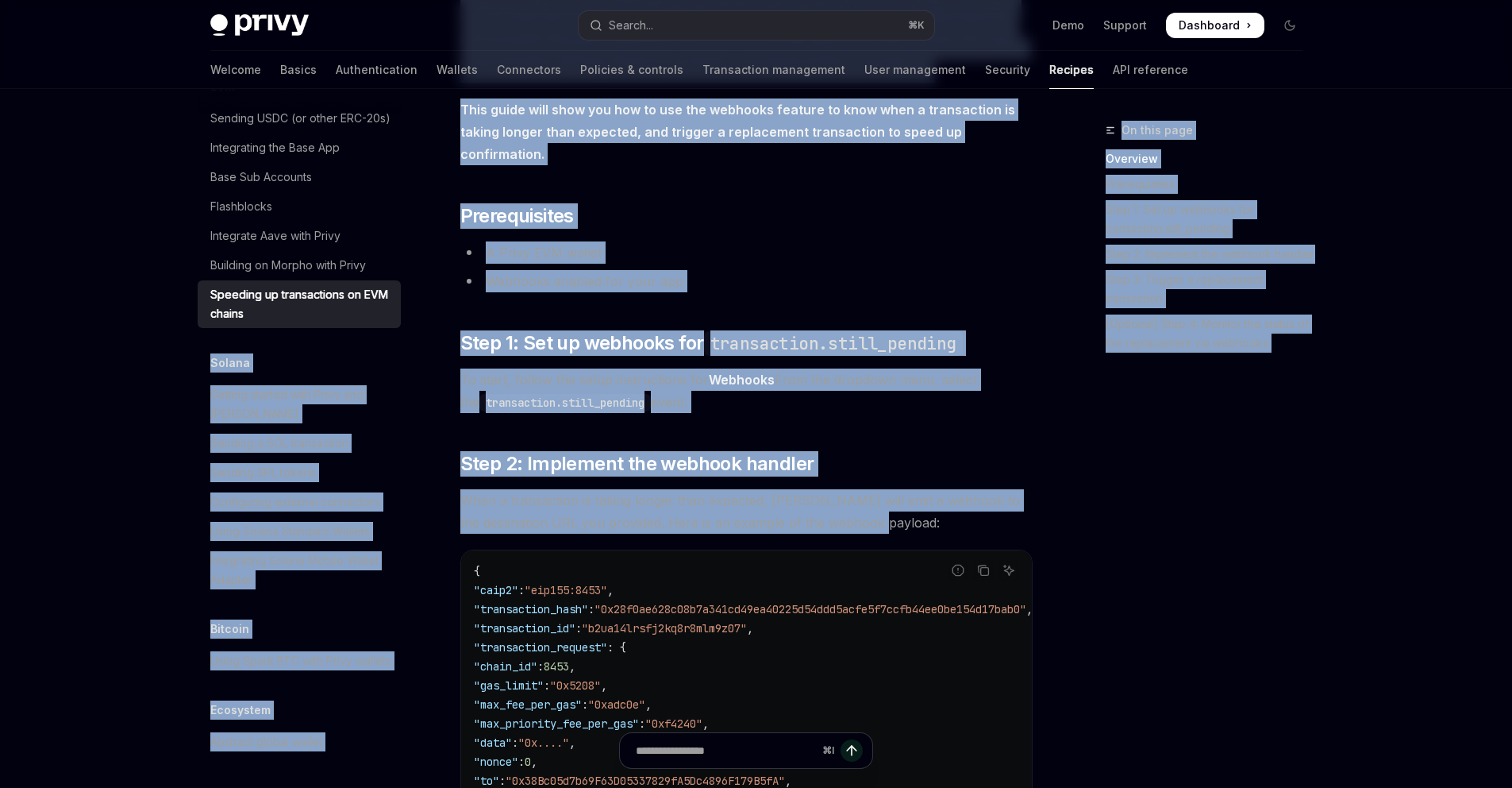
drag, startPoint x: 909, startPoint y: 492, endPoint x: 416, endPoint y: 472, distance: 493.4
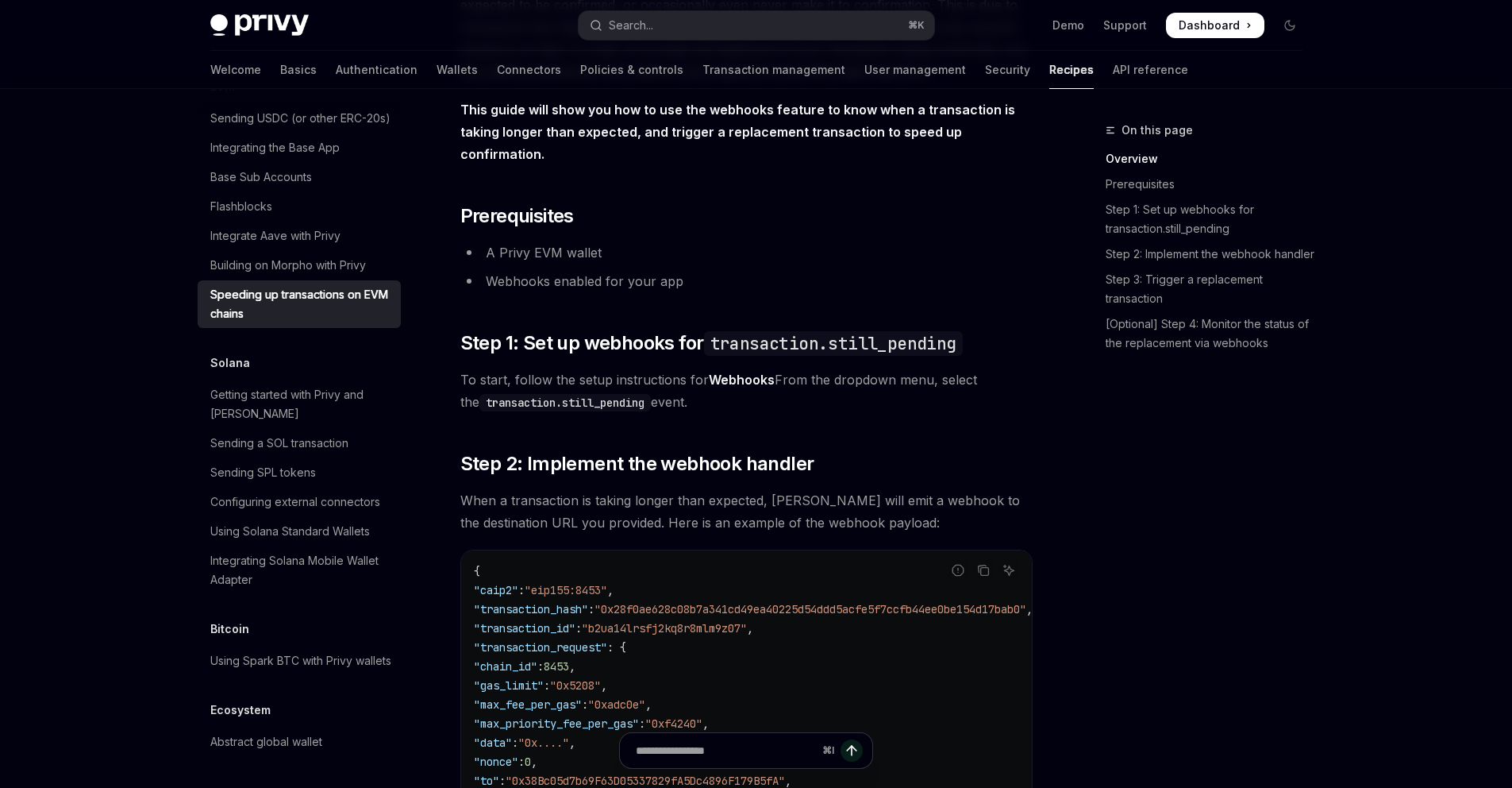
click at [680, 489] on span "When a transaction is taking longer than expected, [PERSON_NAME] will emit a we…" at bounding box center [746, 511] width 572 height 45
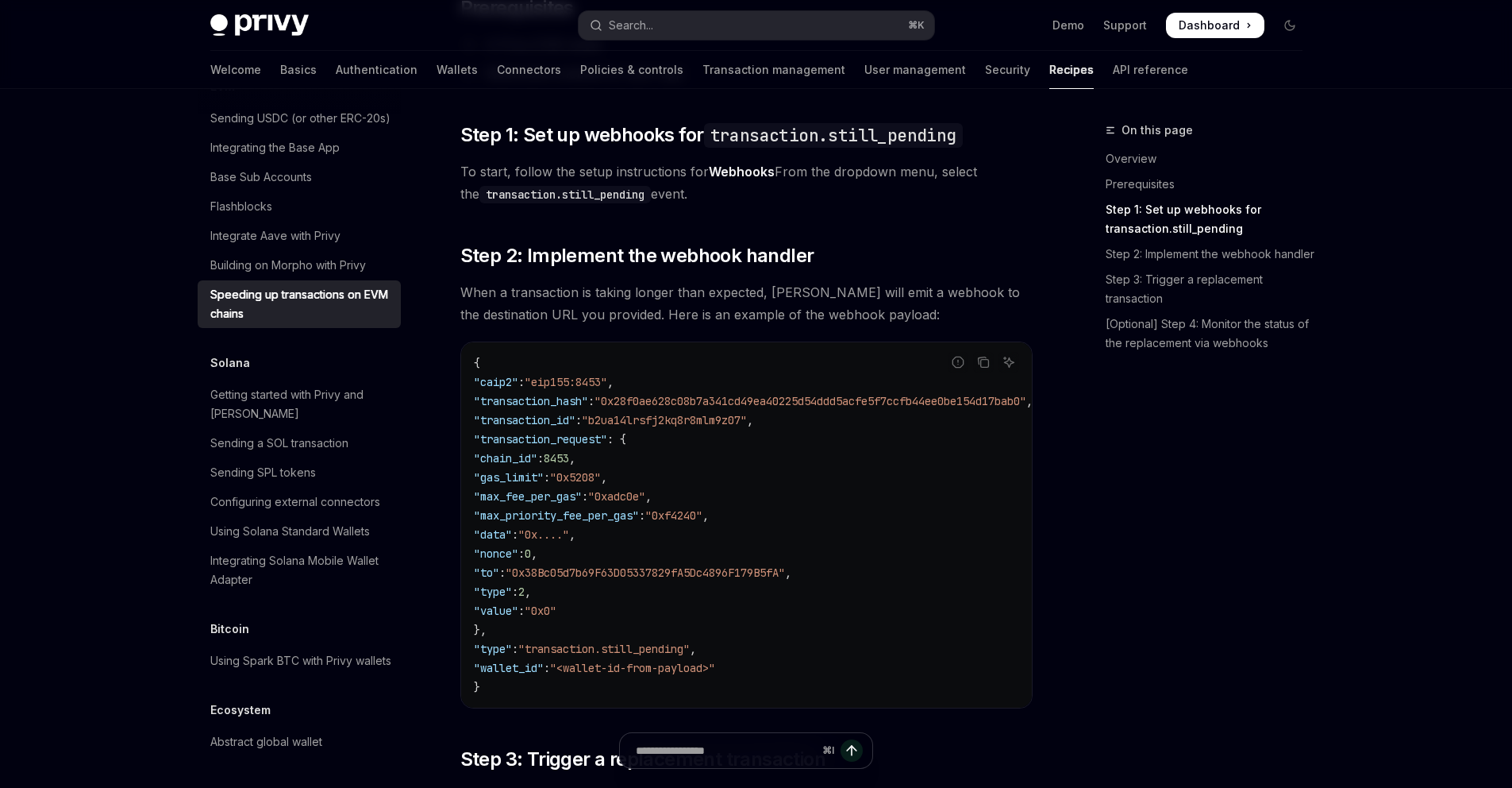
scroll to position [598, 0]
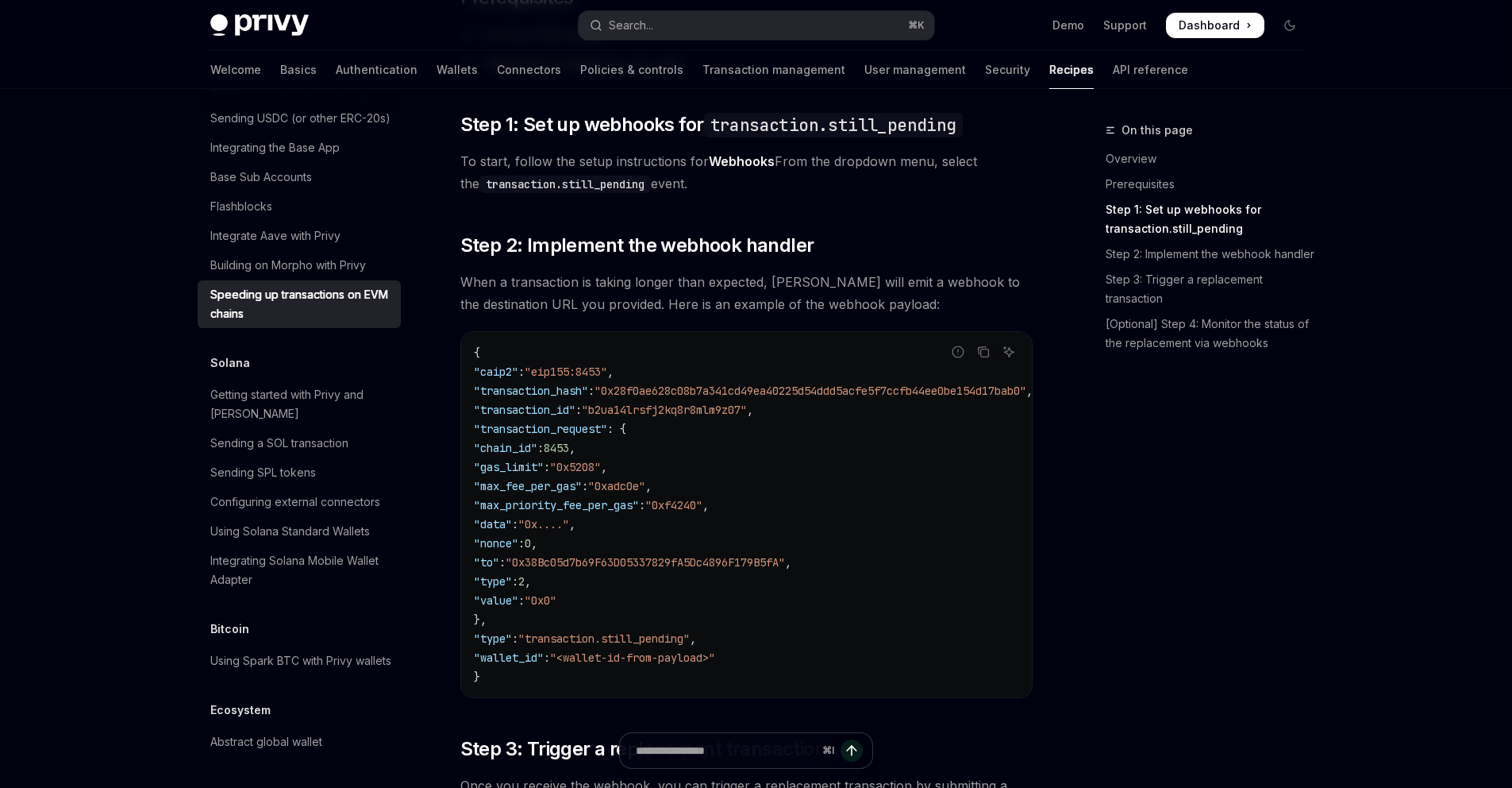
click at [1110, 482] on div "On this page Overview Prerequisites Step 1: Set up webhooks for transaction.sti…" at bounding box center [1194, 455] width 241 height 667
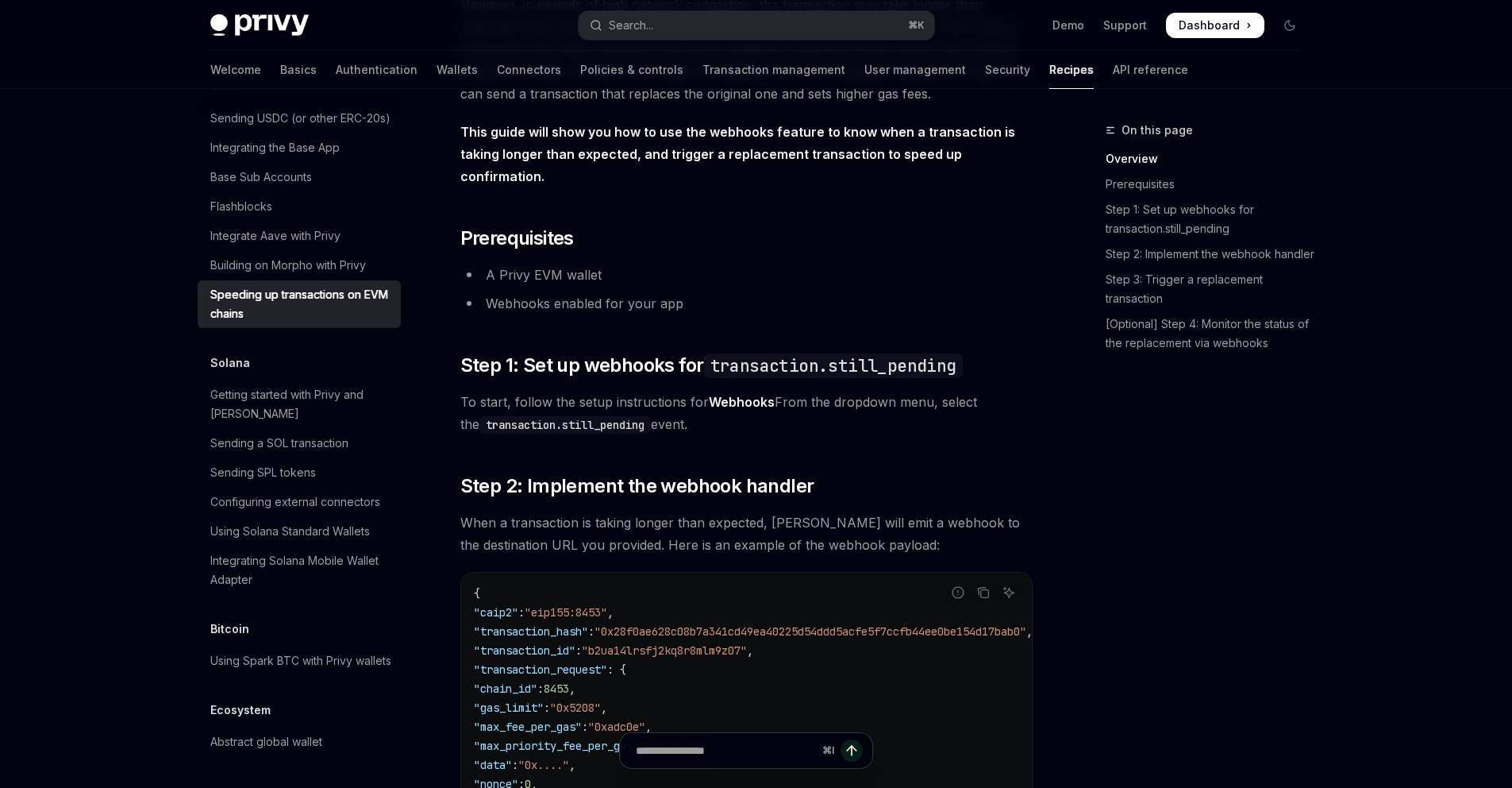
scroll to position [0, 0]
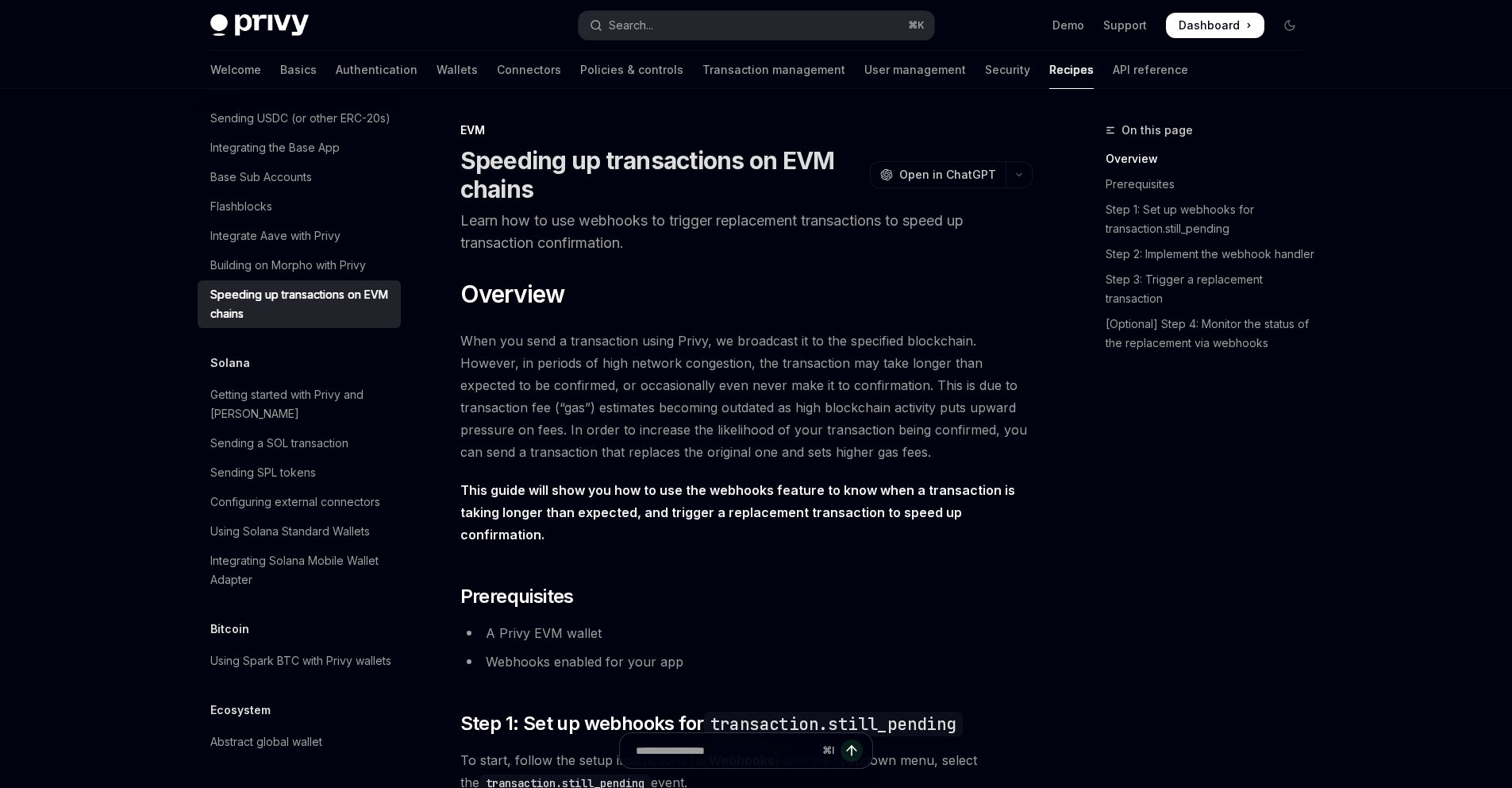
click at [591, 504] on strong "This guide will show you how to use the webhooks feature to know when a transac…" at bounding box center [738, 512] width 555 height 61
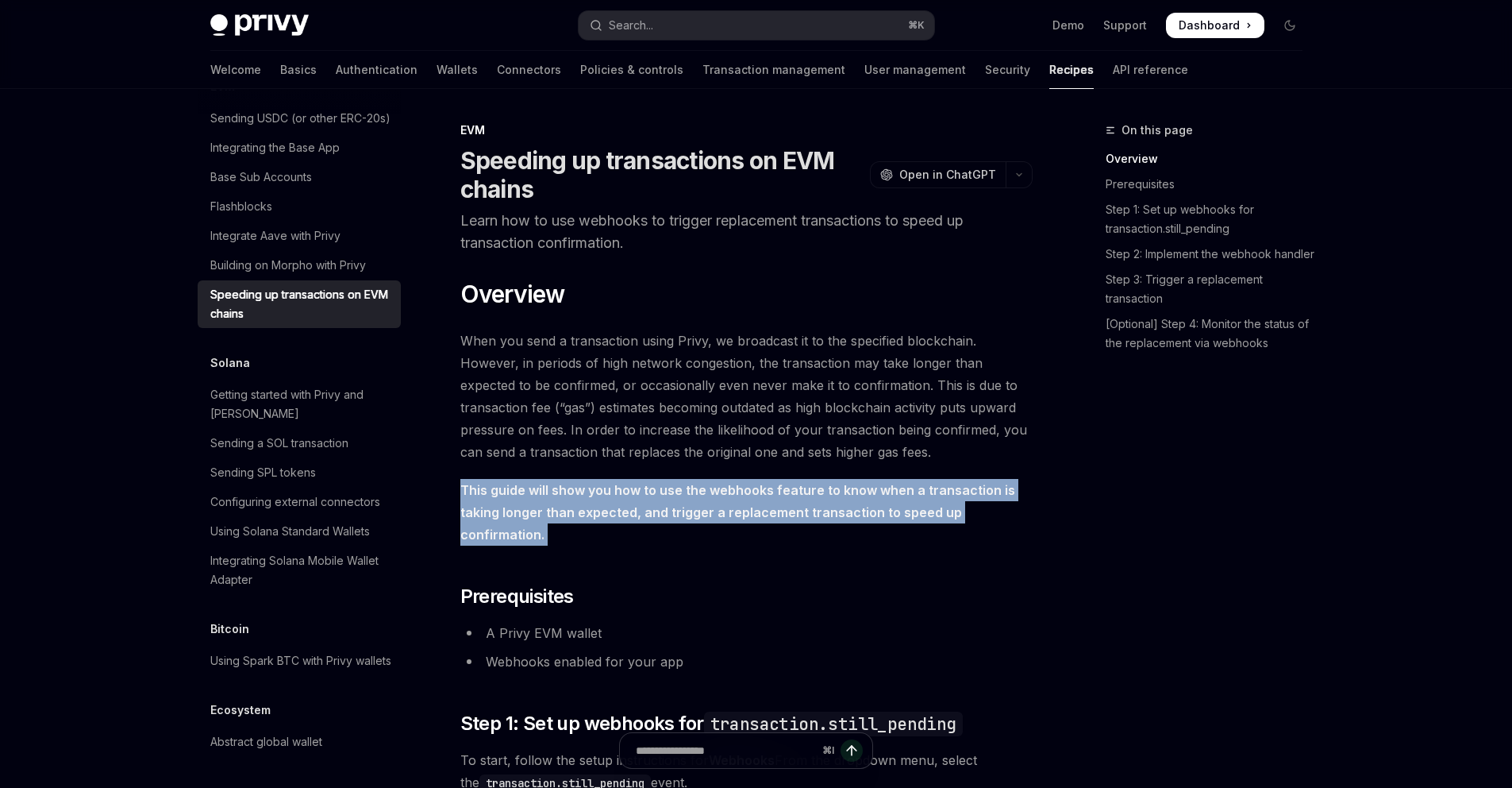
click at [591, 504] on strong "This guide will show you how to use the webhooks feature to know when a transac…" at bounding box center [738, 512] width 555 height 61
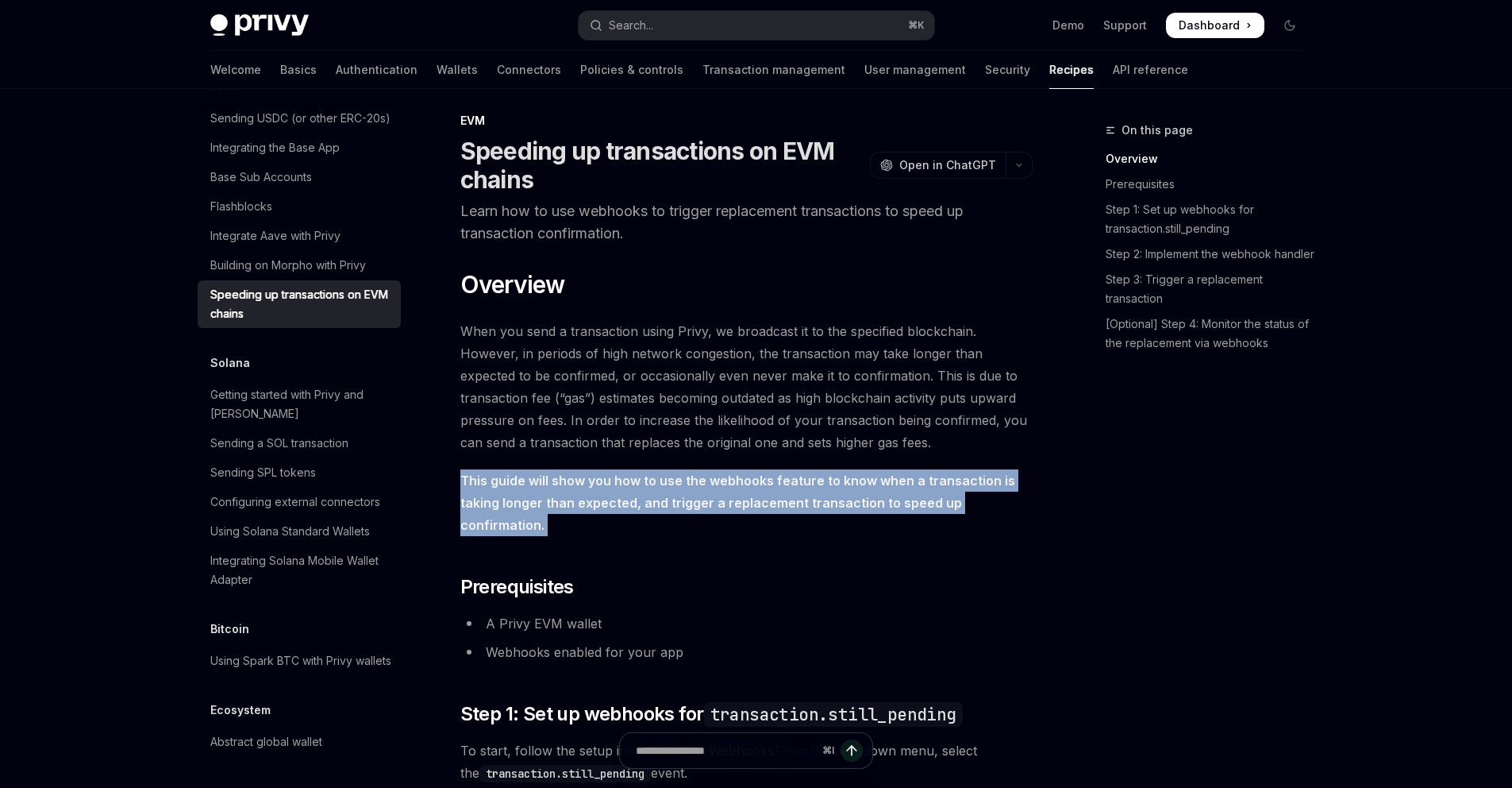
scroll to position [30, 0]
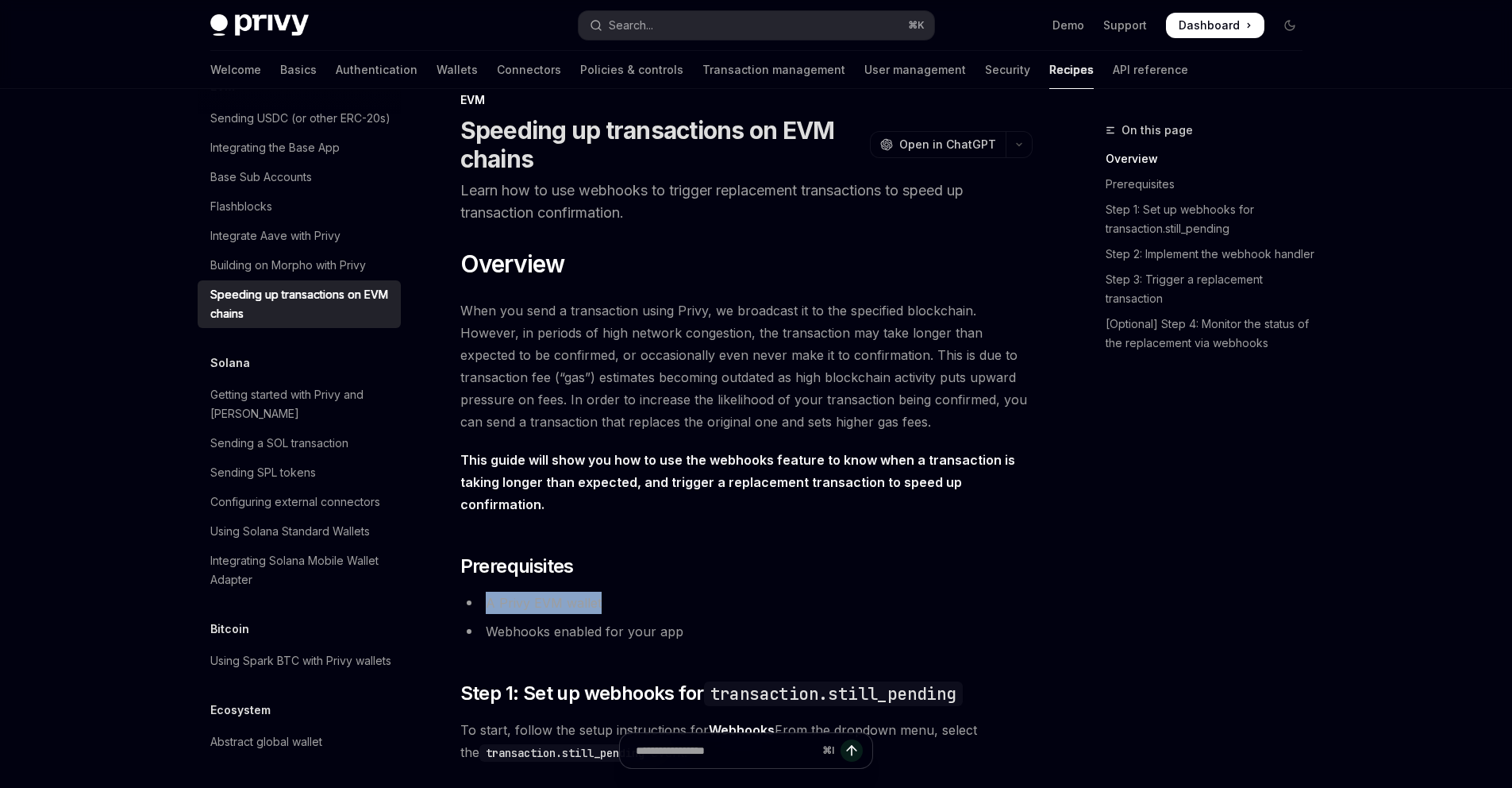
drag, startPoint x: 619, startPoint y: 579, endPoint x: 485, endPoint y: 584, distance: 134.1
click at [485, 591] on li "A Privy EVM wallet" at bounding box center [746, 602] width 572 height 22
drag, startPoint x: 485, startPoint y: 584, endPoint x: 675, endPoint y: 584, distance: 190.0
click at [675, 591] on li "A Privy EVM wallet" at bounding box center [746, 602] width 572 height 22
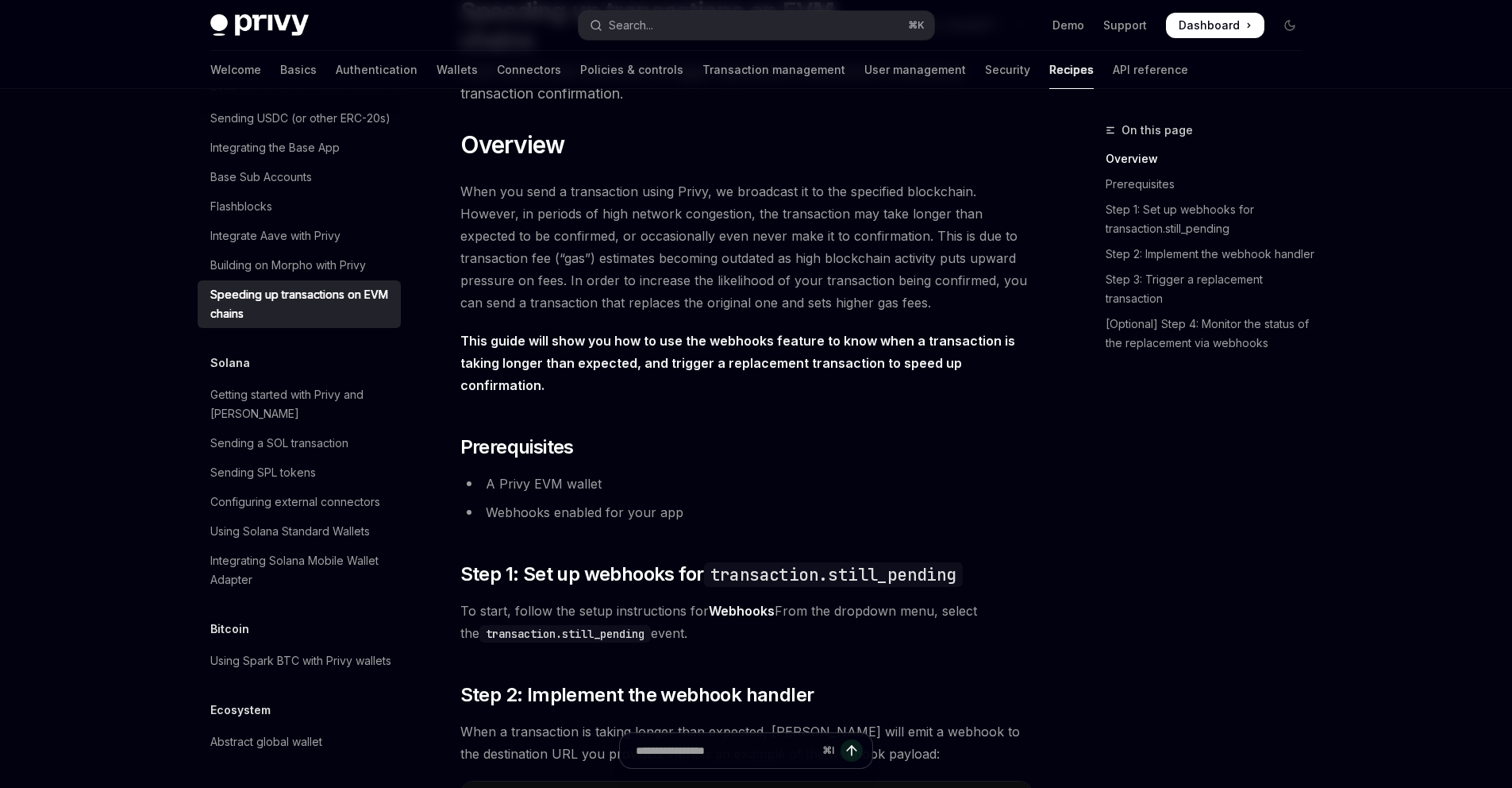
scroll to position [129, 0]
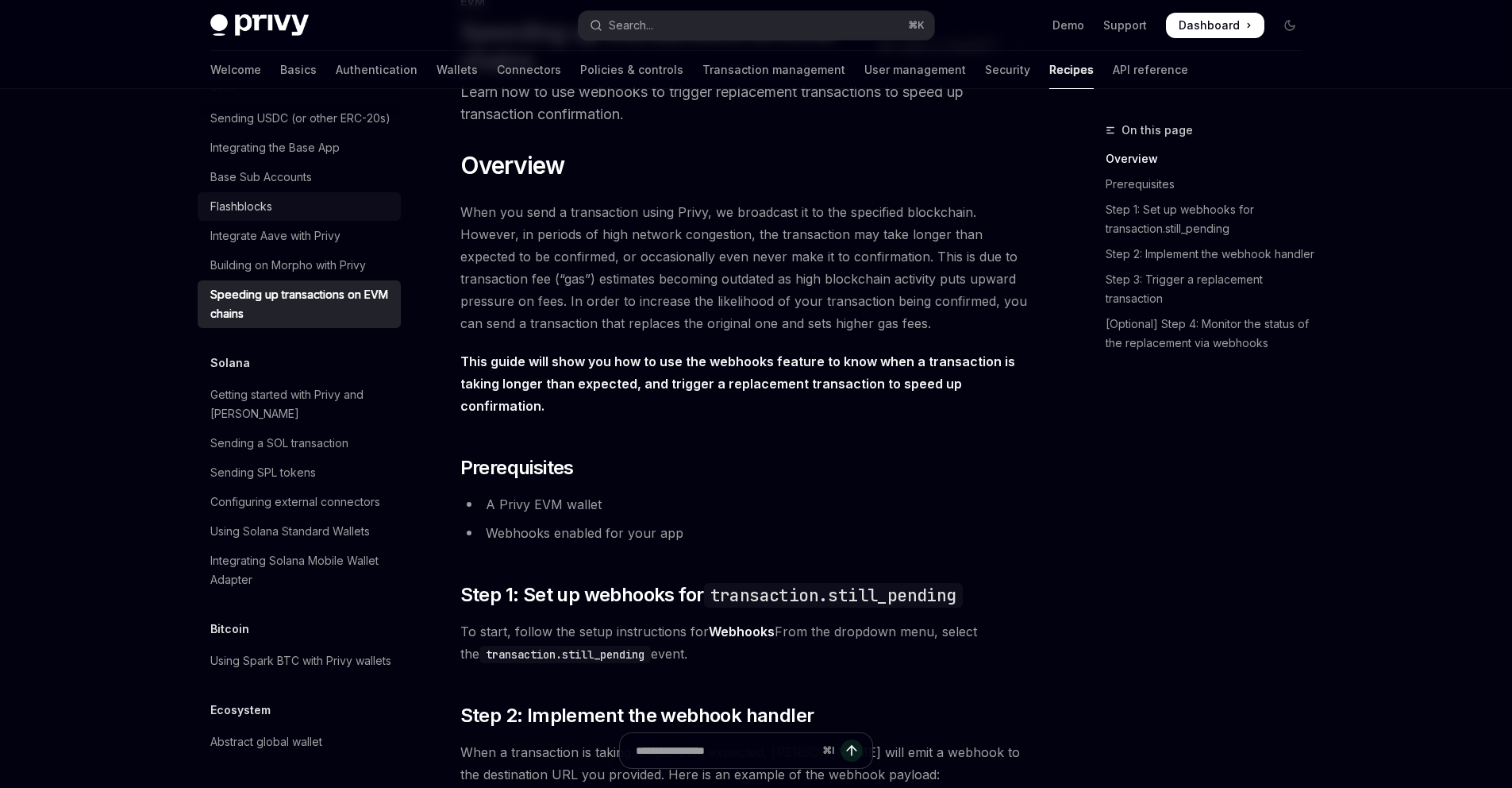
click at [282, 216] on div "Flashblocks" at bounding box center [301, 206] width 181 height 19
type textarea "*"
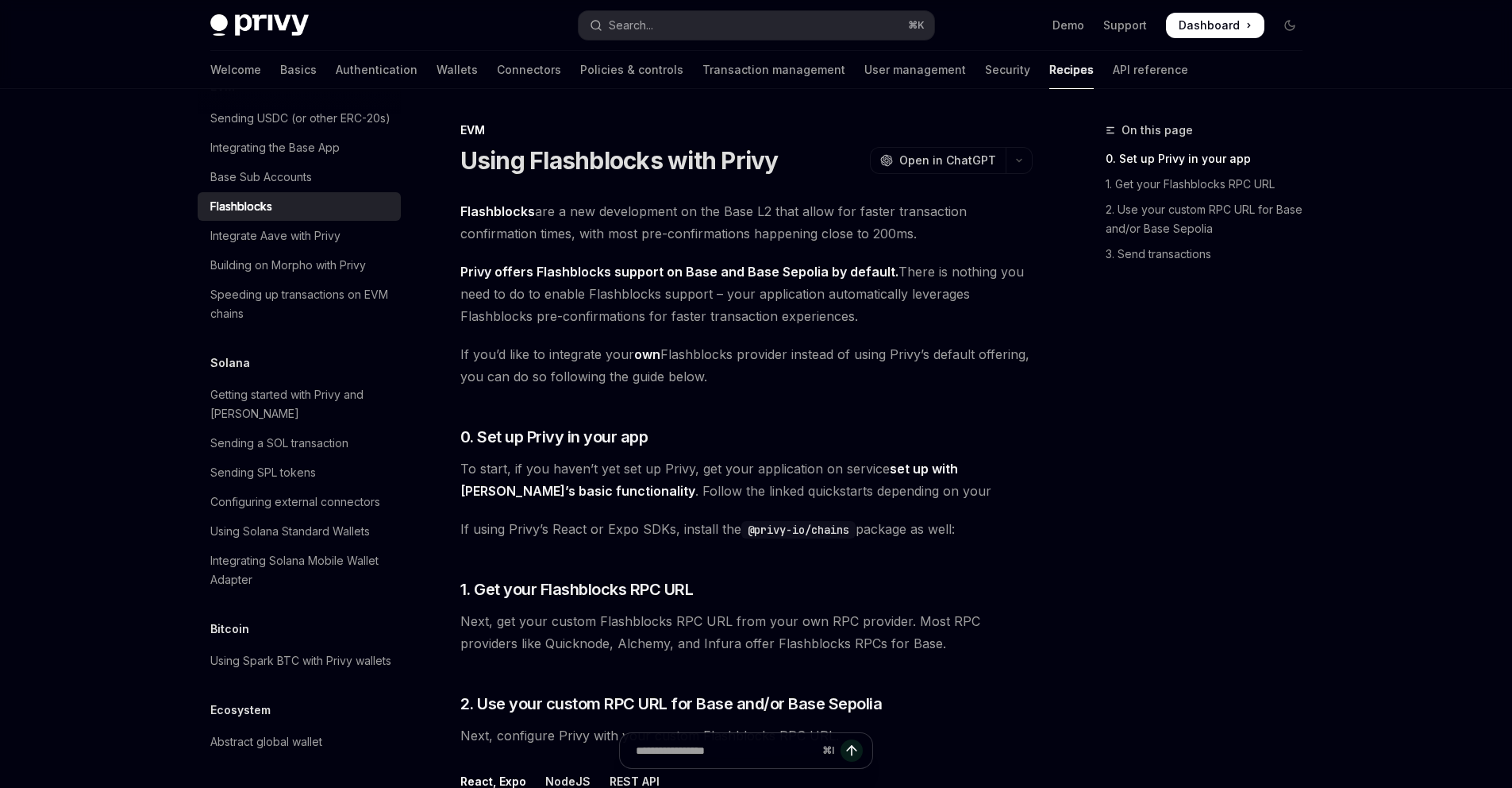
drag, startPoint x: 747, startPoint y: 371, endPoint x: 441, endPoint y: 339, distance: 307.7
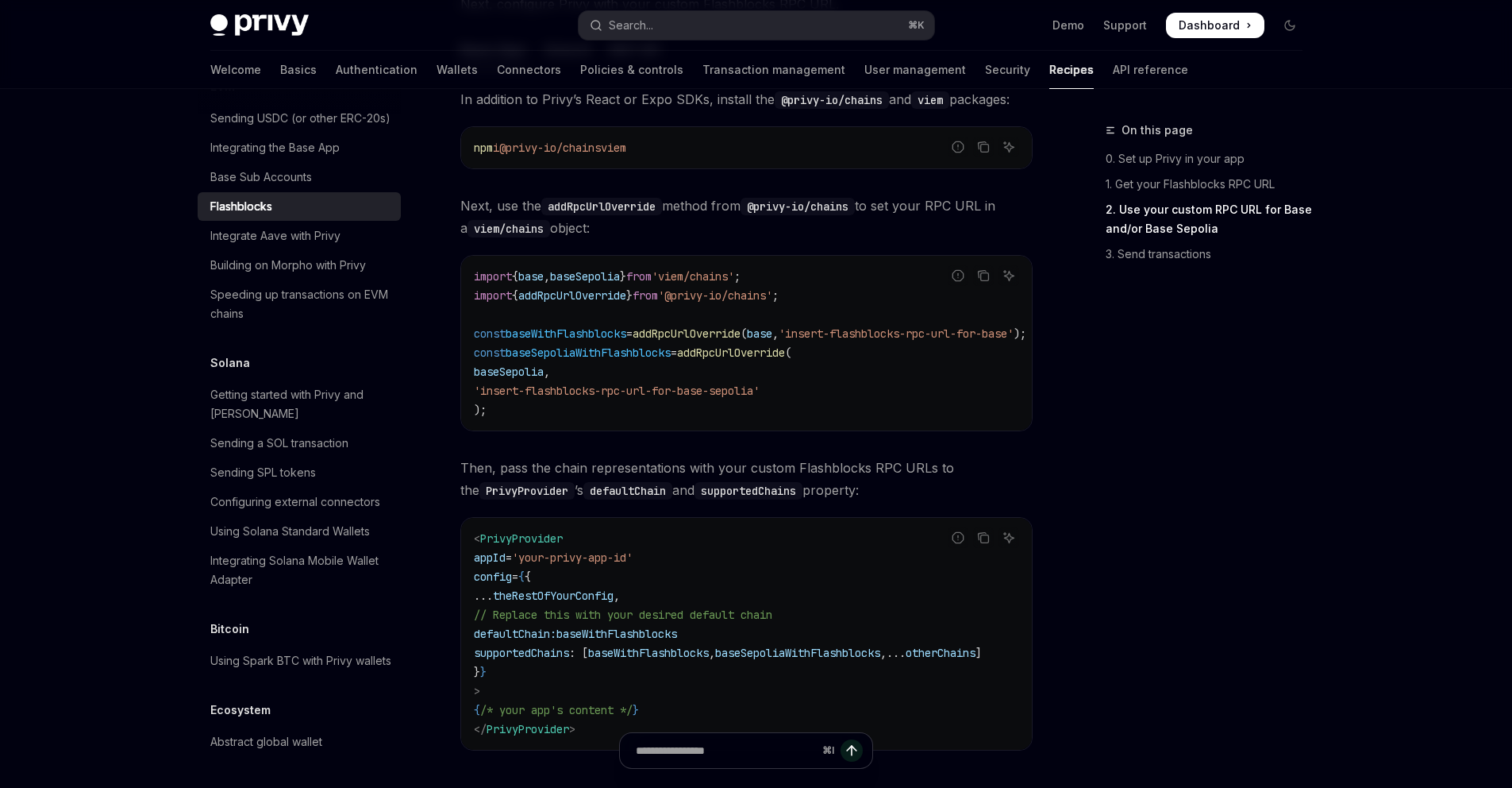
scroll to position [1002, 0]
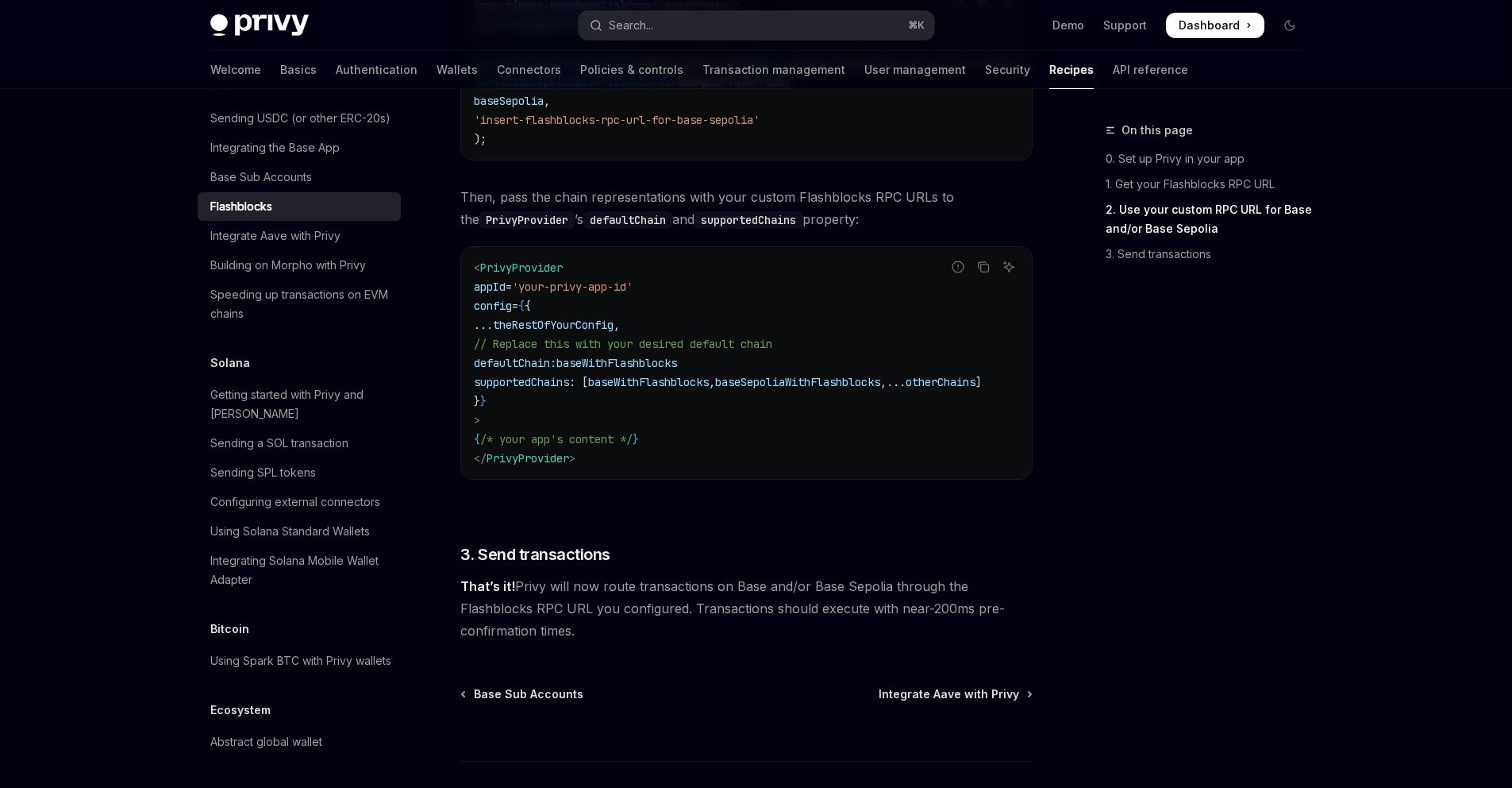
drag, startPoint x: 638, startPoint y: 644, endPoint x: 471, endPoint y: 591, distance: 175.2
click at [471, 591] on span "That’s it! Privy will now route transactions on Base and/or Base Sepolia throug…" at bounding box center [746, 608] width 572 height 67
click at [687, 641] on span "That’s it! Privy will now route transactions on Base and/or Base Sepolia throug…" at bounding box center [746, 608] width 572 height 67
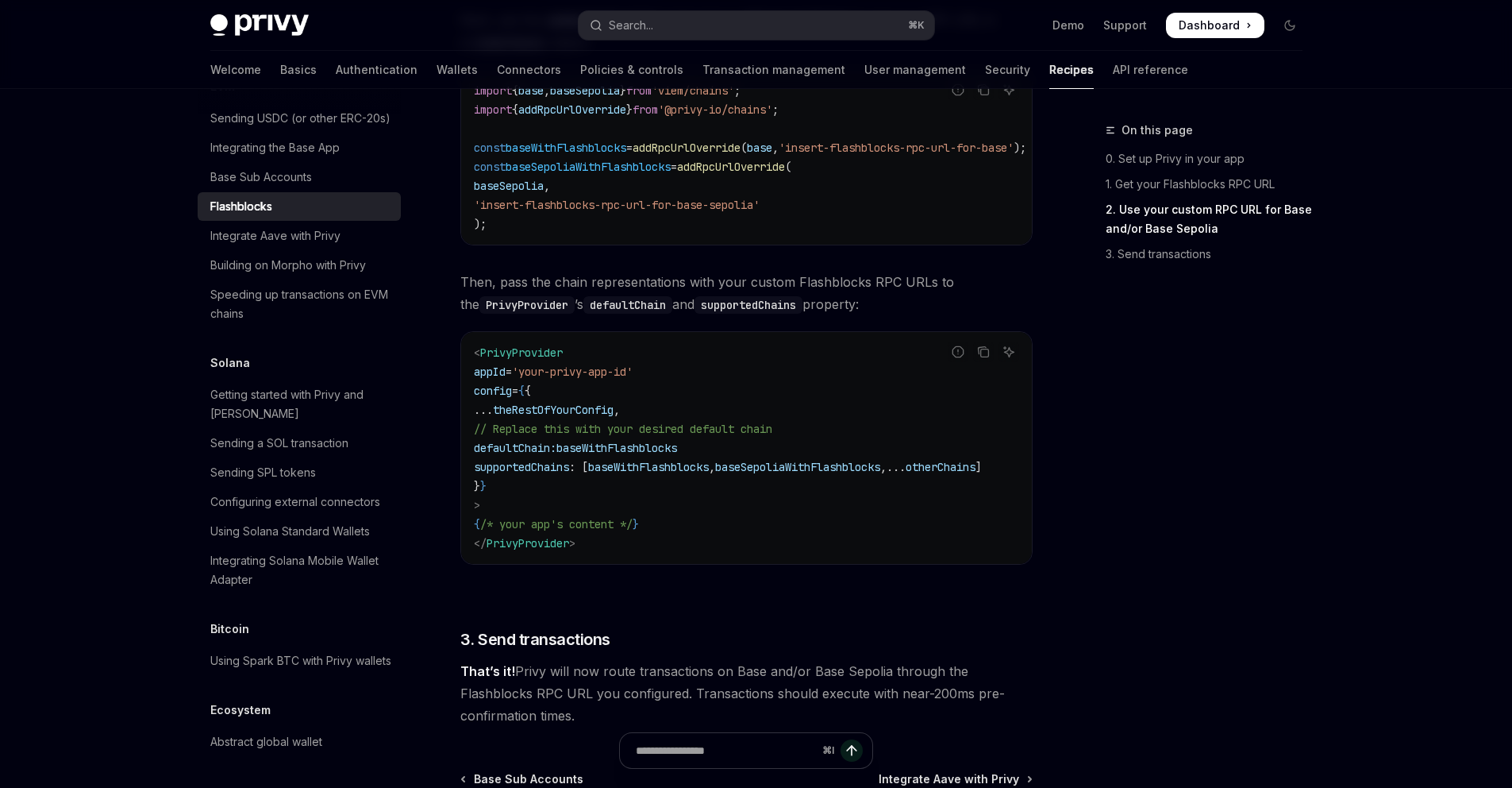
scroll to position [856, 0]
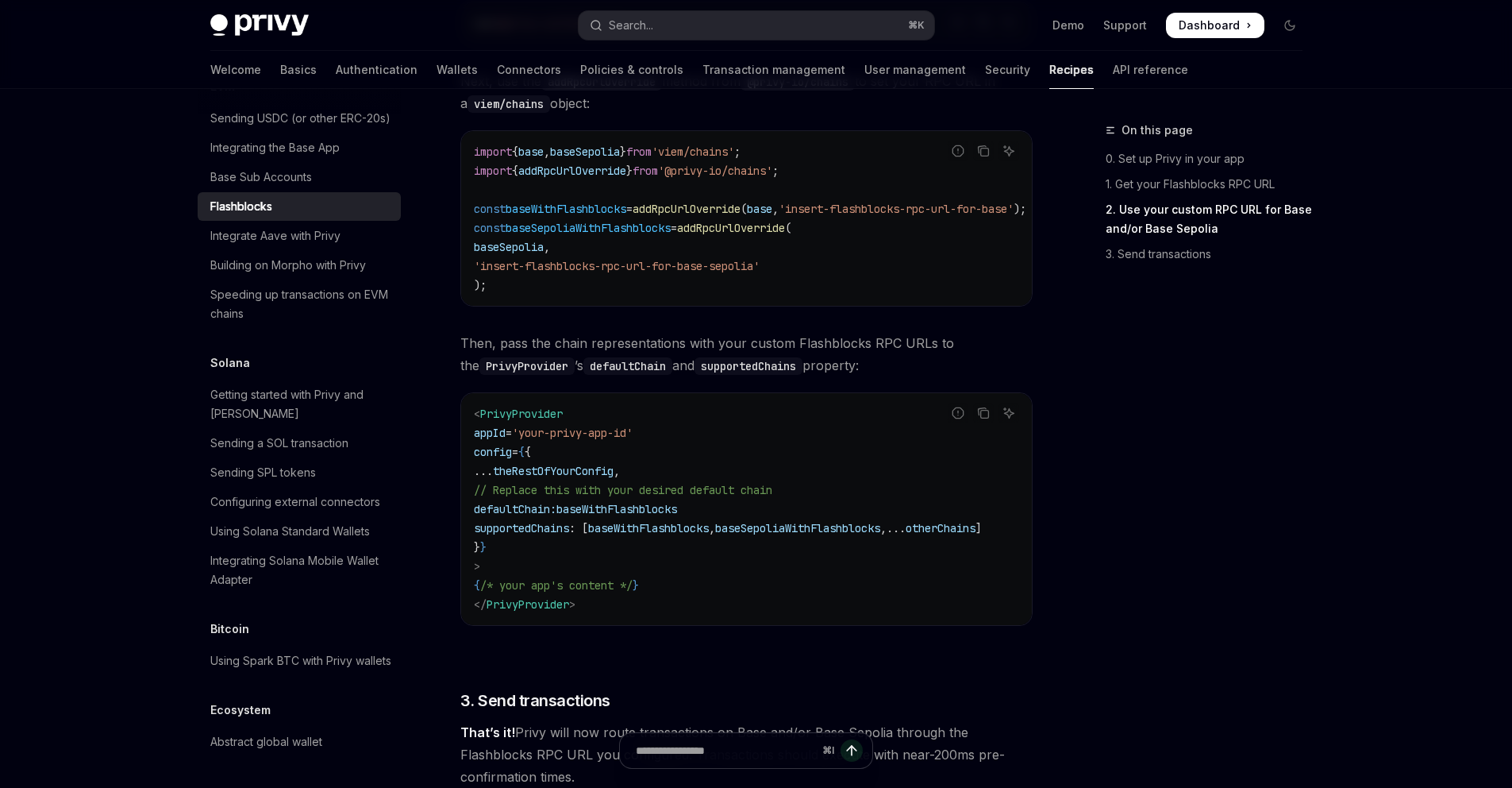
click at [564, 205] on span "baseWithFlashblocks" at bounding box center [566, 209] width 121 height 14
click at [563, 206] on span "baseWithFlashblocks" at bounding box center [566, 209] width 121 height 14
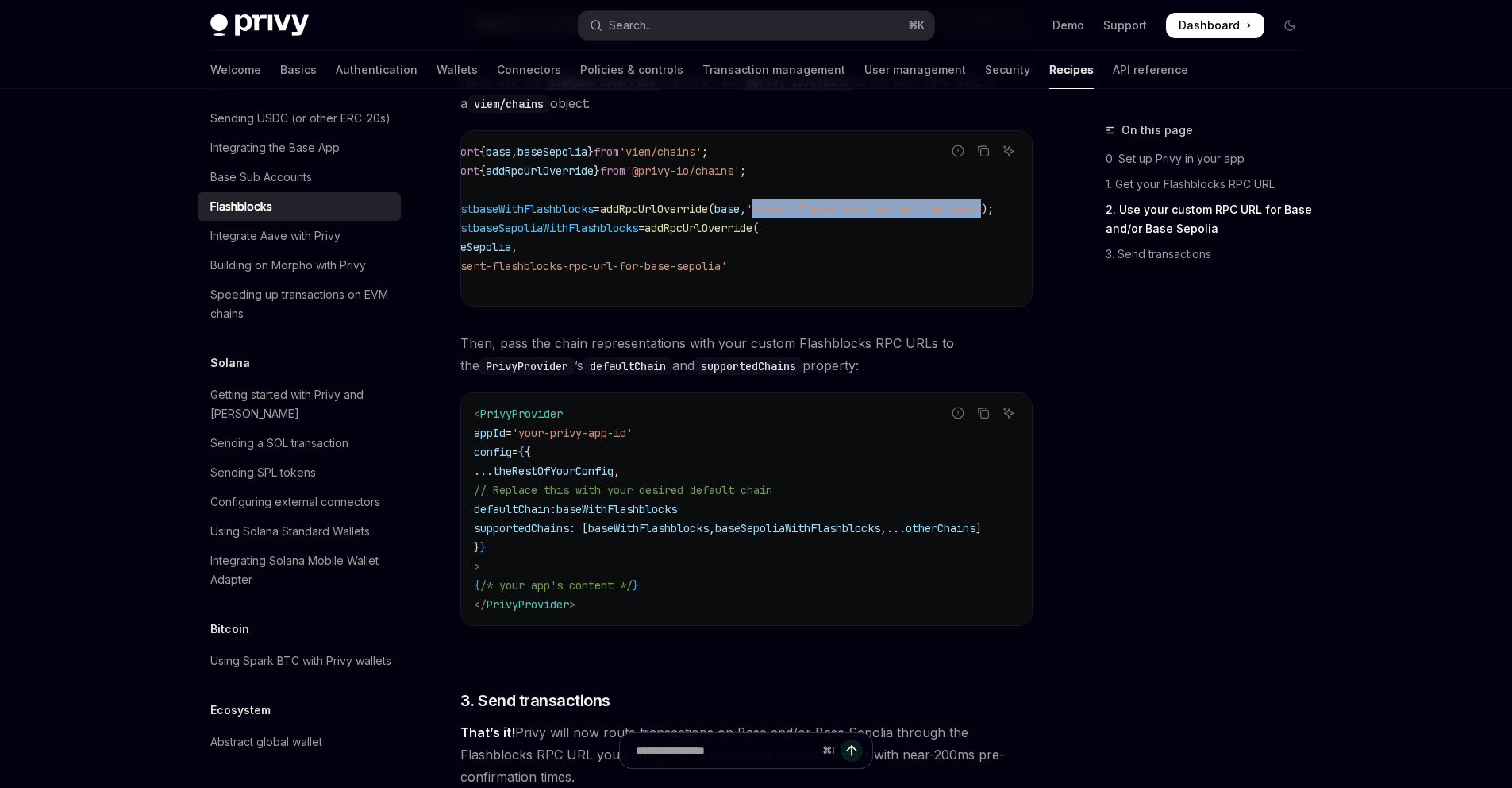
drag, startPoint x: 739, startPoint y: 204, endPoint x: 977, endPoint y: 209, distance: 238.1
click at [977, 209] on span "'insert-flashblocks-rpc-url-for-base'" at bounding box center [864, 209] width 235 height 14
drag, startPoint x: 471, startPoint y: 344, endPoint x: 912, endPoint y: 378, distance: 442.3
click at [912, 376] on span "Then, pass the chain representations with your custom Flashblocks RPC URLs to t…" at bounding box center [746, 354] width 572 height 45
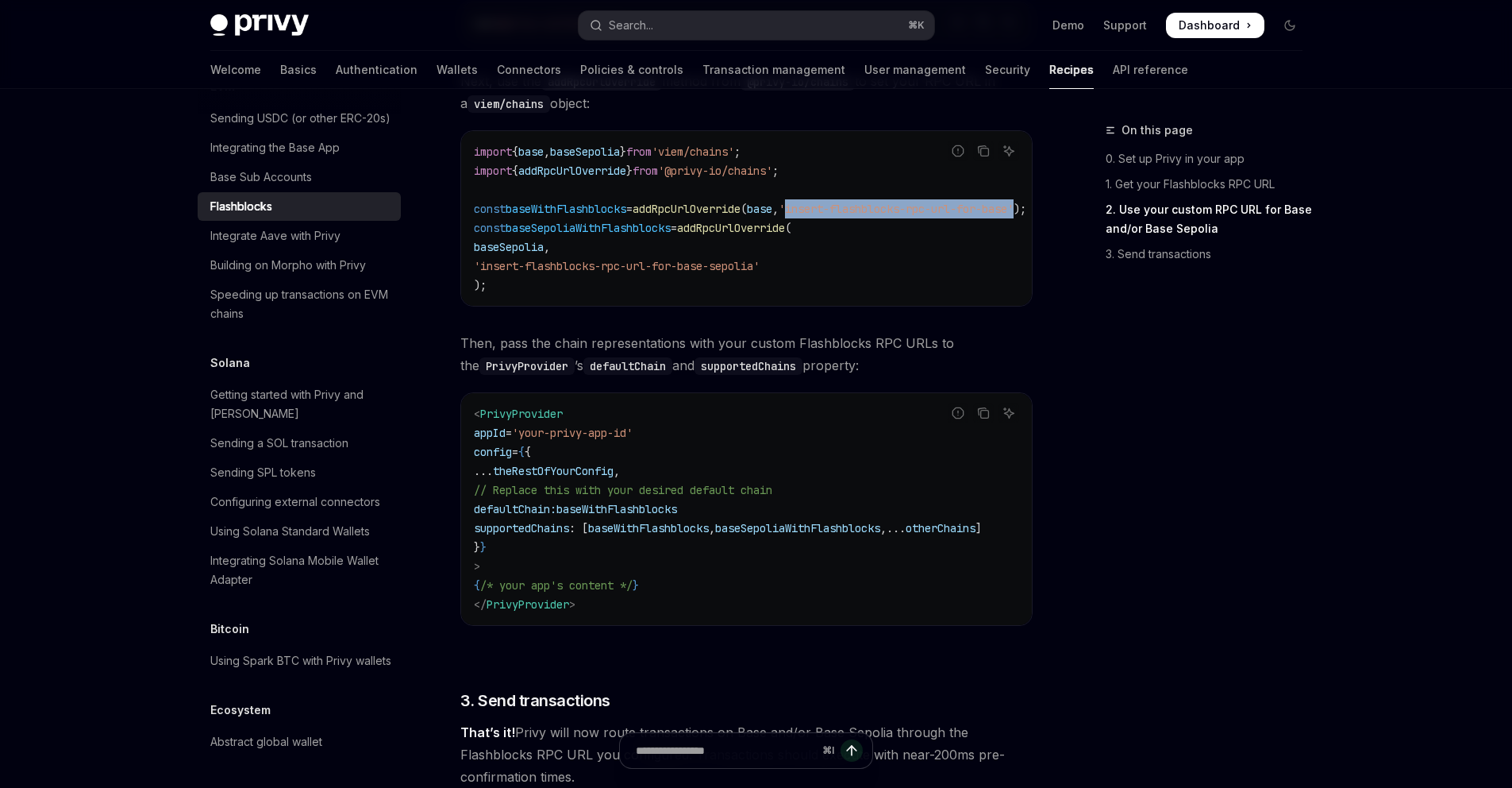
click at [912, 376] on span "Then, pass the chain representations with your custom Flashblocks RPC URLs to t…" at bounding box center [746, 354] width 572 height 45
click at [510, 459] on span "config" at bounding box center [492, 452] width 38 height 14
click at [503, 421] on span "PrivyProvider" at bounding box center [521, 413] width 82 height 14
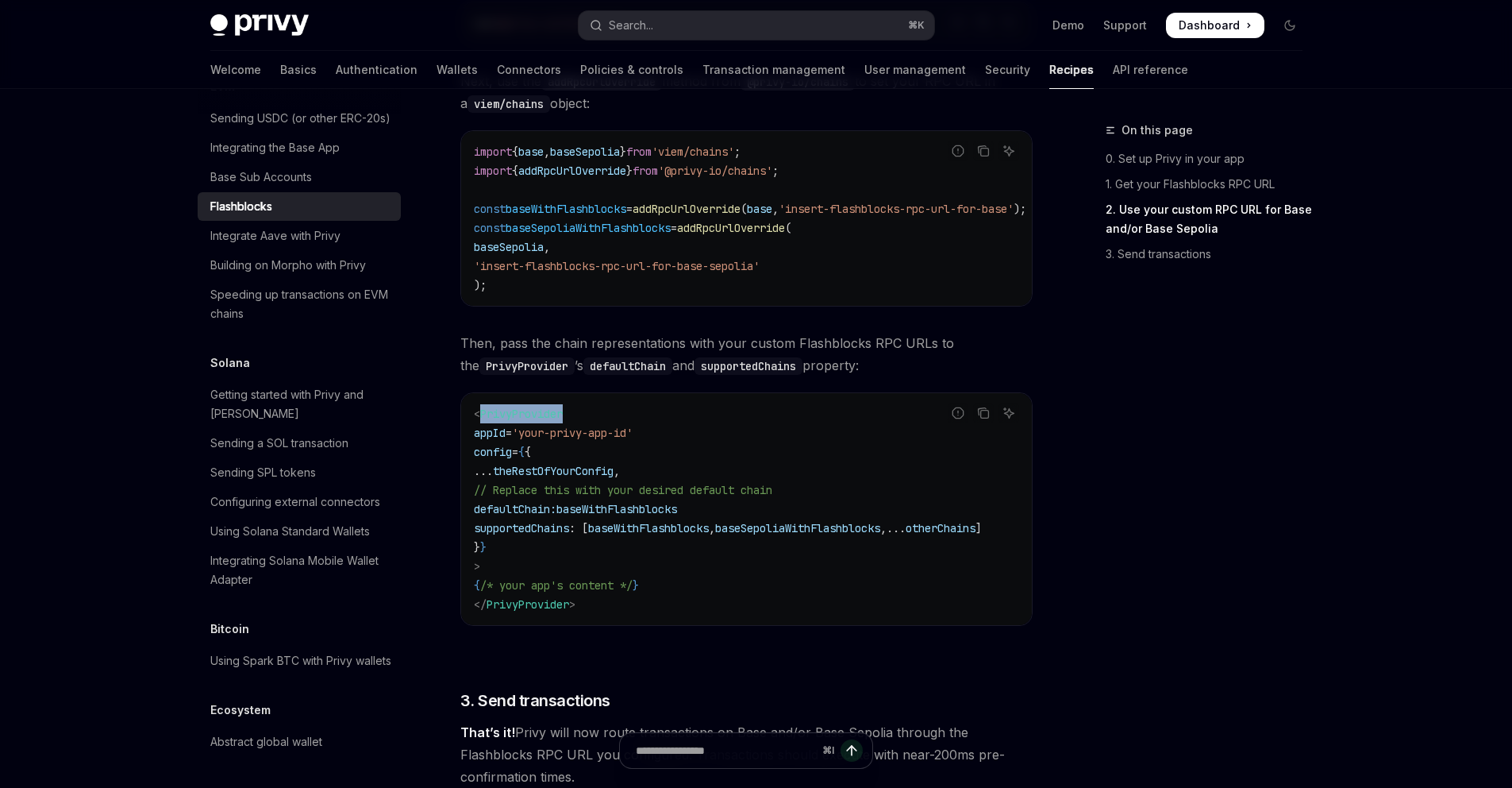
click at [503, 421] on span "PrivyProvider" at bounding box center [521, 413] width 82 height 14
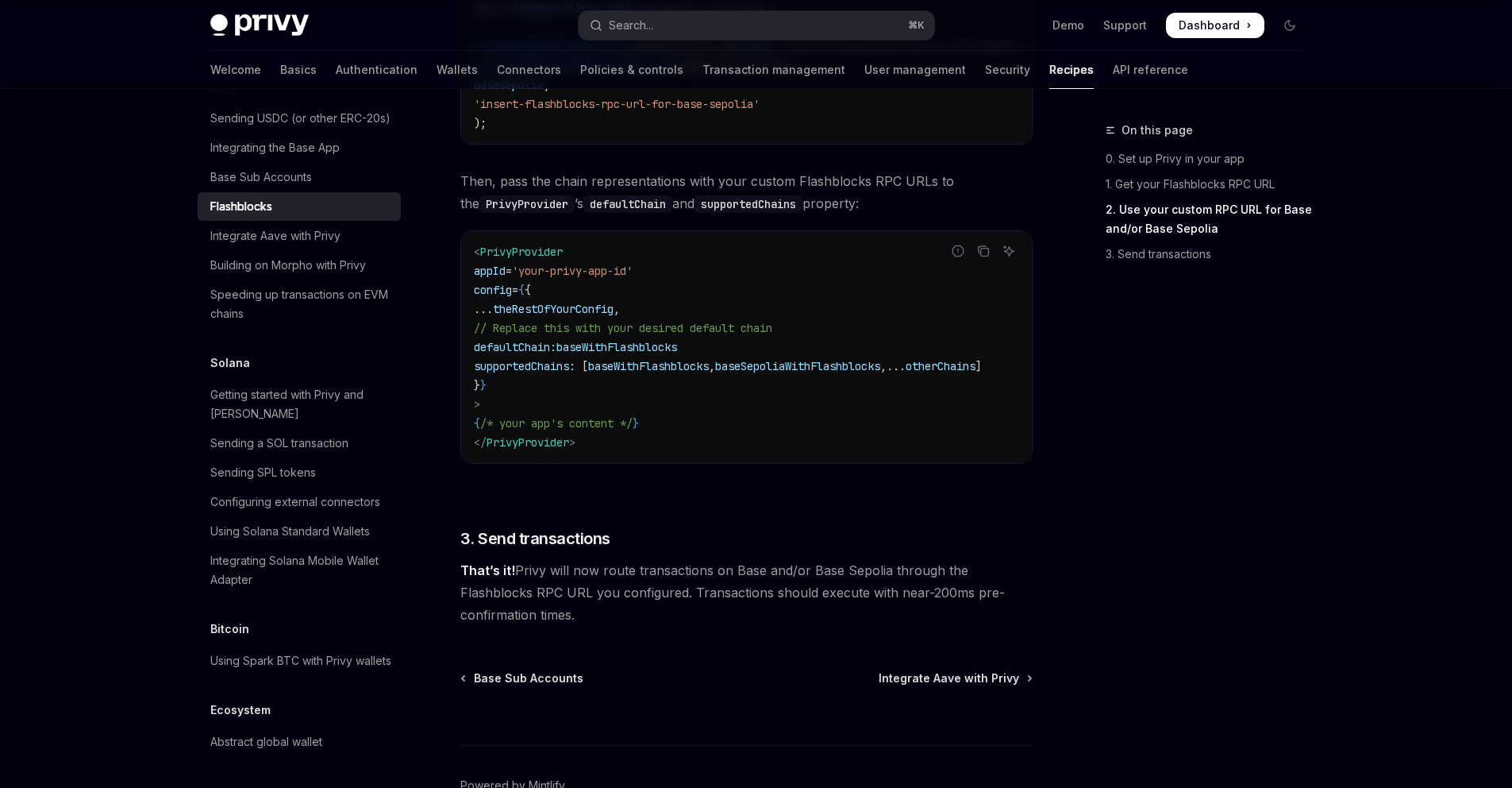
scroll to position [1028, 0]
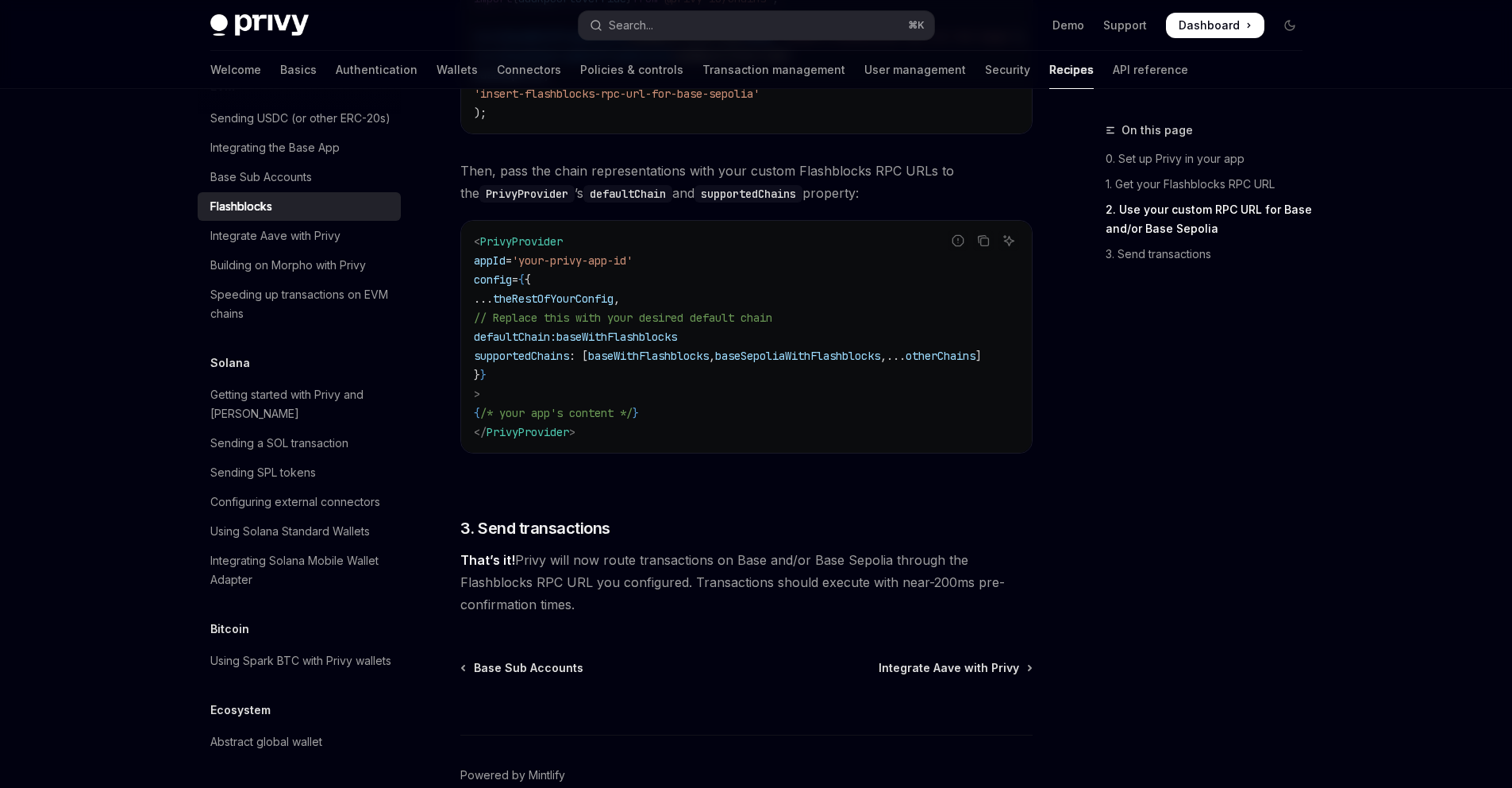
drag, startPoint x: 634, startPoint y: 617, endPoint x: 471, endPoint y: 576, distance: 168.1
click at [471, 576] on span "That’s it! Privy will now route transactions on Base and/or Base Sepolia throug…" at bounding box center [746, 582] width 572 height 67
click at [472, 568] on strong "That’s it!" at bounding box center [488, 560] width 54 height 16
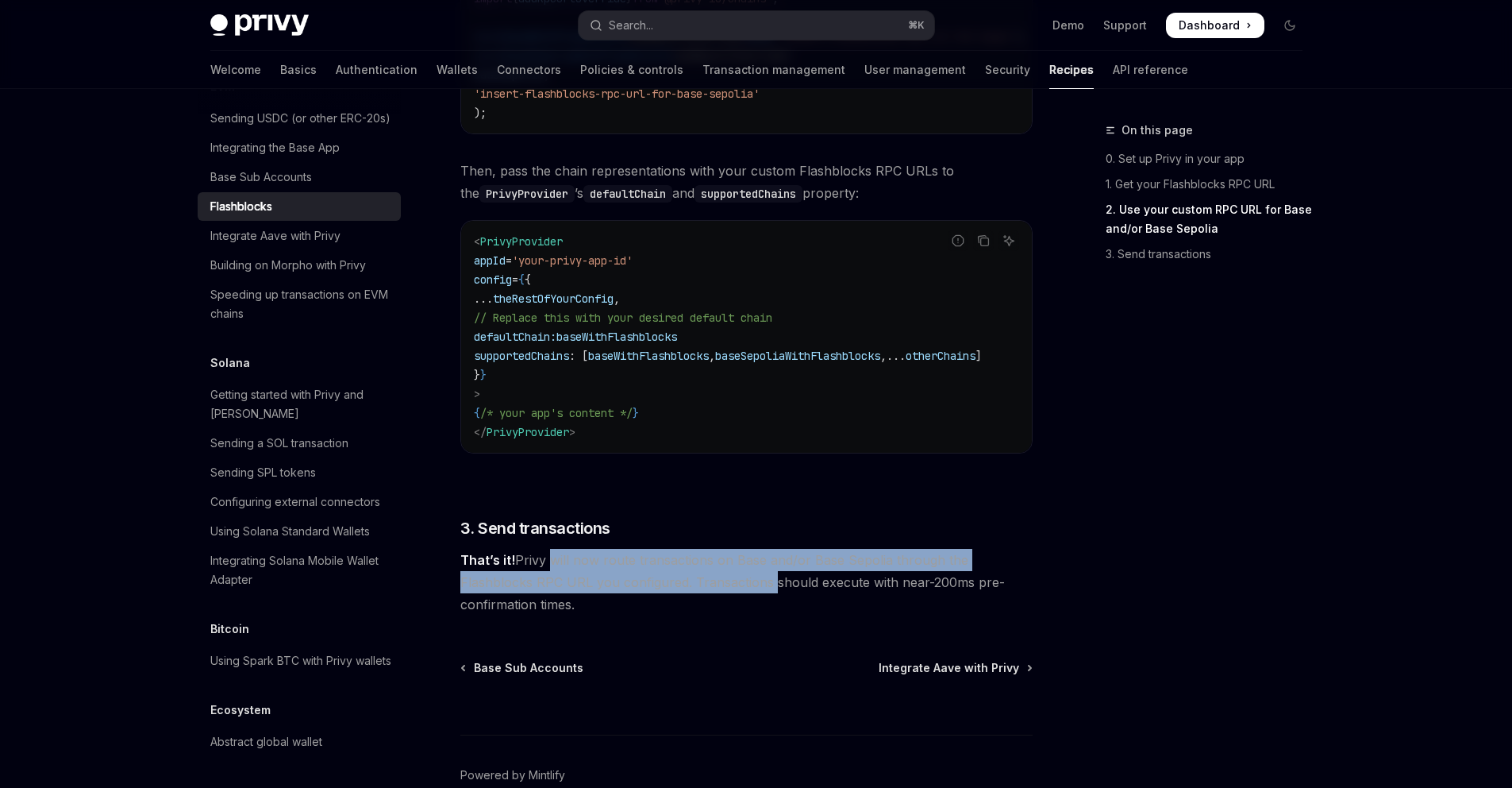
drag, startPoint x: 544, startPoint y: 574, endPoint x: 765, endPoint y: 587, distance: 221.4
click at [765, 587] on span "That’s it! Privy will now route transactions on Base and/or Base Sepolia throug…" at bounding box center [746, 582] width 572 height 67
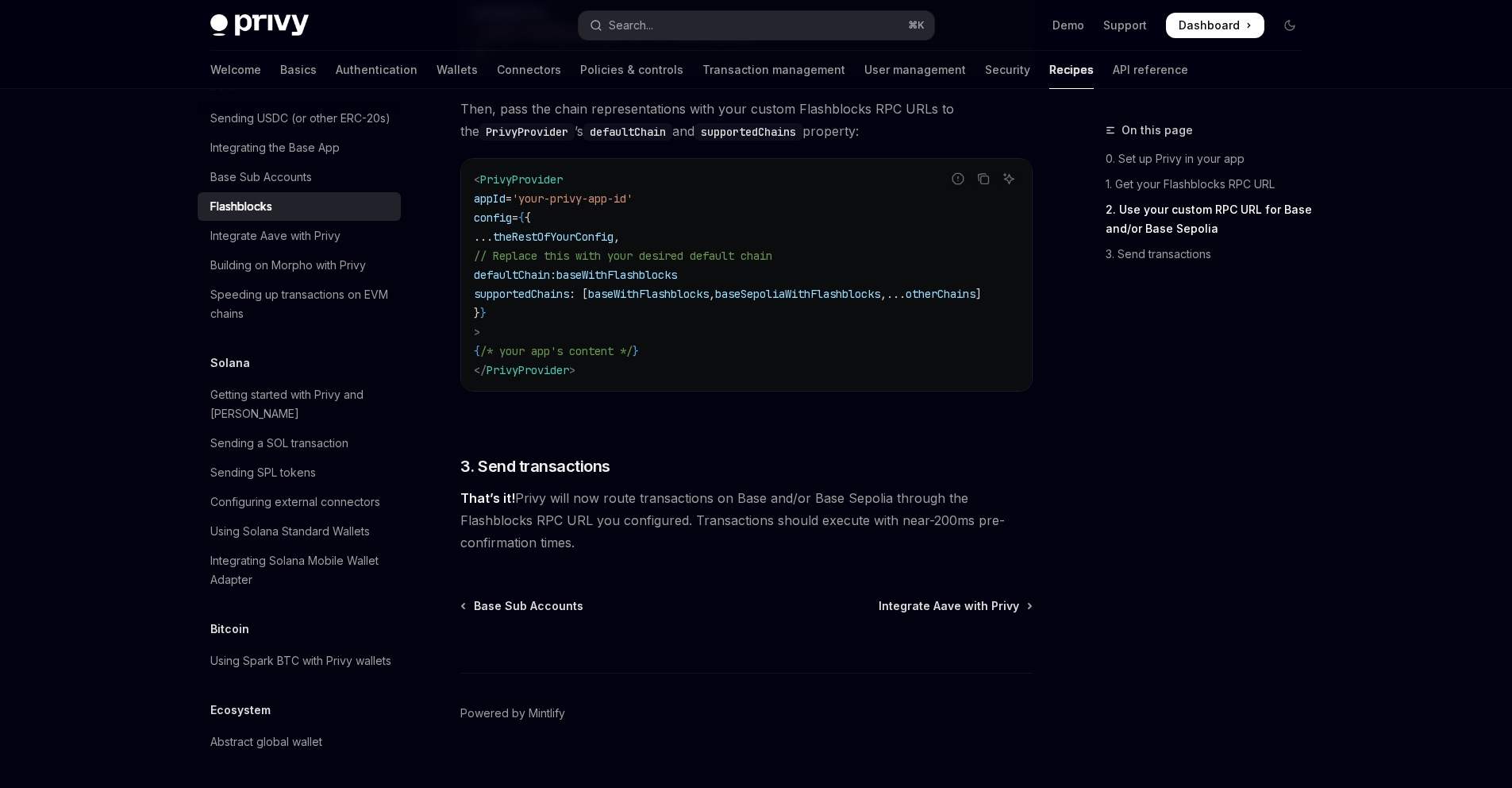
scroll to position [1125, 0]
